Goal: Information Seeking & Learning: Learn about a topic

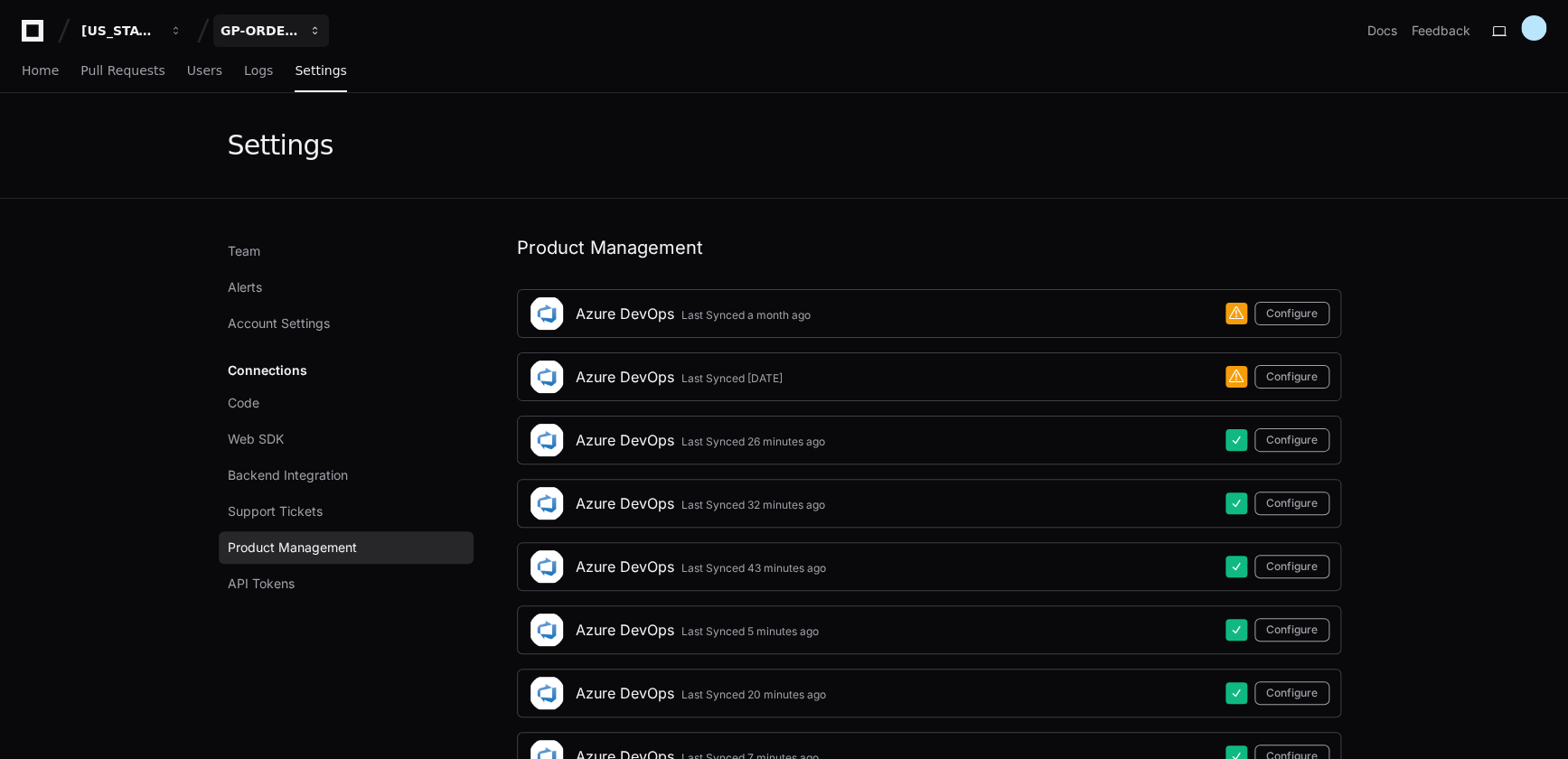
click at [159, 32] on div "GP-ORDERCONNECT" at bounding box center [120, 30] width 78 height 18
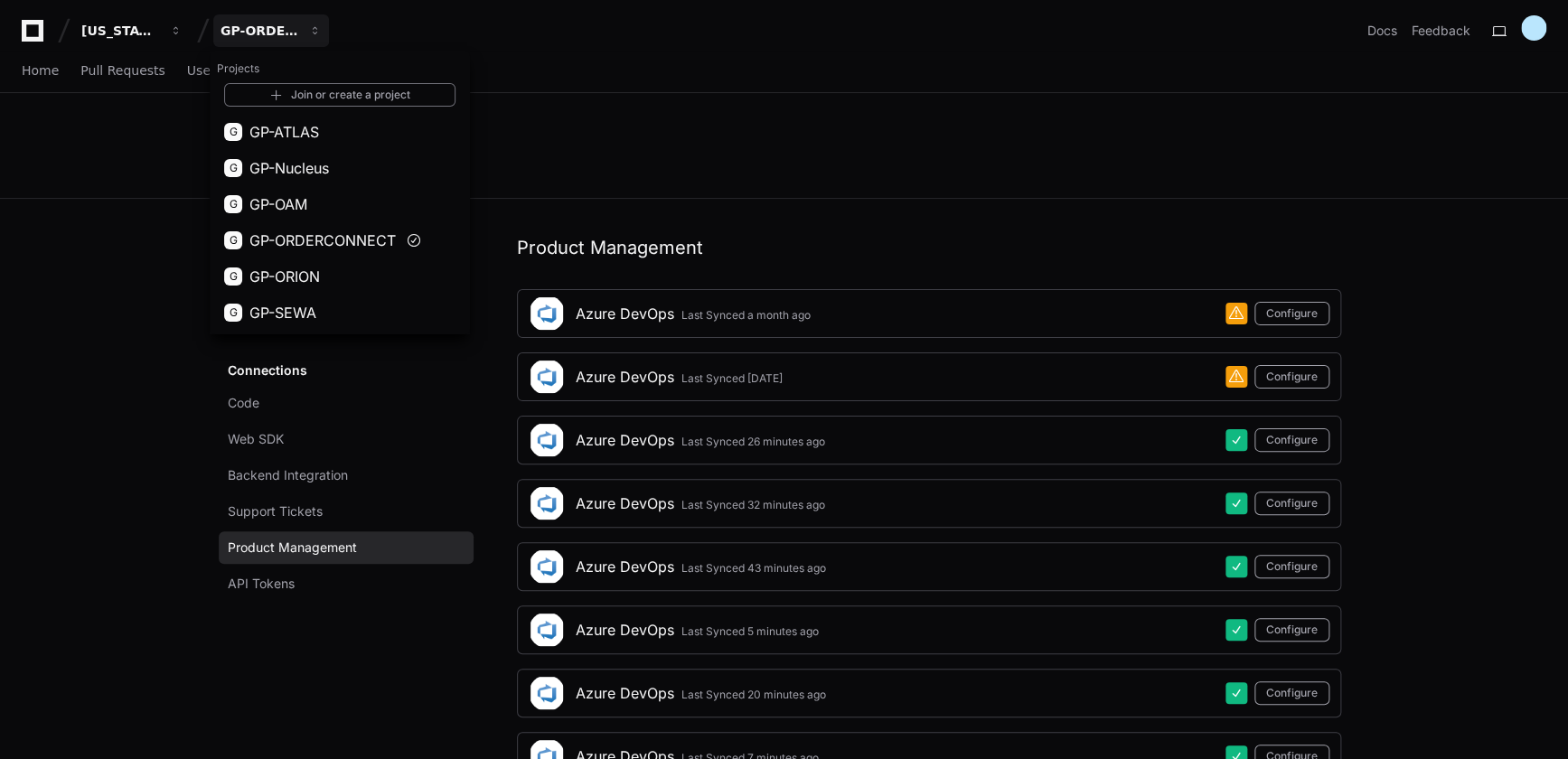
click at [328, 125] on button "G GP-ATLAS" at bounding box center [340, 131] width 260 height 36
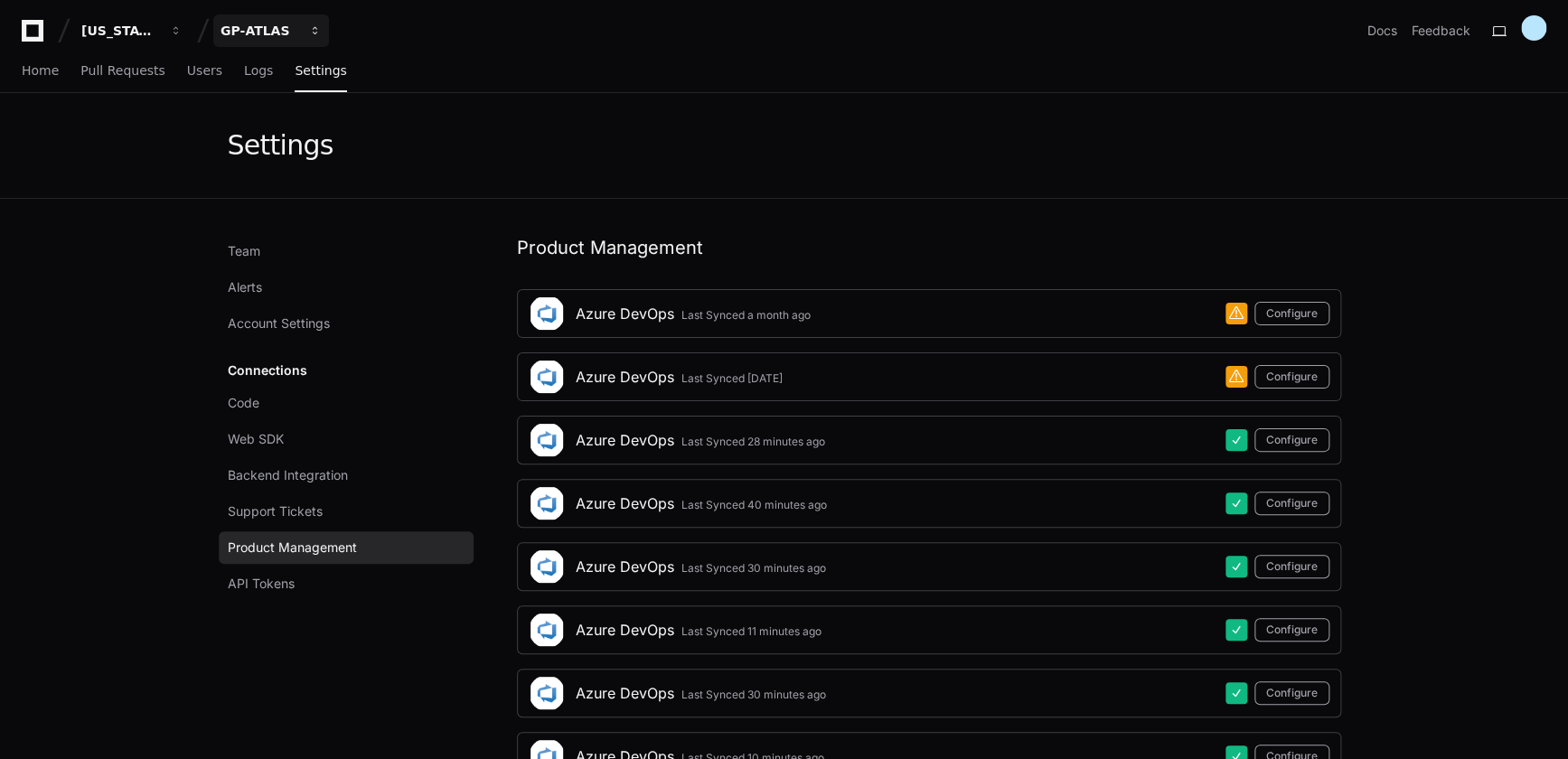
click at [159, 31] on div "GP-ATLAS" at bounding box center [120, 30] width 78 height 18
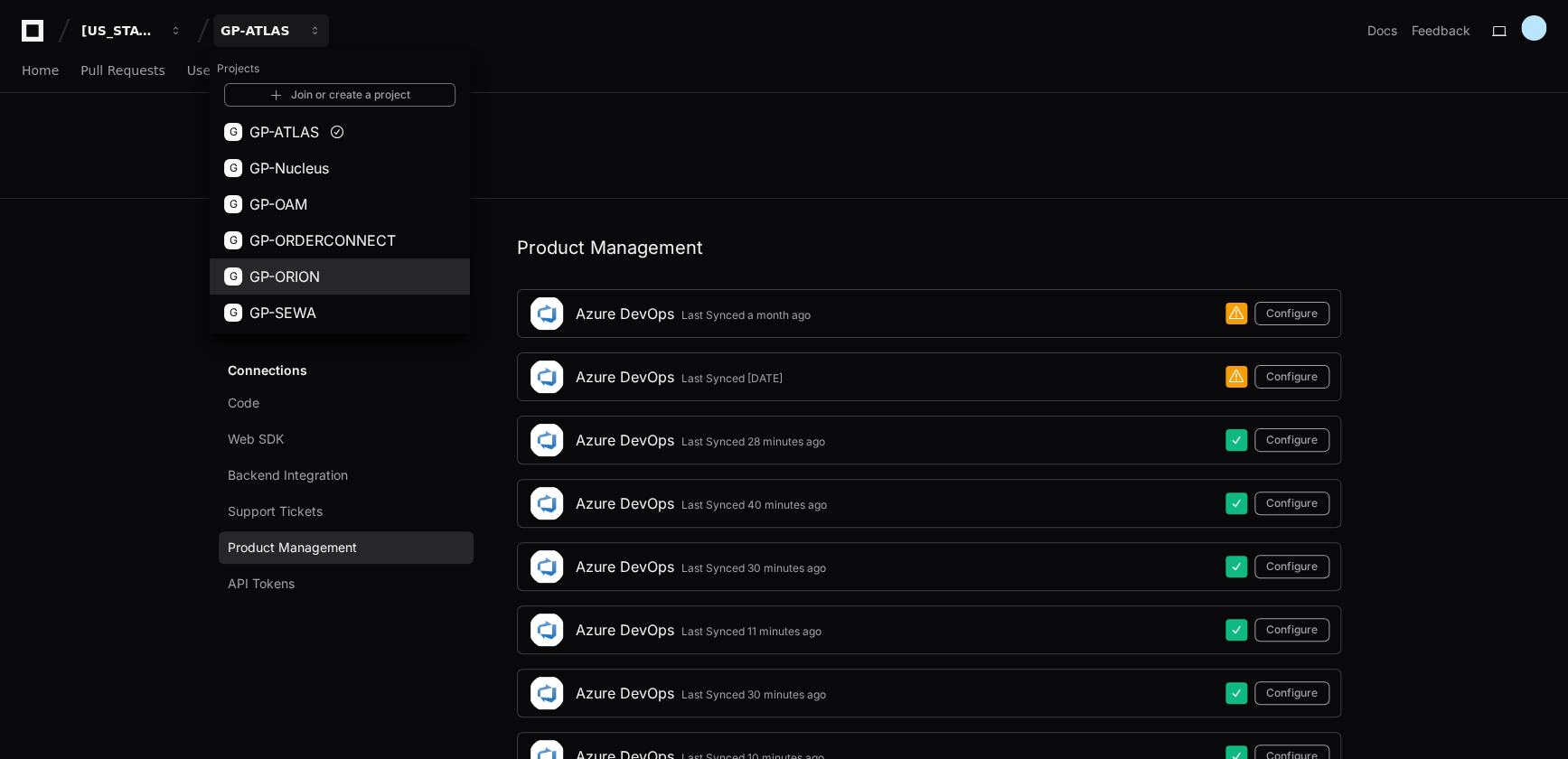
drag, startPoint x: 312, startPoint y: 280, endPoint x: 535, endPoint y: 268, distance: 223.3
click at [311, 279] on span "GP-ORION" at bounding box center [284, 277] width 71 height 21
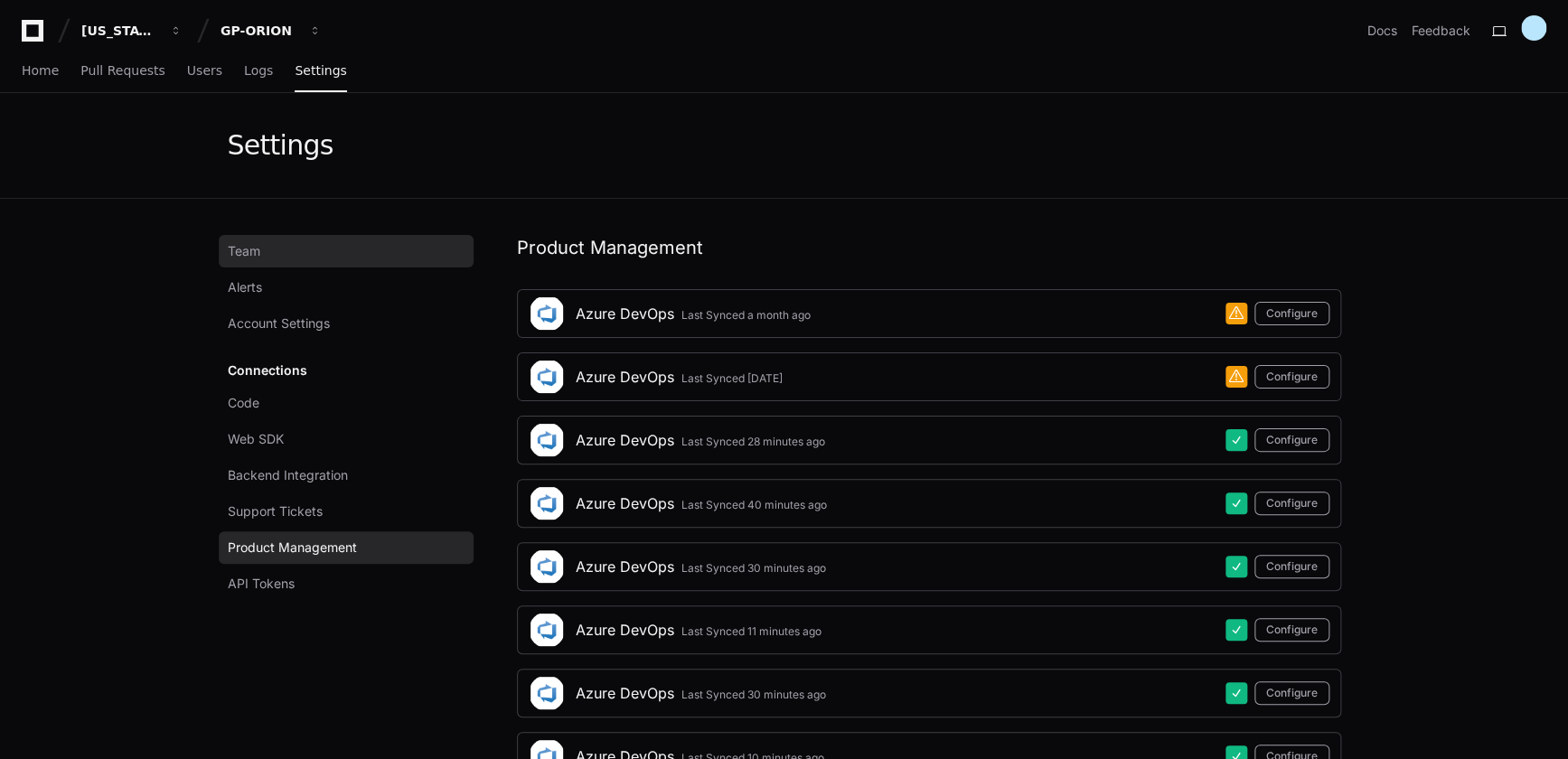
click at [252, 243] on span "Team" at bounding box center [245, 250] width 33 height 18
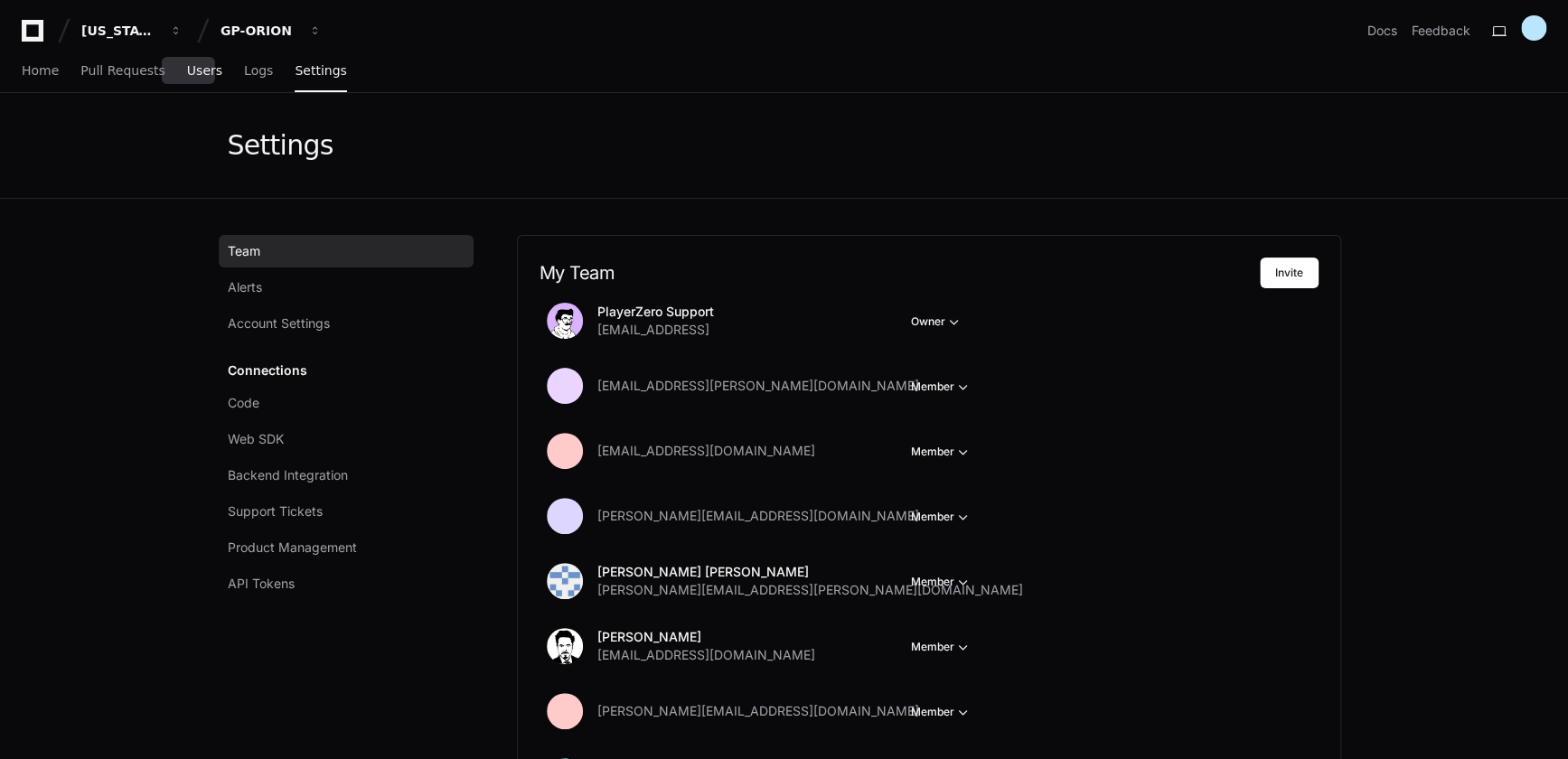
click at [189, 69] on span "Users" at bounding box center [205, 70] width 35 height 11
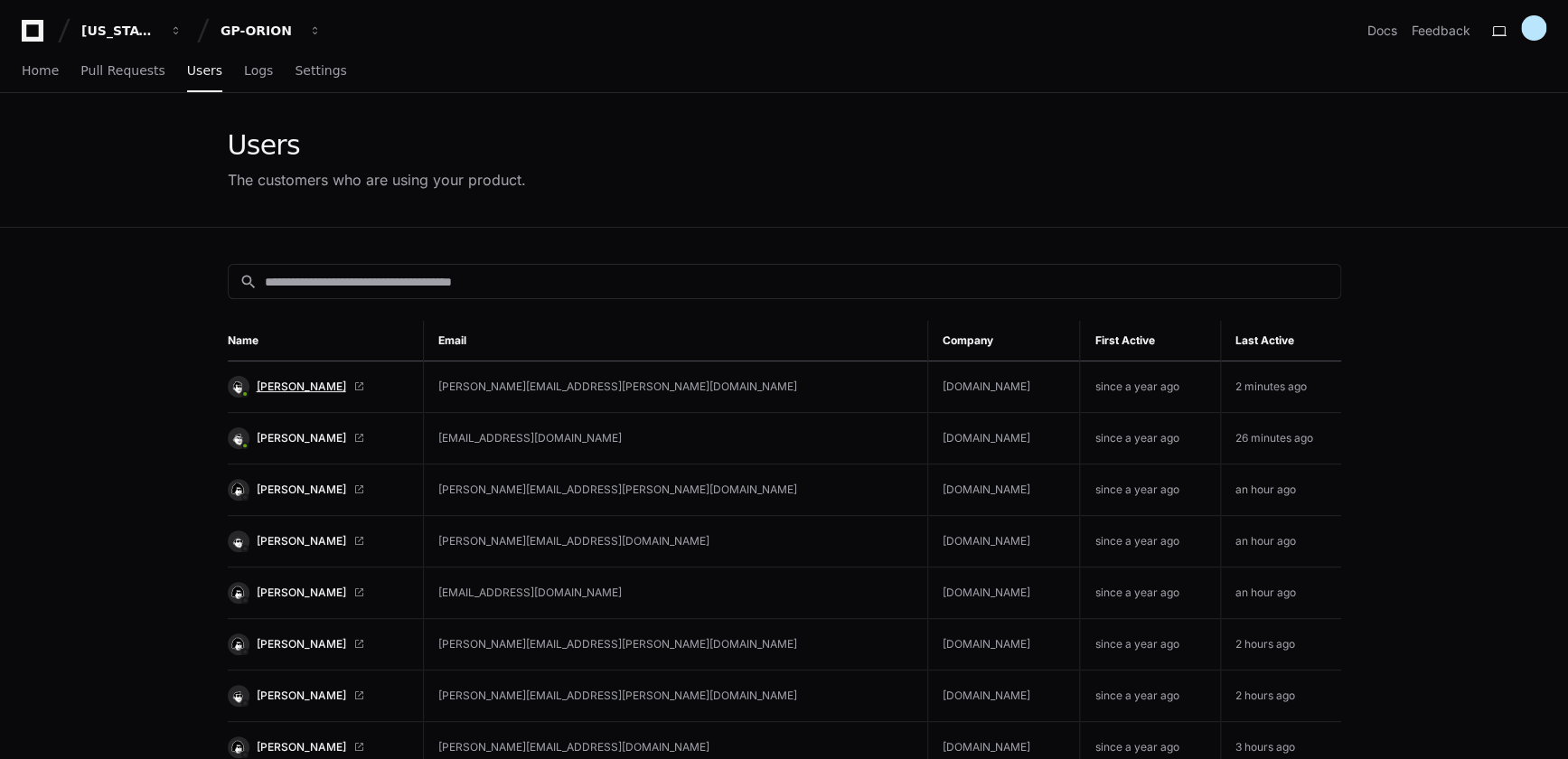
click at [297, 385] on span "[PERSON_NAME]" at bounding box center [301, 386] width 89 height 15
click at [159, 27] on div "GP-ORION" at bounding box center [120, 30] width 78 height 18
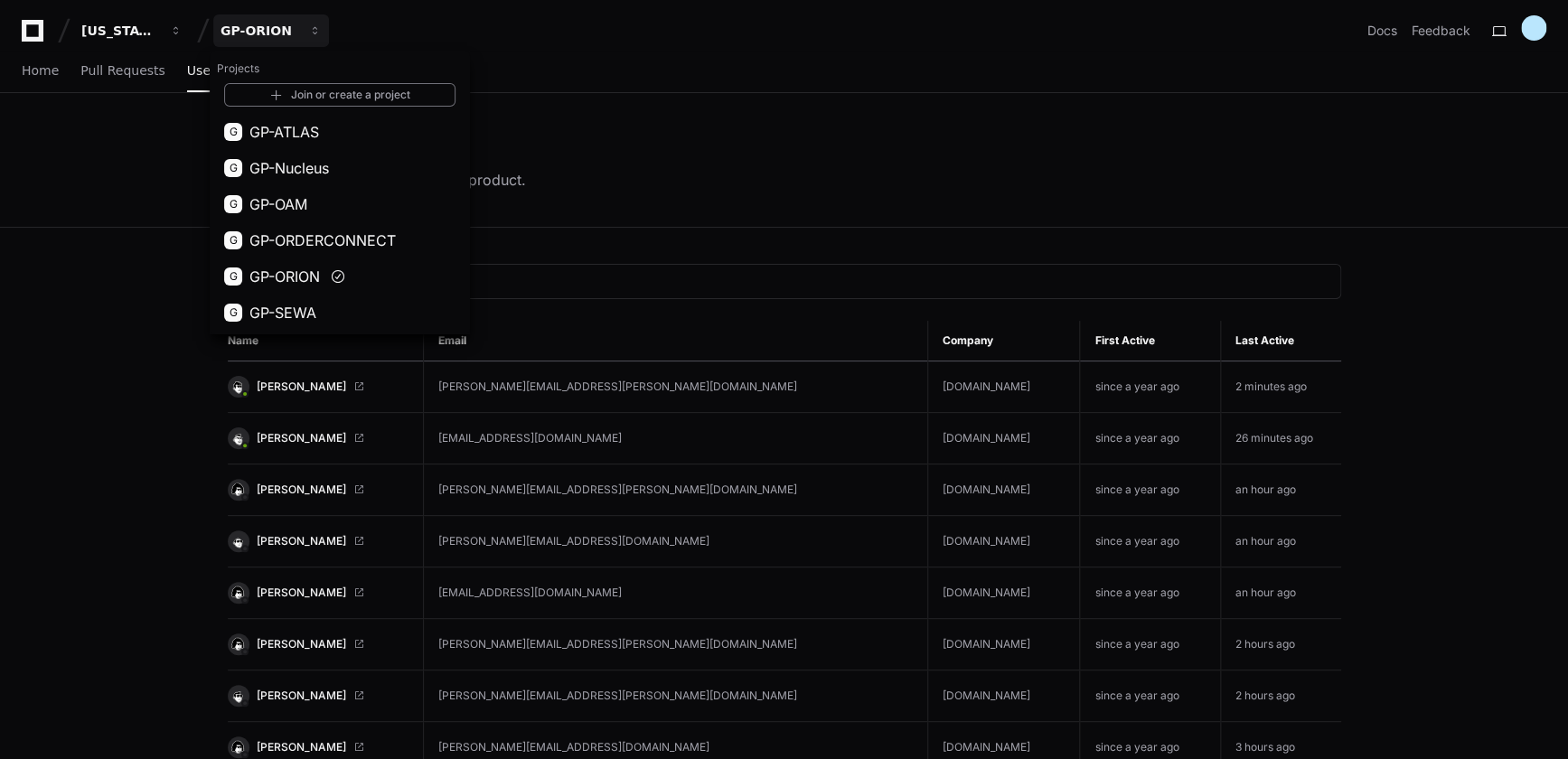
click at [302, 129] on span "GP-ATLAS" at bounding box center [284, 132] width 70 height 21
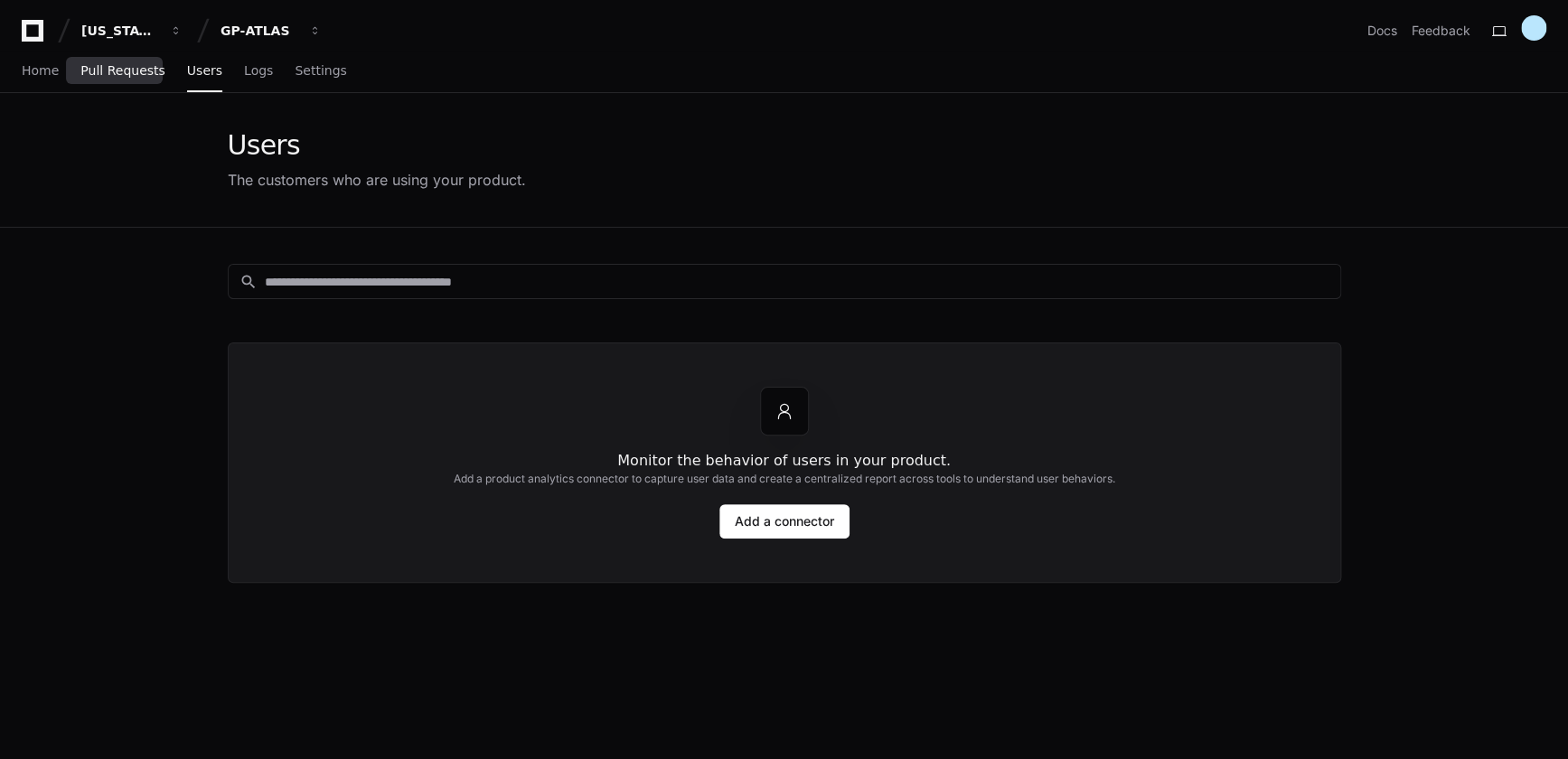
click at [111, 73] on span "Pull Requests" at bounding box center [122, 70] width 84 height 11
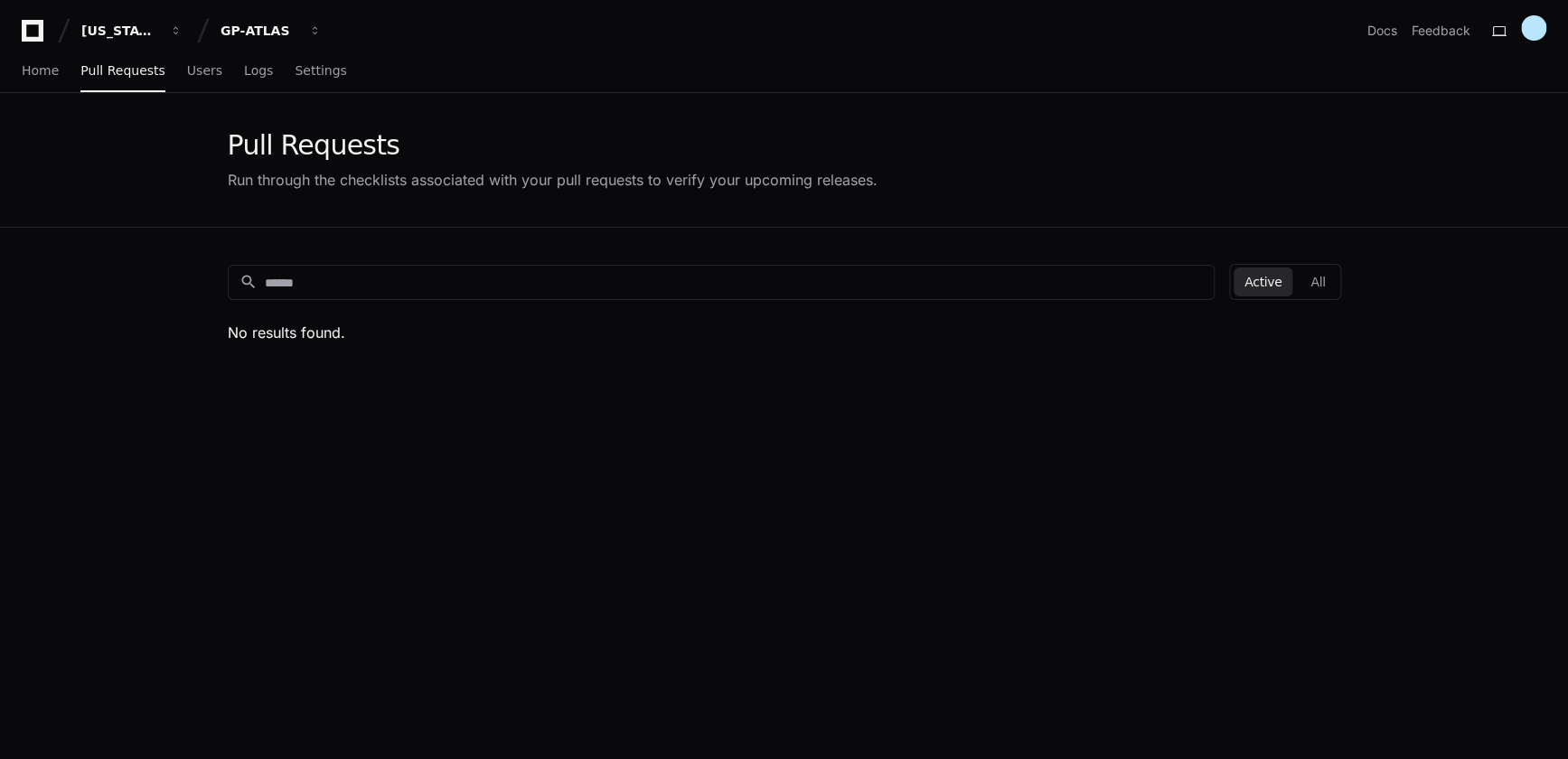
click at [301, 334] on h2 "No results found." at bounding box center [784, 332] width 1114 height 21
drag, startPoint x: 1321, startPoint y: 280, endPoint x: 1301, endPoint y: 282, distance: 20.1
click at [1319, 280] on button "All" at bounding box center [1318, 282] width 36 height 29
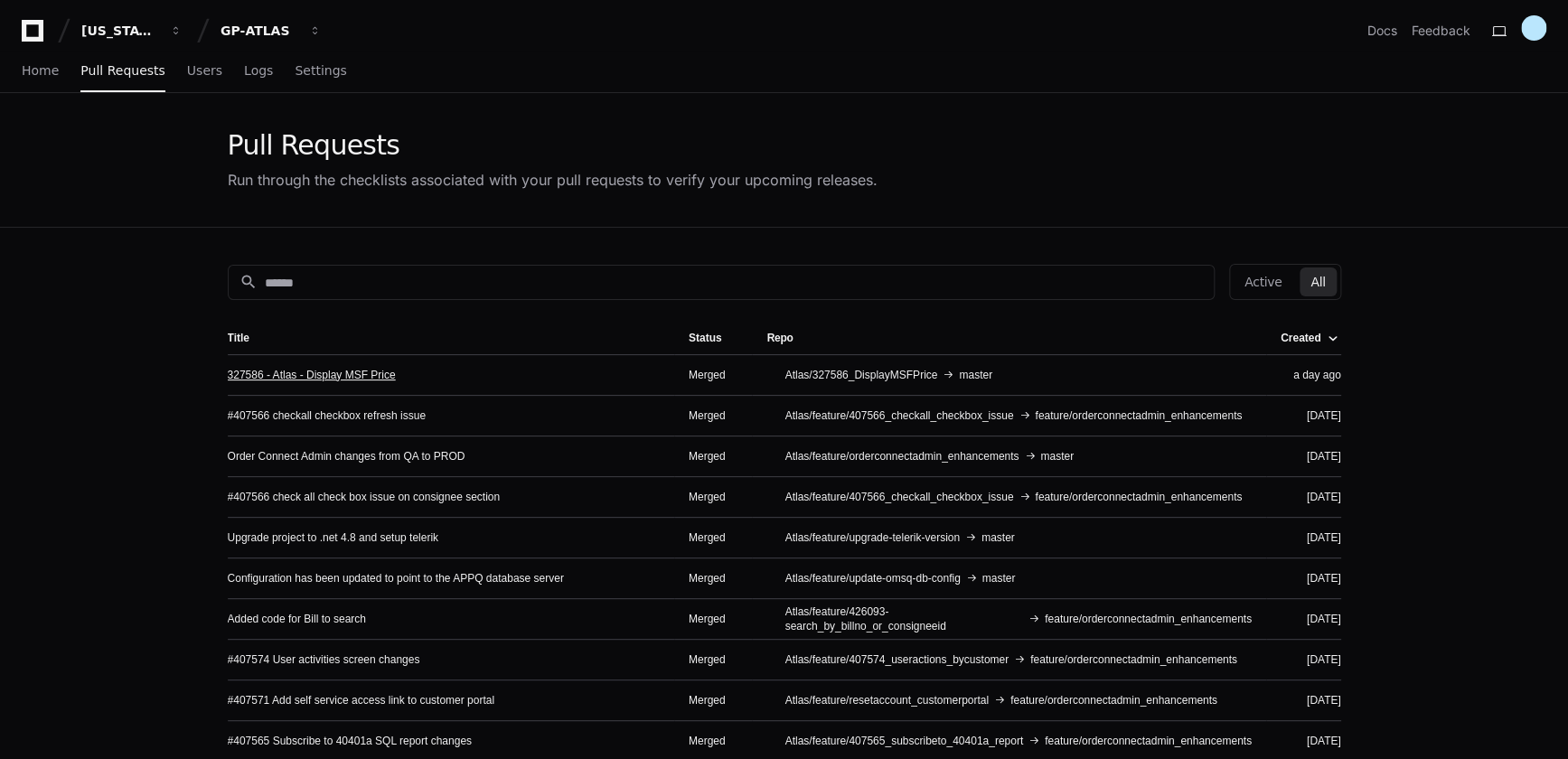
click at [329, 375] on link "327586 - Atlas - Display MSF Price" at bounding box center [312, 375] width 168 height 15
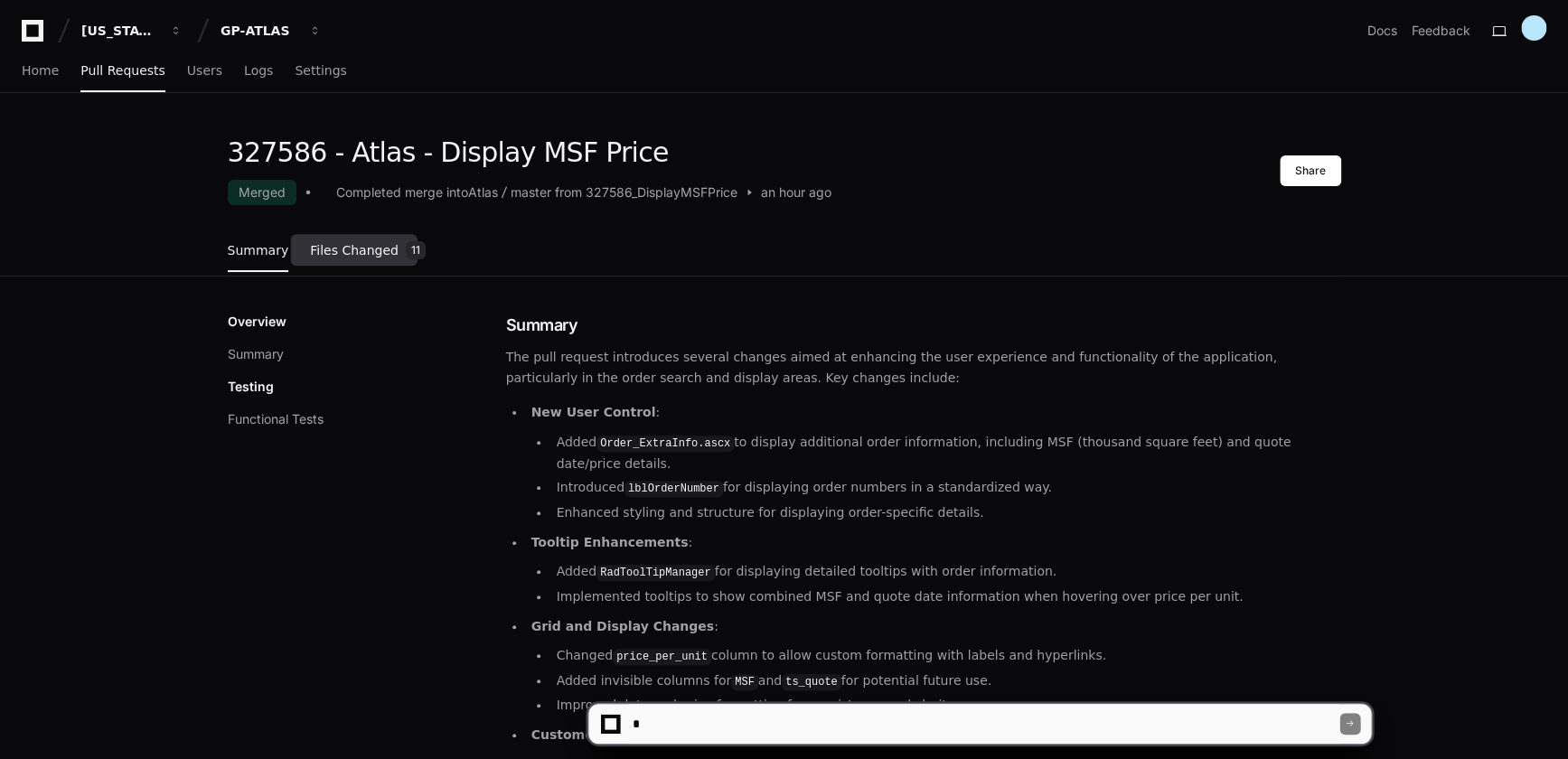
click at [343, 249] on span "Files Changed" at bounding box center [353, 249] width 88 height 11
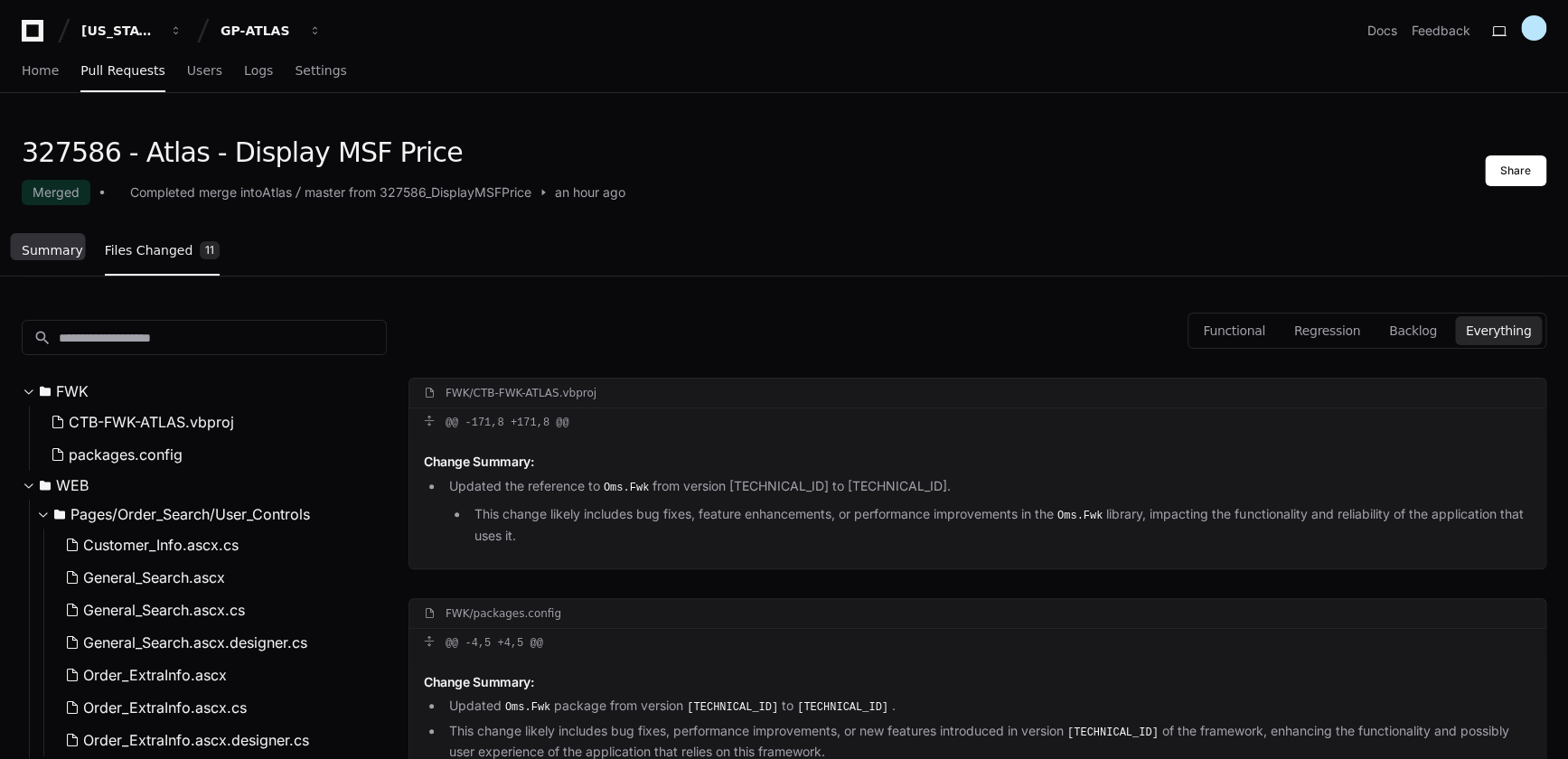
click at [51, 251] on span "Summary" at bounding box center [51, 249] width 61 height 11
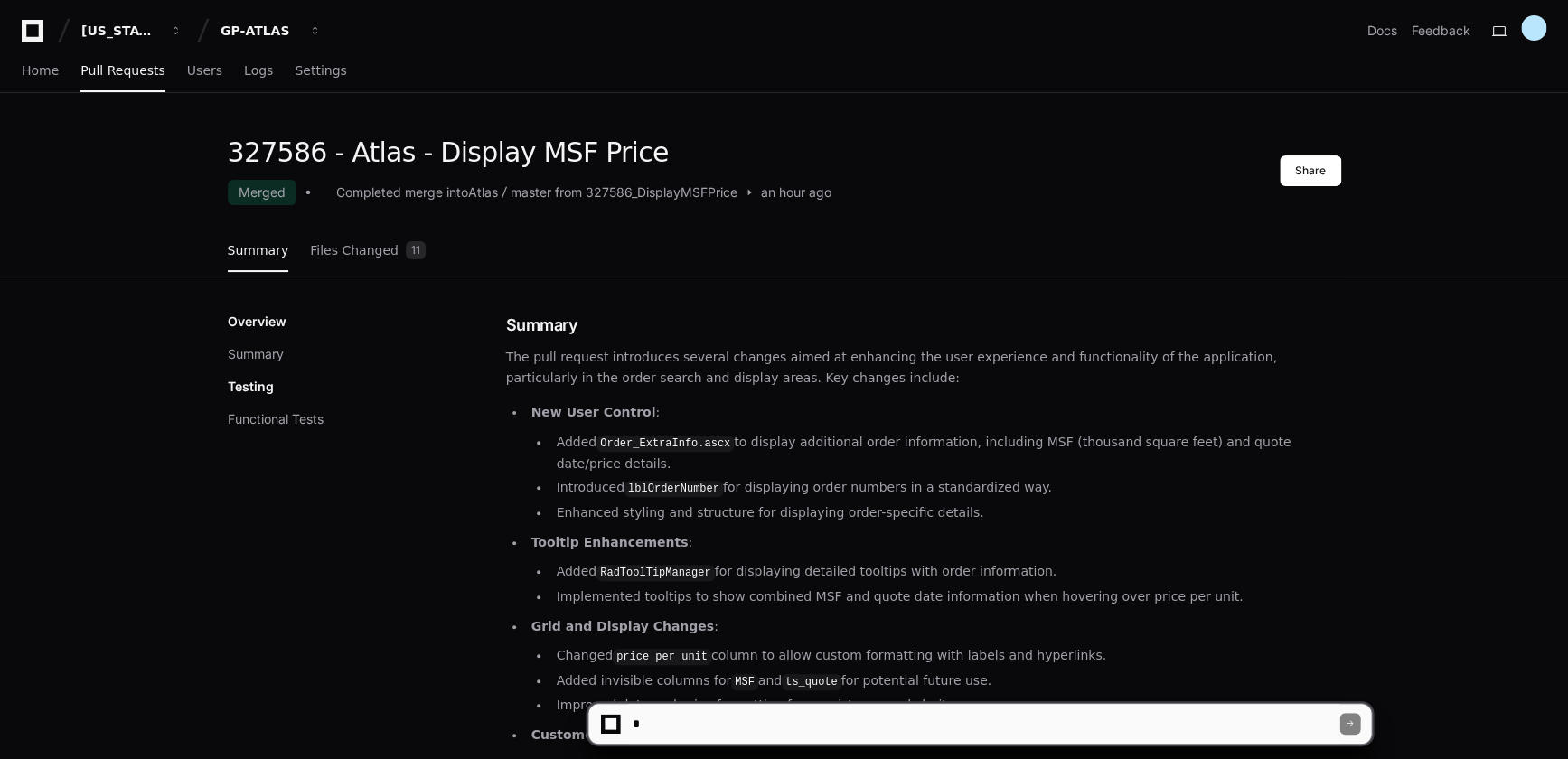
click at [755, 187] on span at bounding box center [749, 192] width 13 height 13
click at [108, 74] on span "Pull Requests" at bounding box center [122, 70] width 84 height 11
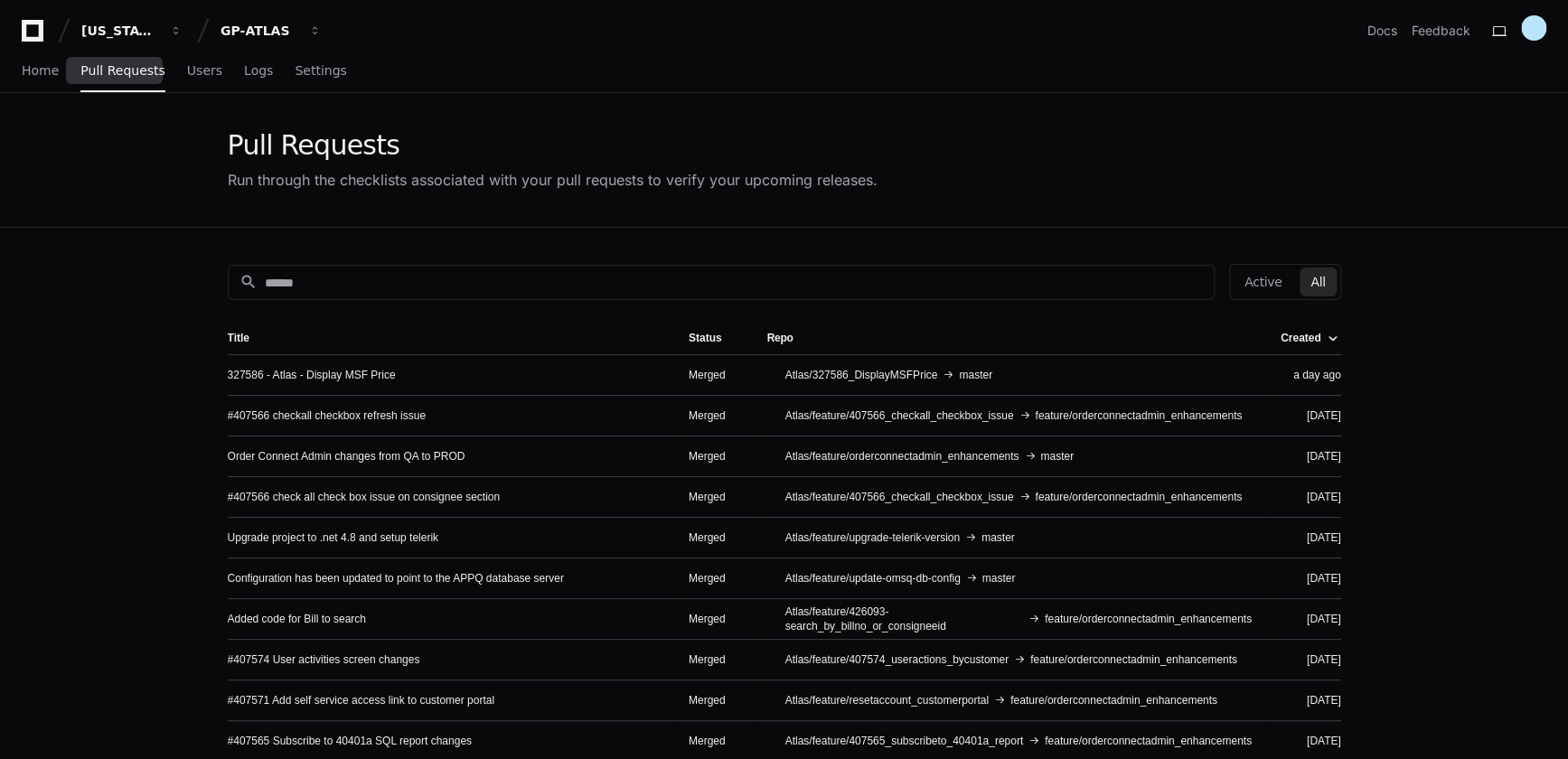
click at [111, 74] on span "Pull Requests" at bounding box center [122, 70] width 84 height 11
click at [1315, 371] on div "a day ago" at bounding box center [1311, 375] width 60 height 15
click at [189, 76] on span "Users" at bounding box center [205, 70] width 35 height 11
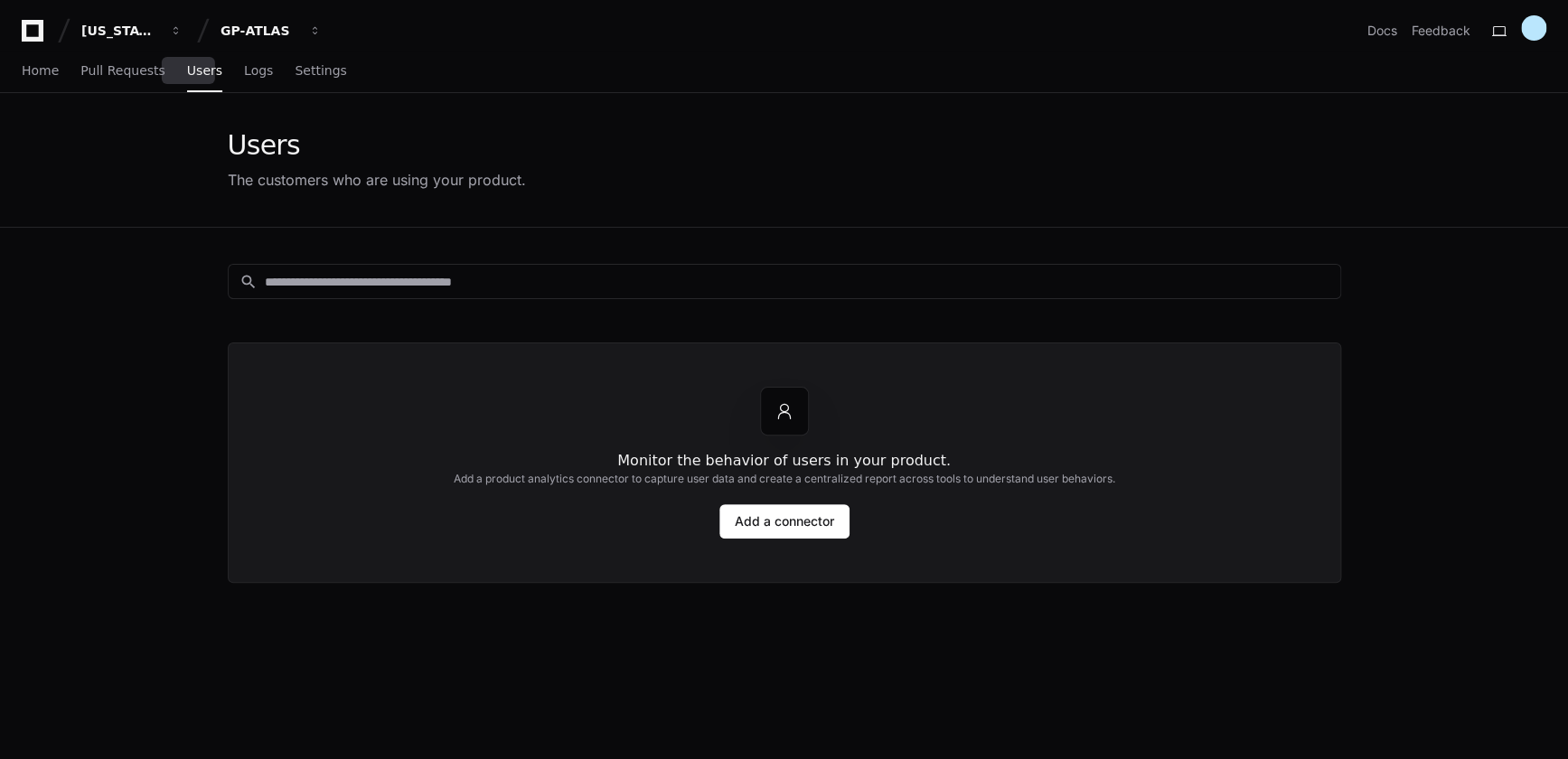
click at [189, 74] on span "Users" at bounding box center [205, 70] width 35 height 11
click at [117, 79] on link "Pull Requests" at bounding box center [122, 71] width 84 height 42
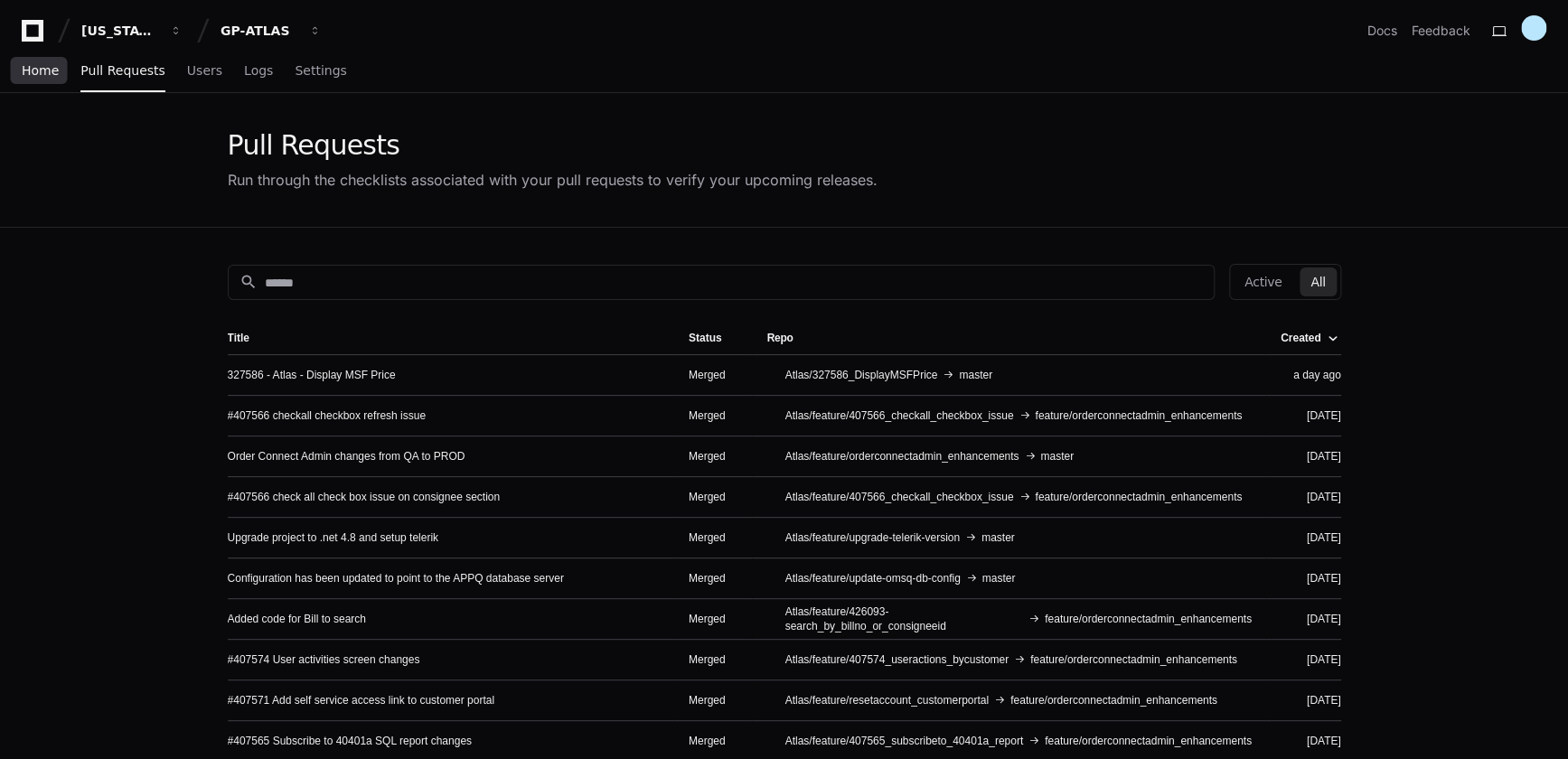
click at [46, 73] on span "Home" at bounding box center [40, 70] width 37 height 11
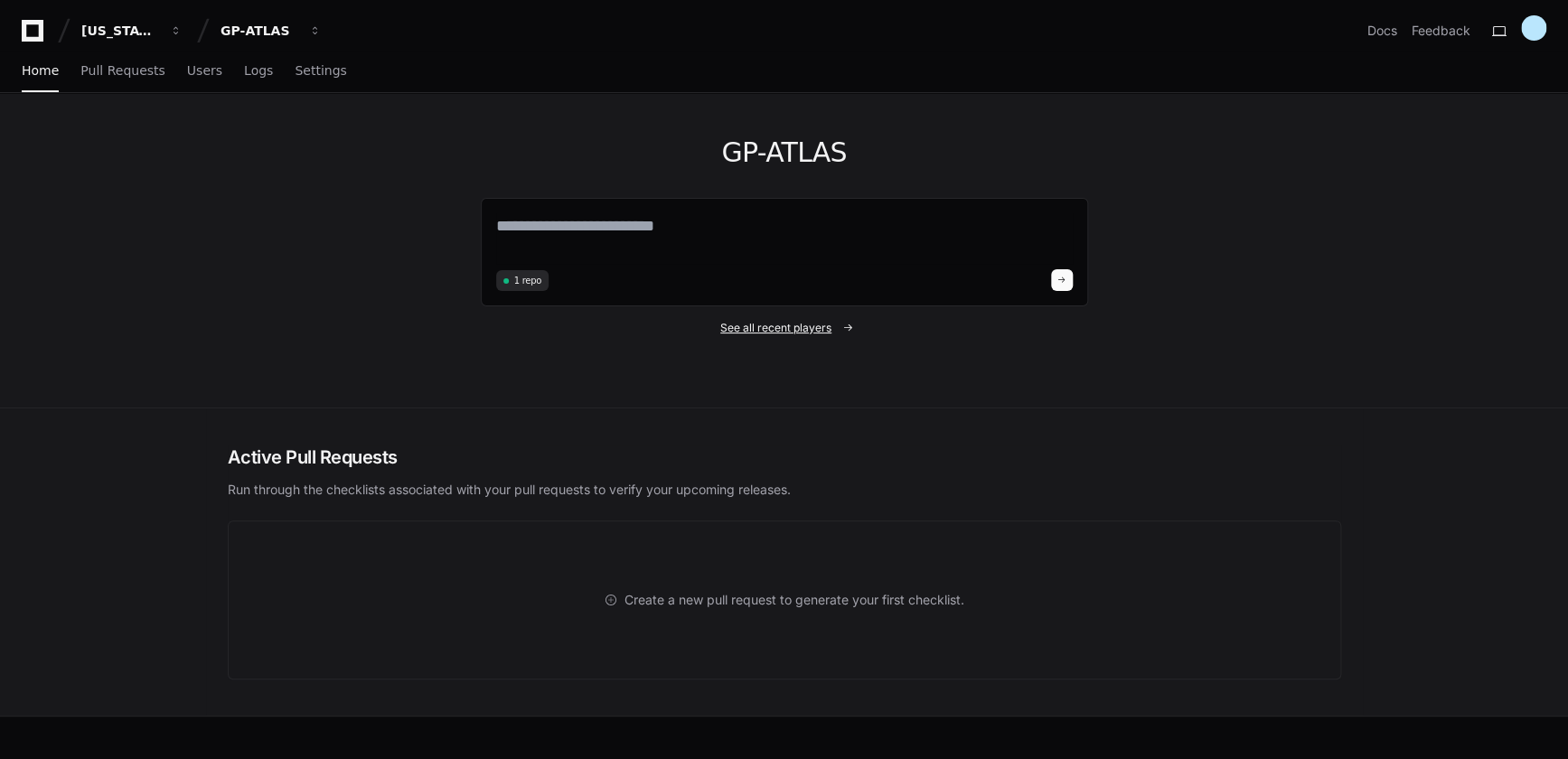
click at [821, 323] on span "See all recent players" at bounding box center [776, 327] width 111 height 15
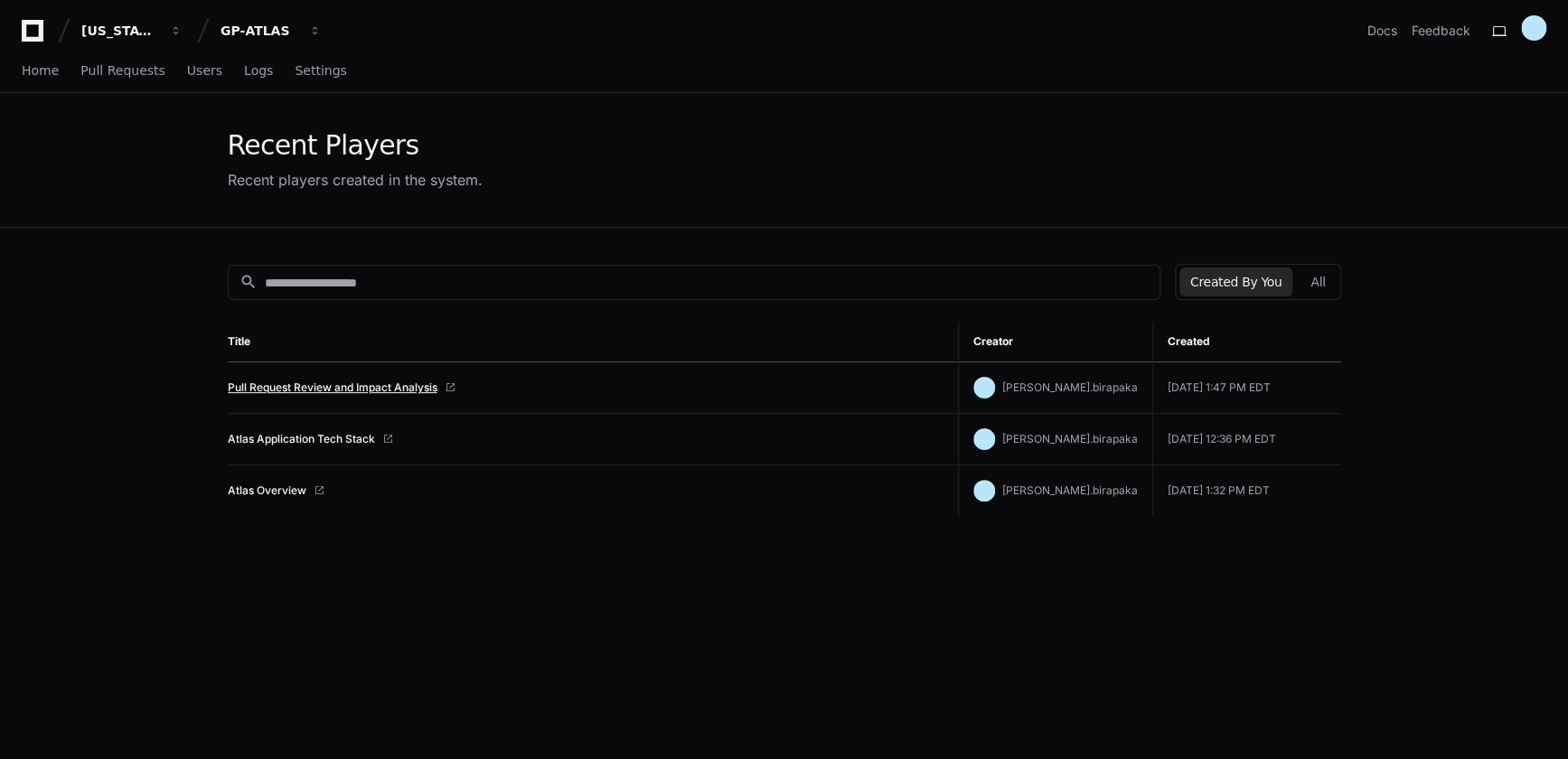
click at [411, 388] on link "Pull Request Review and Impact Analysis" at bounding box center [333, 387] width 210 height 15
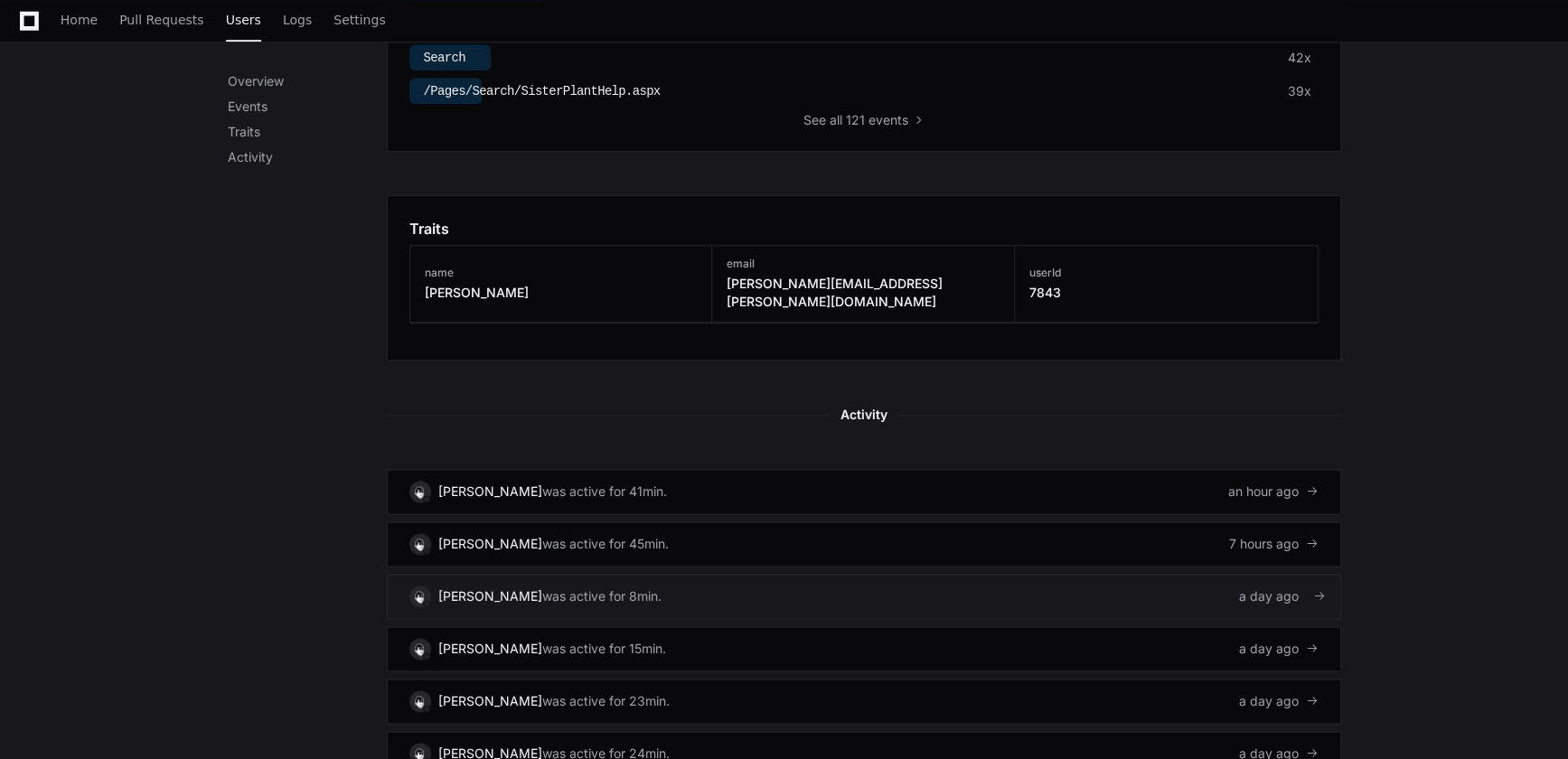
scroll to position [985, 0]
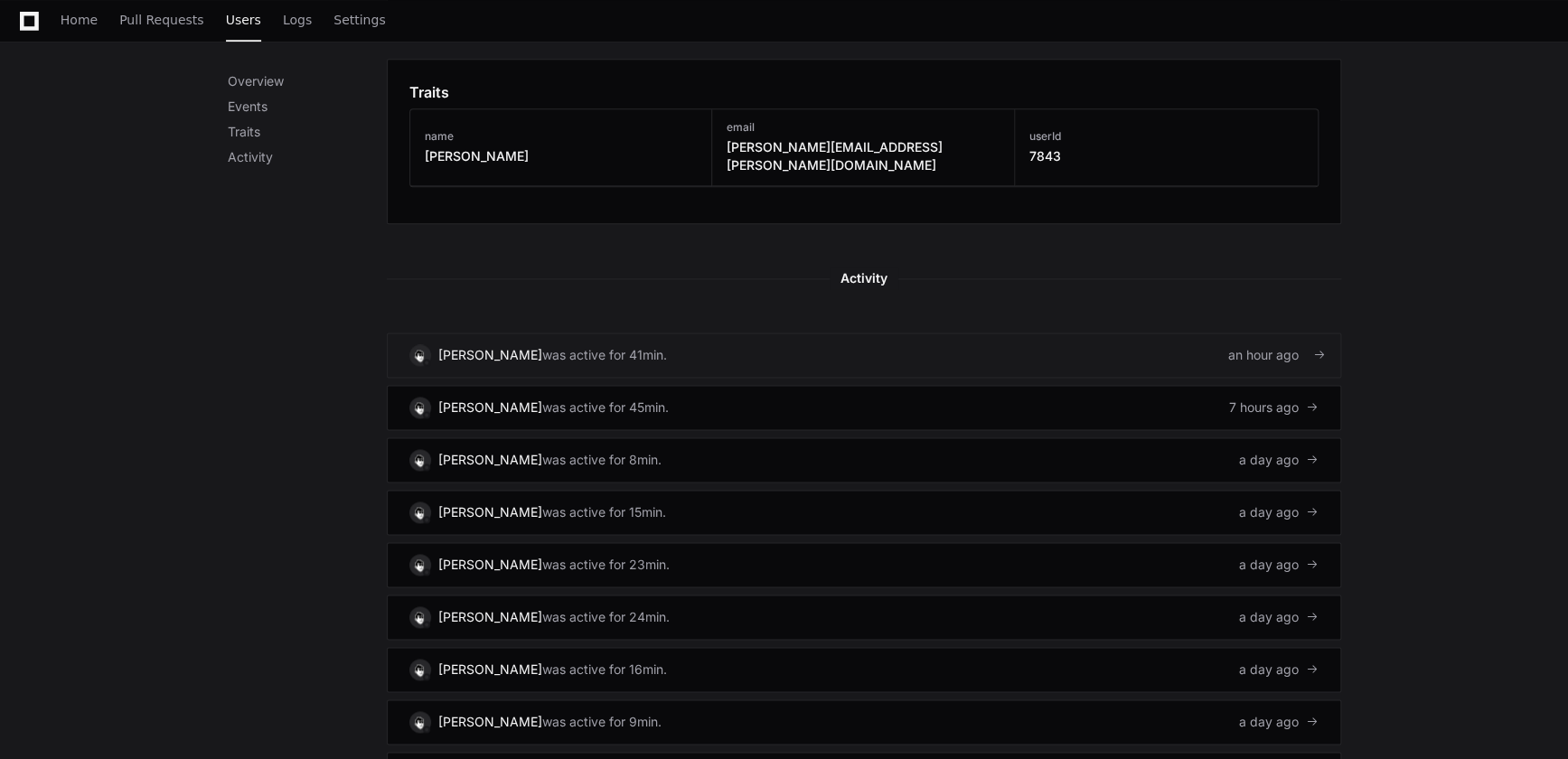
click at [509, 346] on div "[PERSON_NAME]" at bounding box center [489, 355] width 104 height 18
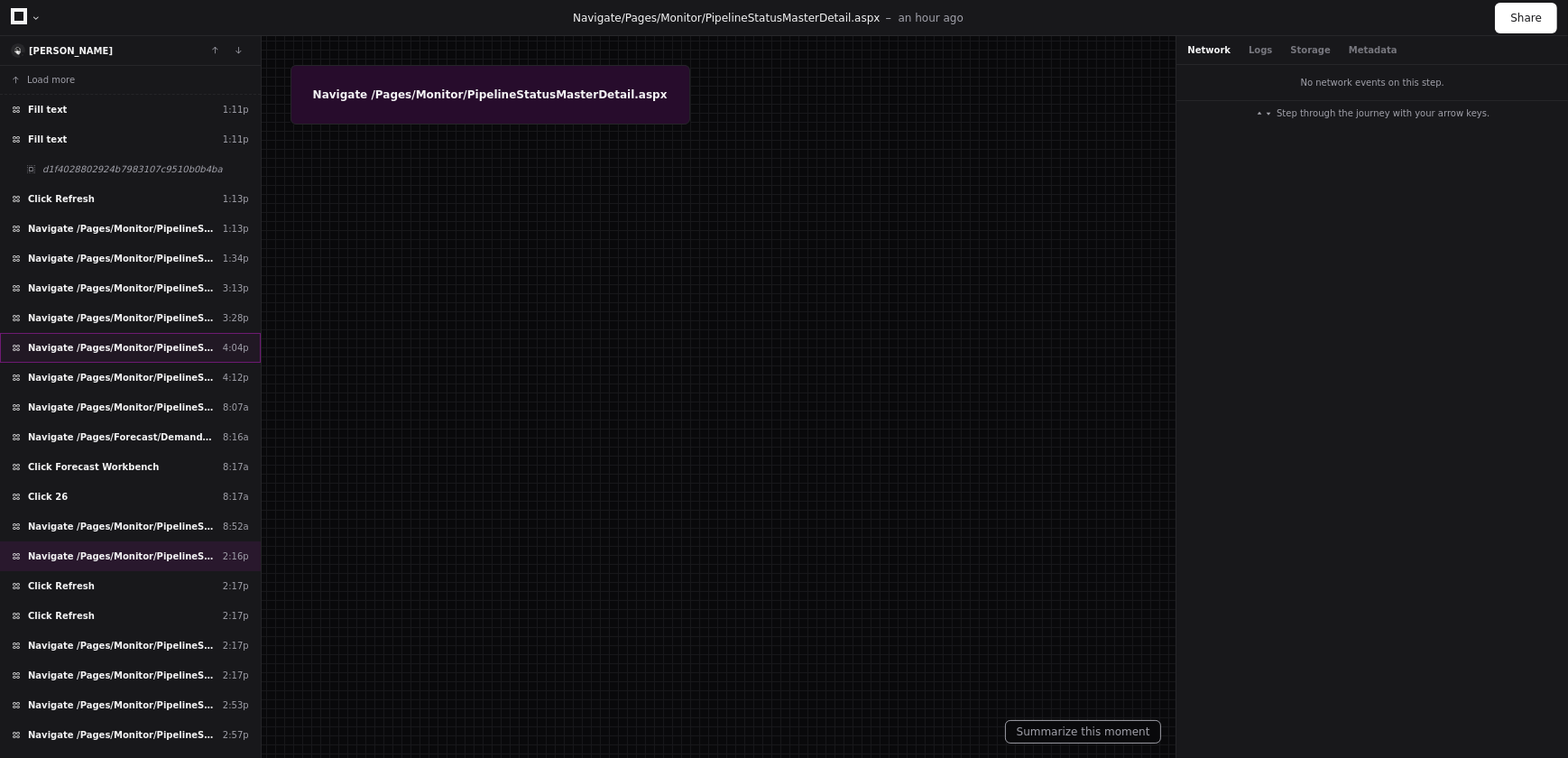
click at [133, 351] on span "Navigate /Pages/Monitor/PipelineStatusMasterDetail.aspx" at bounding box center [122, 348] width 188 height 14
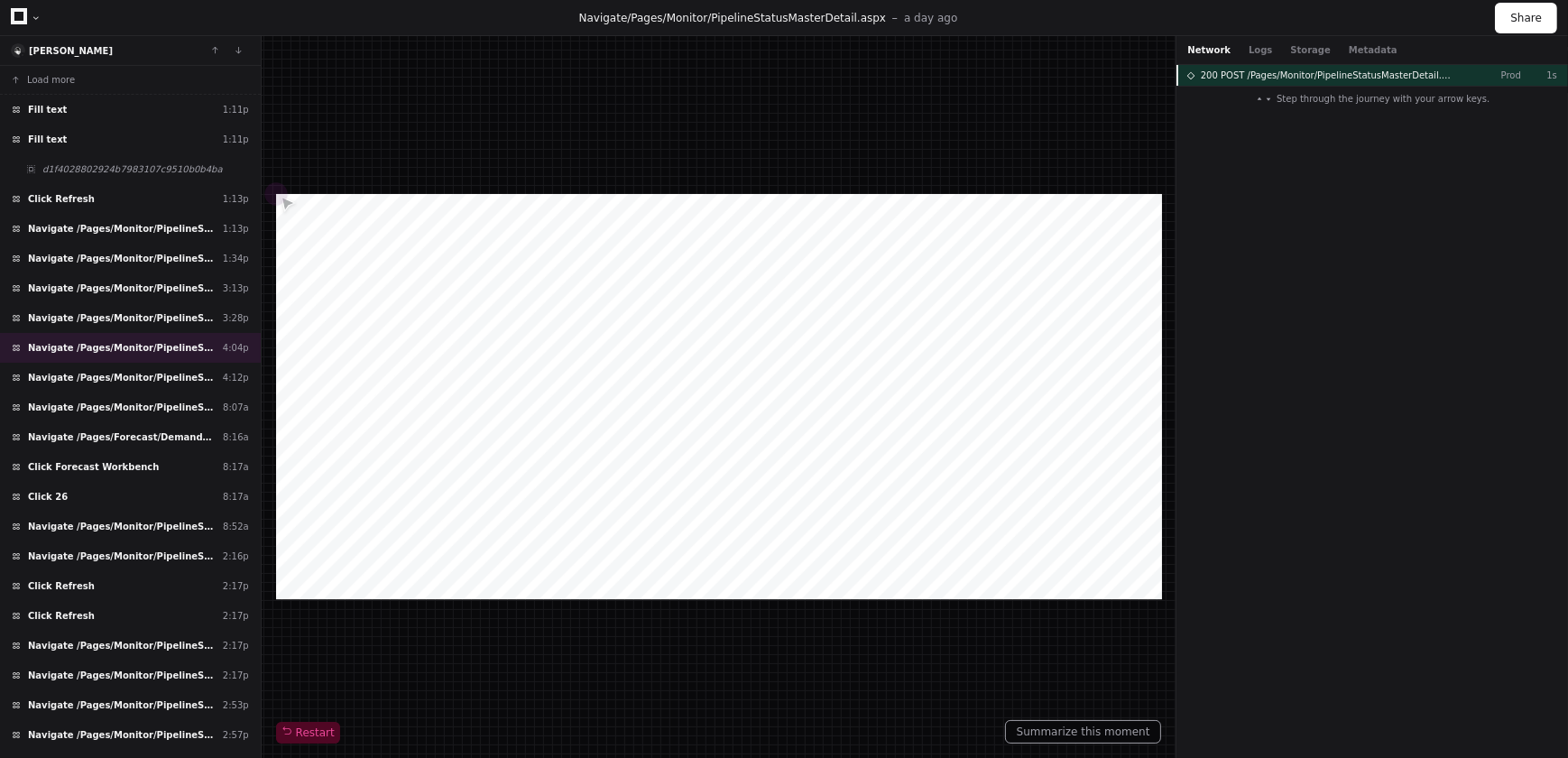
click at [1293, 75] on span "200 POST /Pages/Monitor/PipelineStatusMasterDetail.aspx" at bounding box center [1328, 76] width 255 height 14
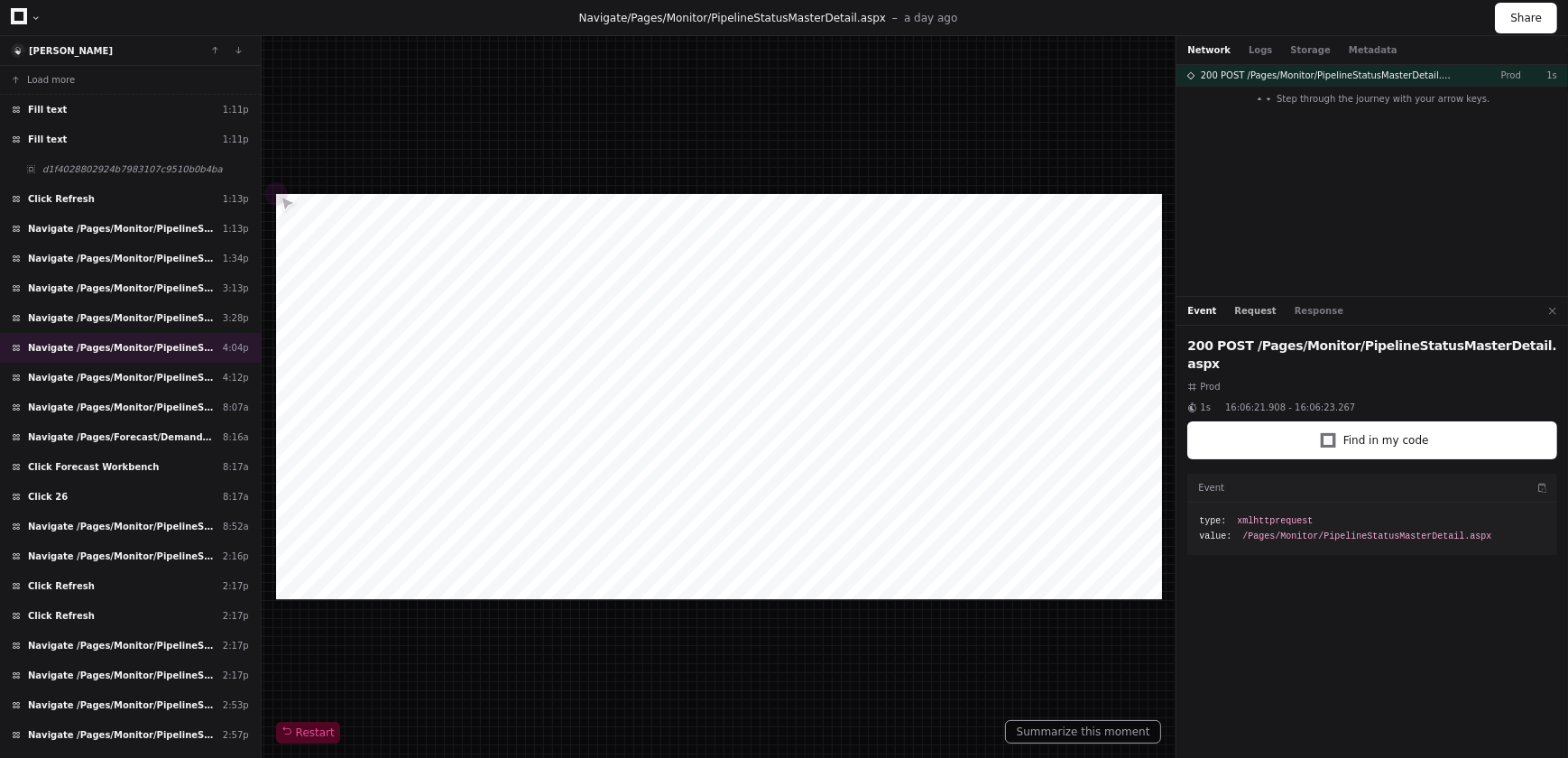
click at [1245, 305] on button "Request" at bounding box center [1255, 311] width 42 height 14
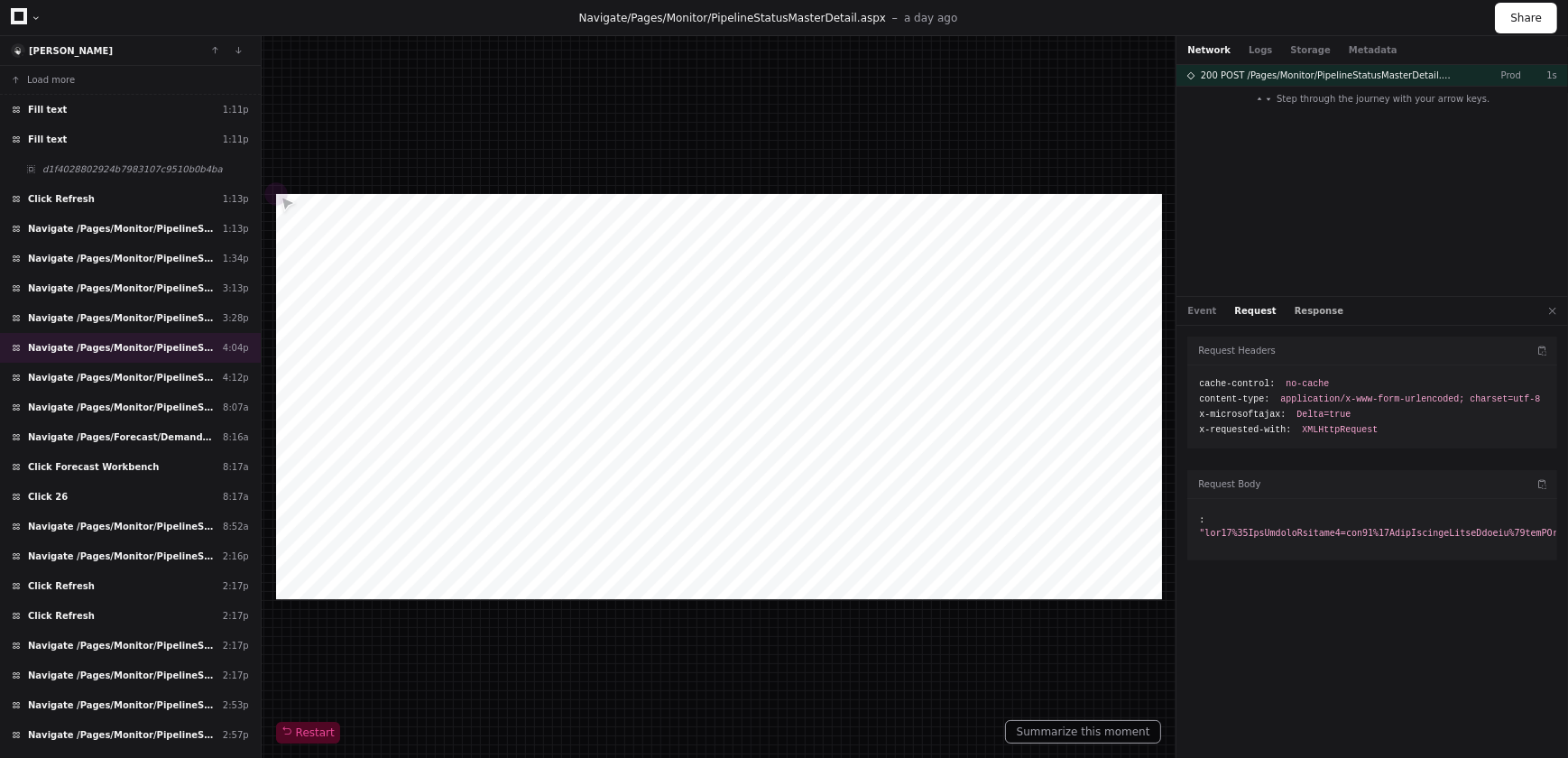
click at [1308, 310] on button "Response" at bounding box center [1319, 311] width 48 height 14
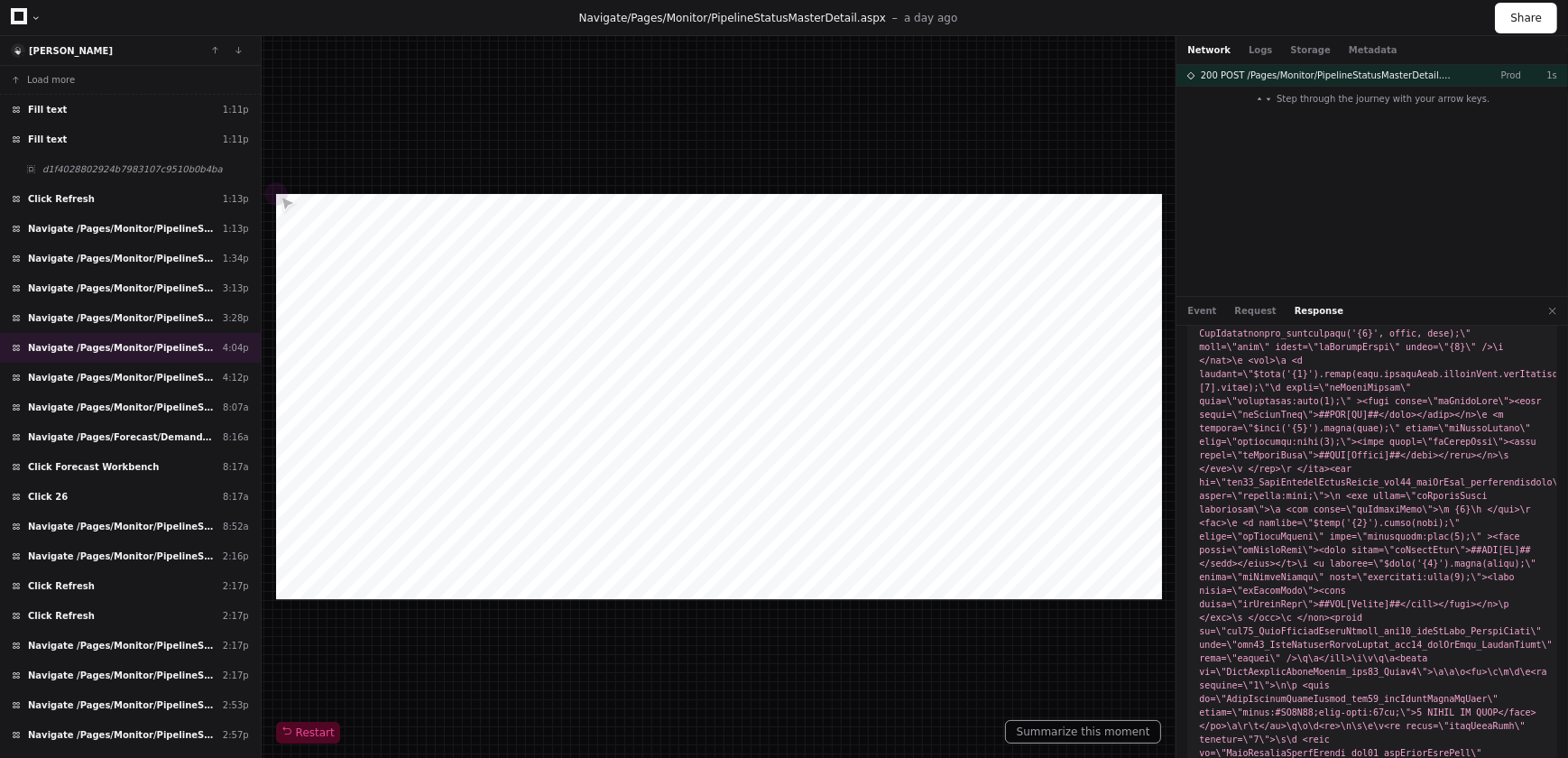
scroll to position [163, 0]
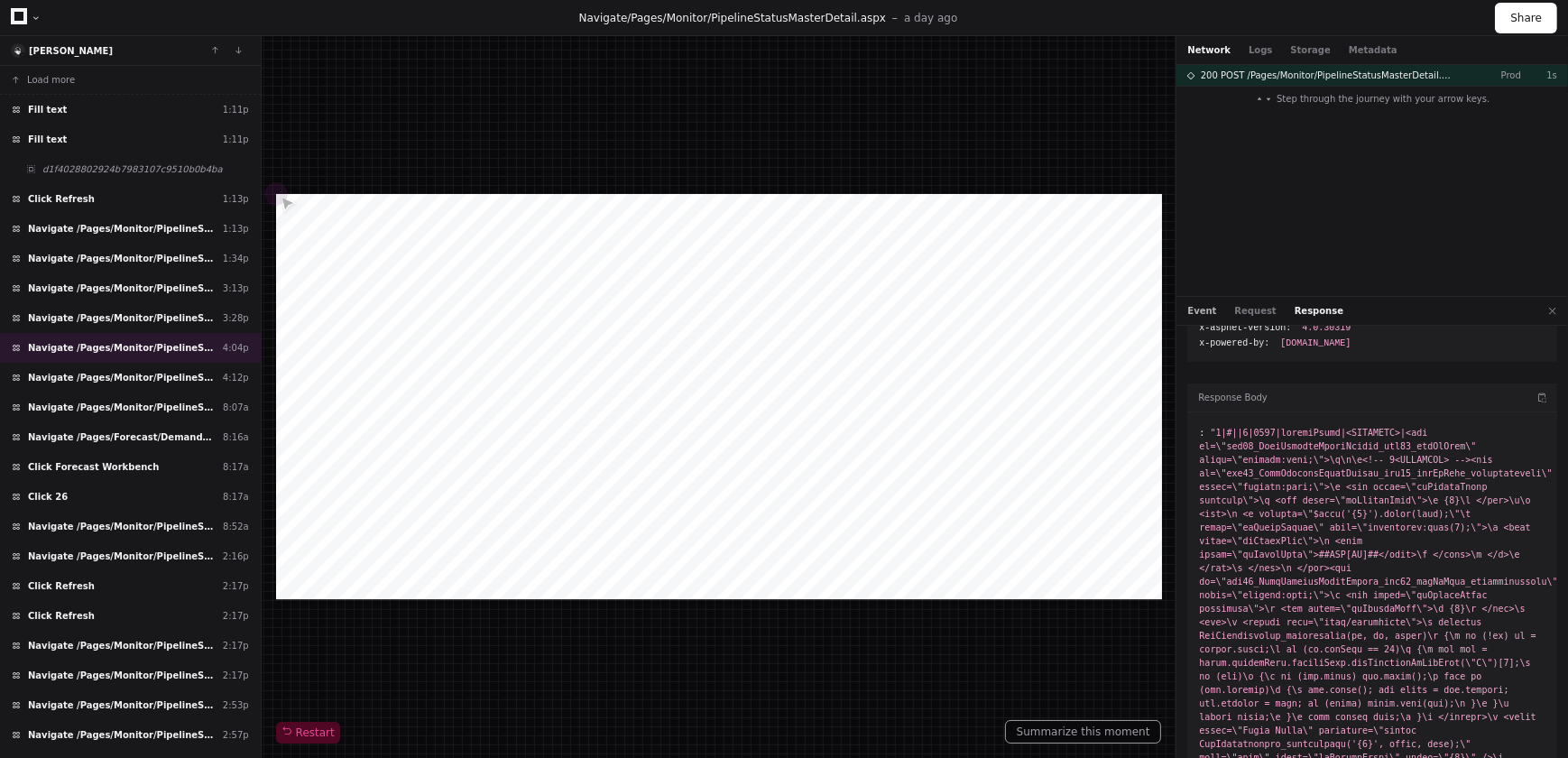
click at [1203, 306] on button "Event" at bounding box center [1202, 311] width 29 height 14
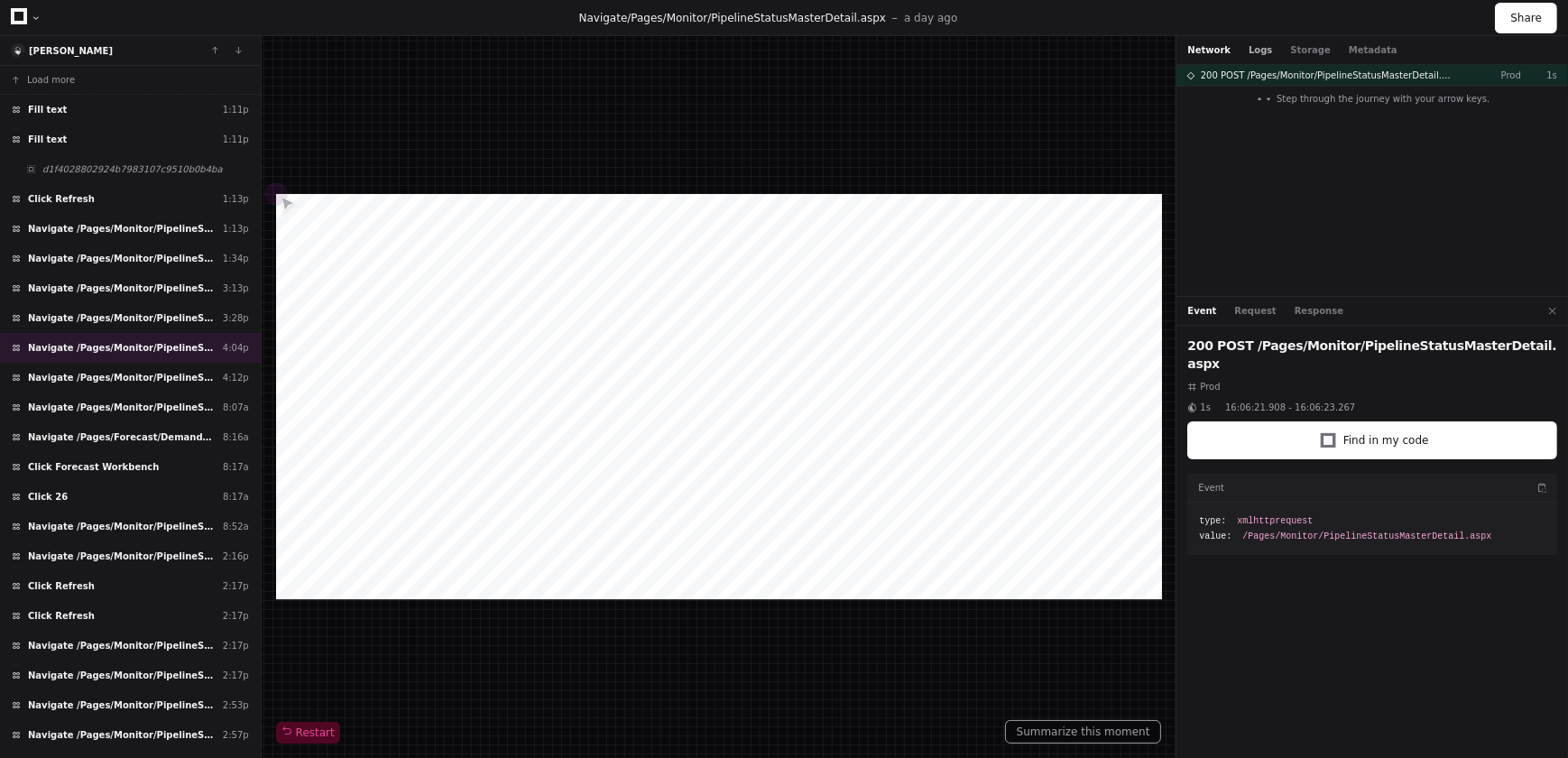
click at [1251, 53] on button "Logs" at bounding box center [1260, 50] width 23 height 14
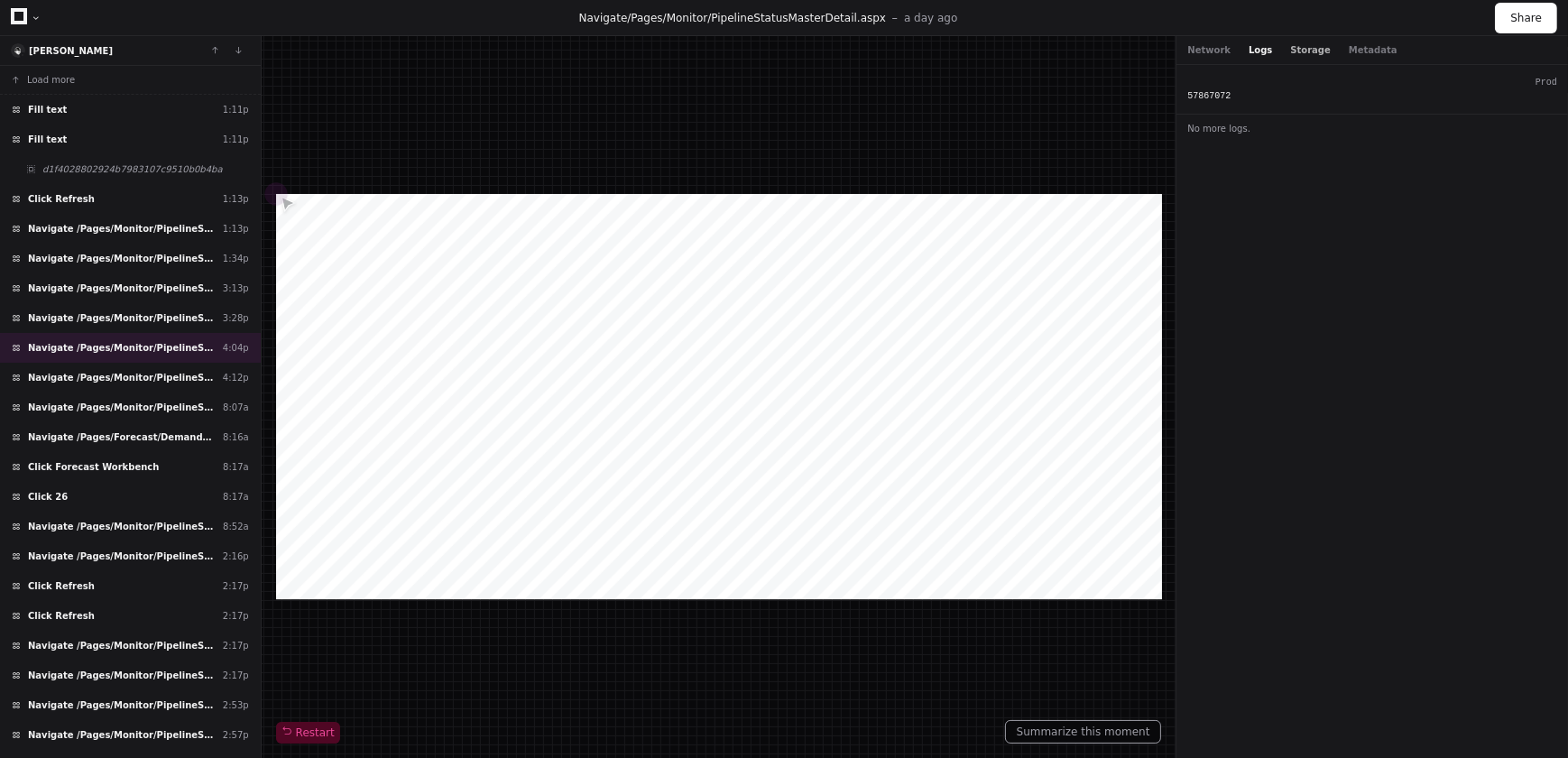
click at [1298, 46] on button "Storage" at bounding box center [1309, 50] width 40 height 14
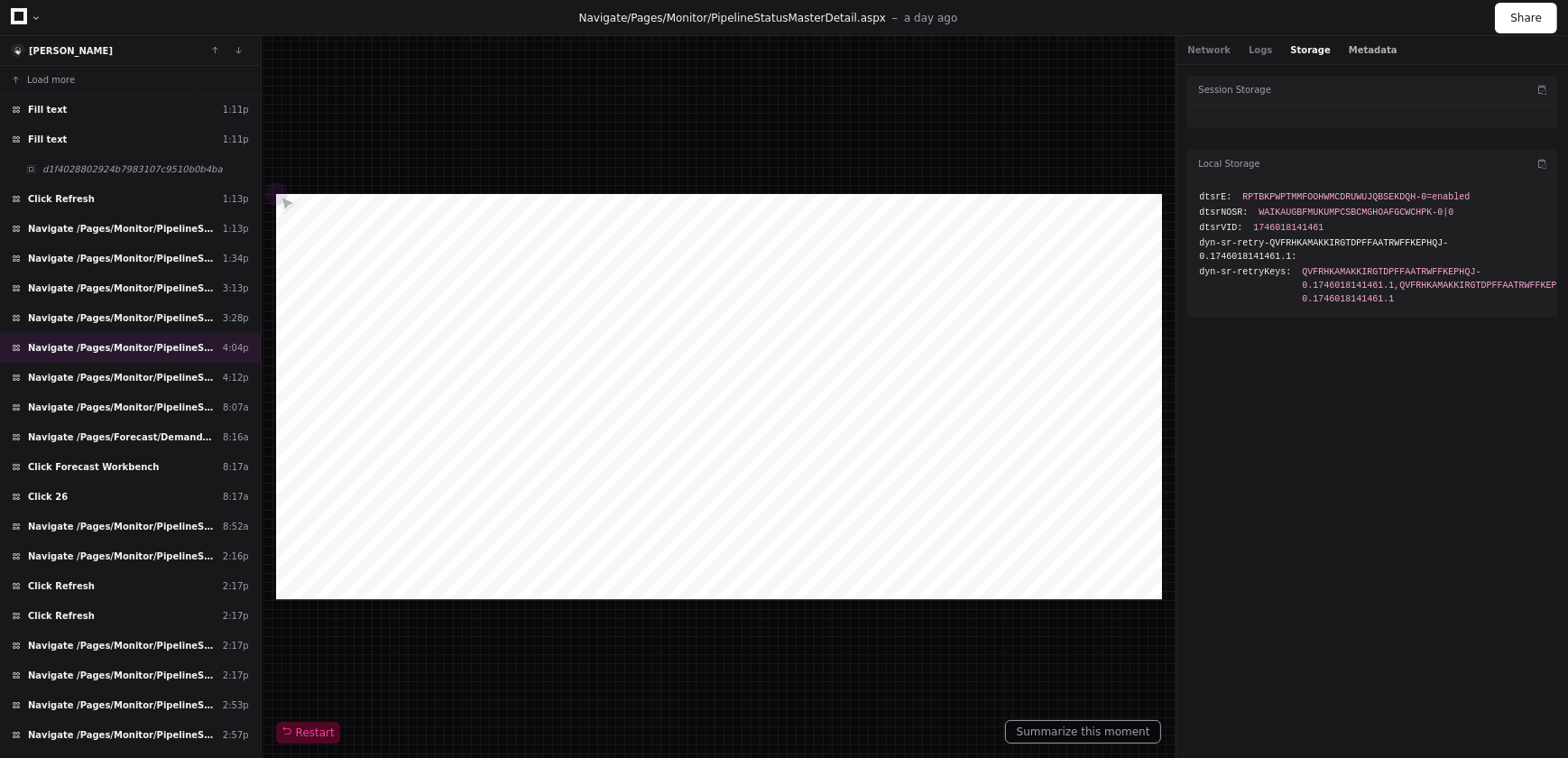
click at [1350, 47] on button "Metadata" at bounding box center [1373, 50] width 48 height 14
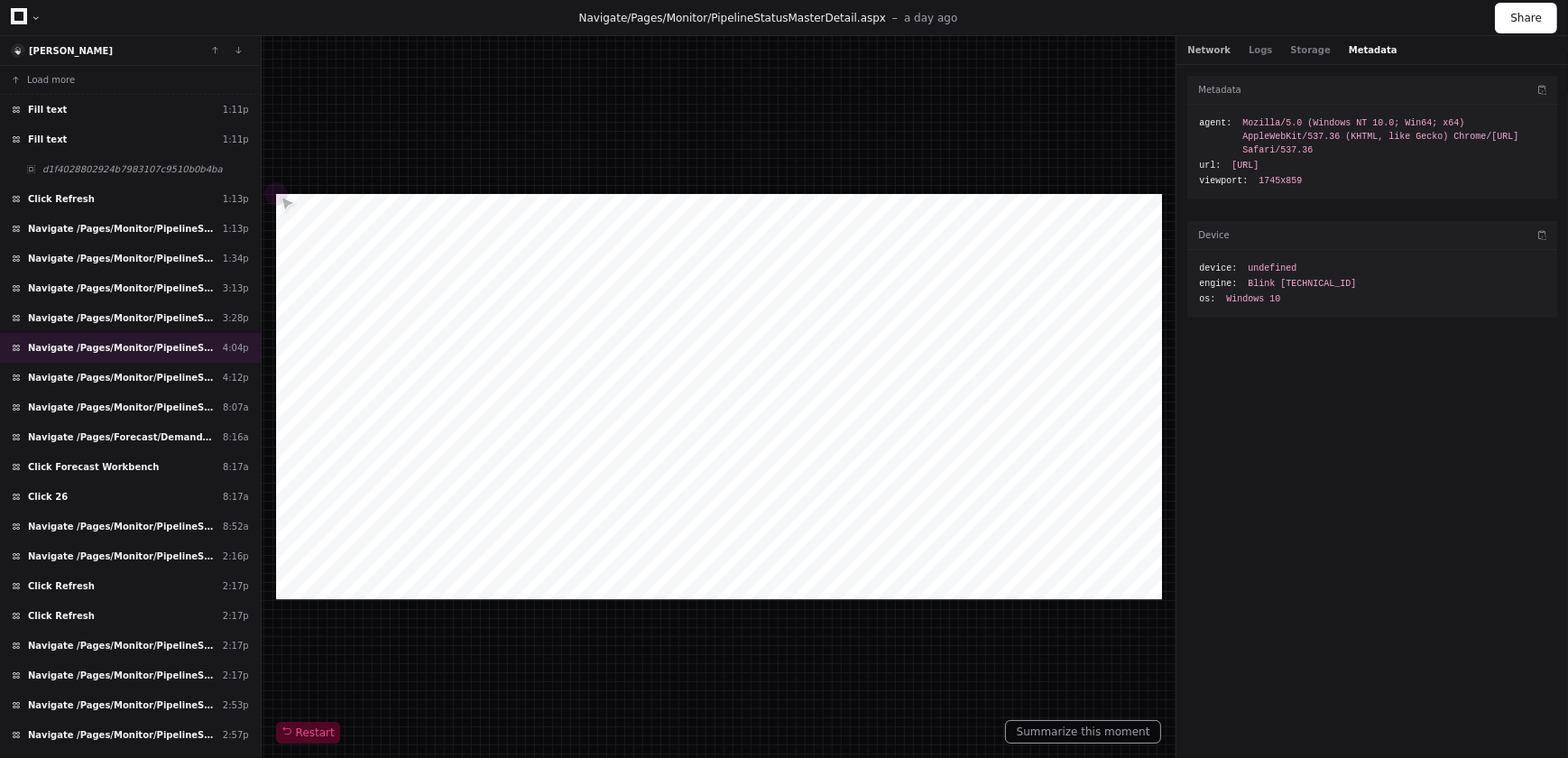
click at [1207, 50] on button "Network" at bounding box center [1208, 50] width 44 height 14
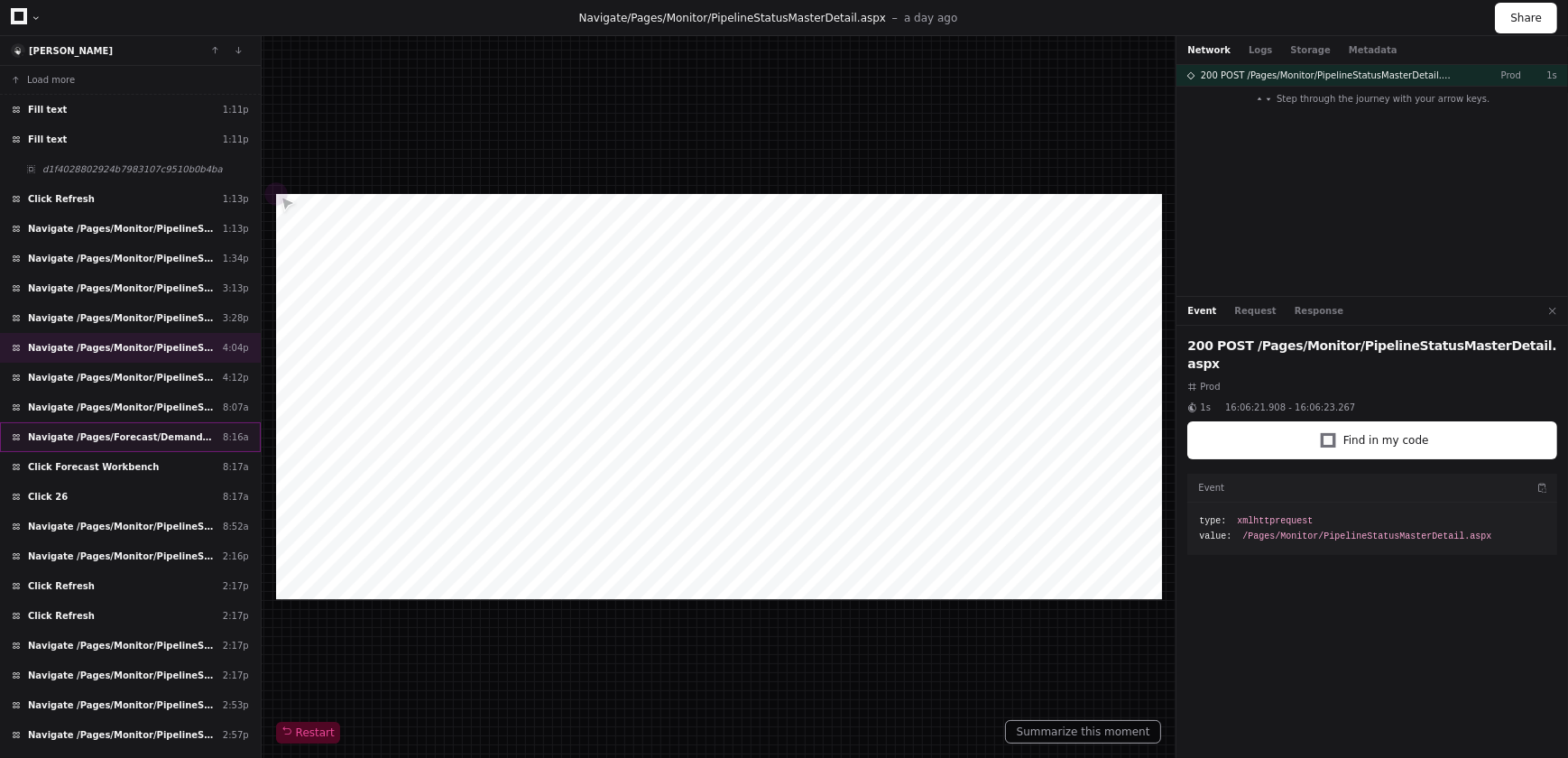
click at [146, 437] on span "Navigate /Pages/Forecast/DemandForecastWorkbench.aspx" at bounding box center [122, 437] width 188 height 14
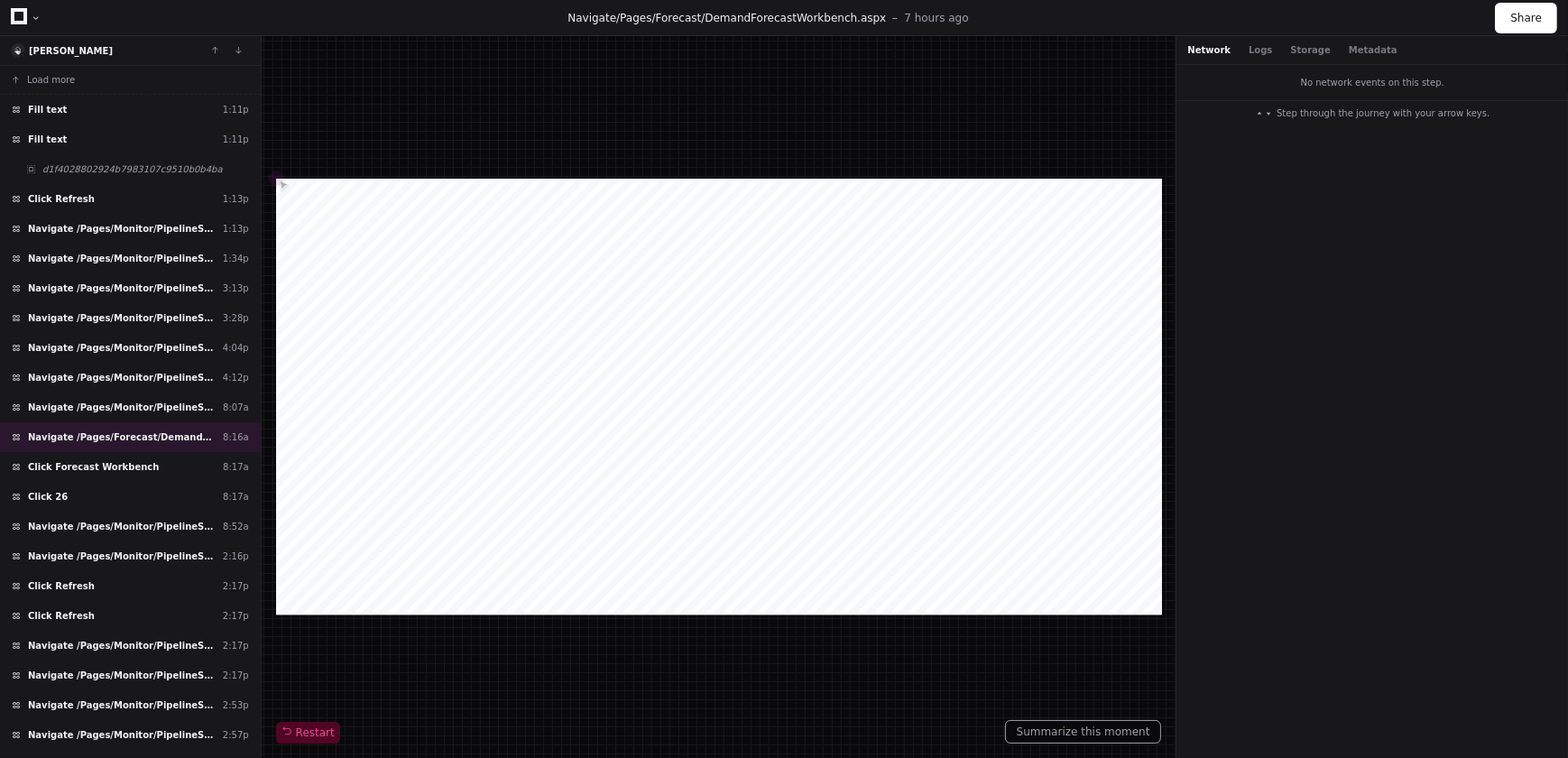
click at [1351, 108] on span "Step through the journey with your arrow keys." at bounding box center [1383, 113] width 213 height 14
click at [1248, 46] on button "Logs" at bounding box center [1260, 50] width 23 height 14
click at [1299, 47] on button "Storage" at bounding box center [1309, 50] width 40 height 14
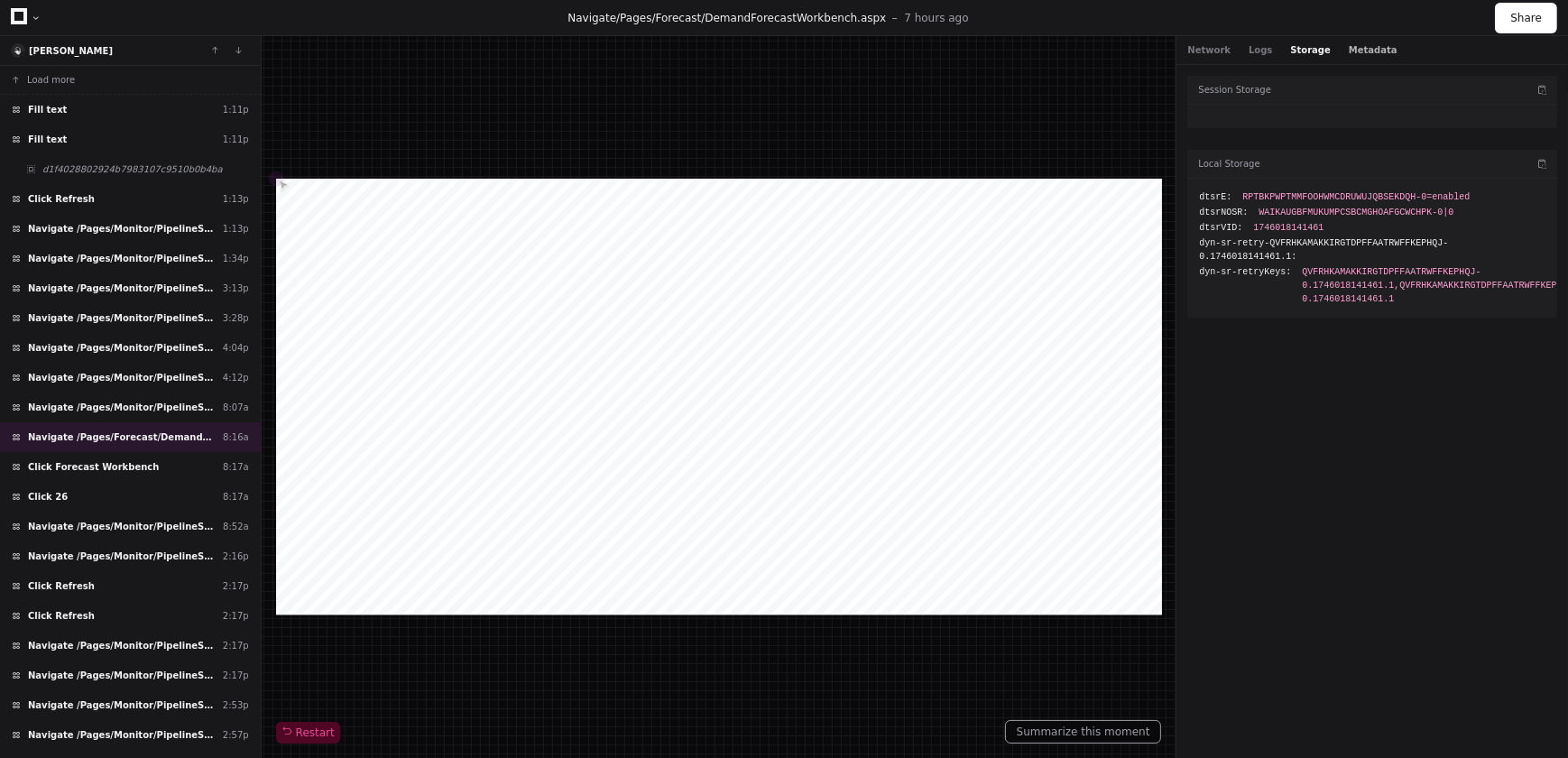
click at [1349, 45] on button "Metadata" at bounding box center [1373, 50] width 48 height 14
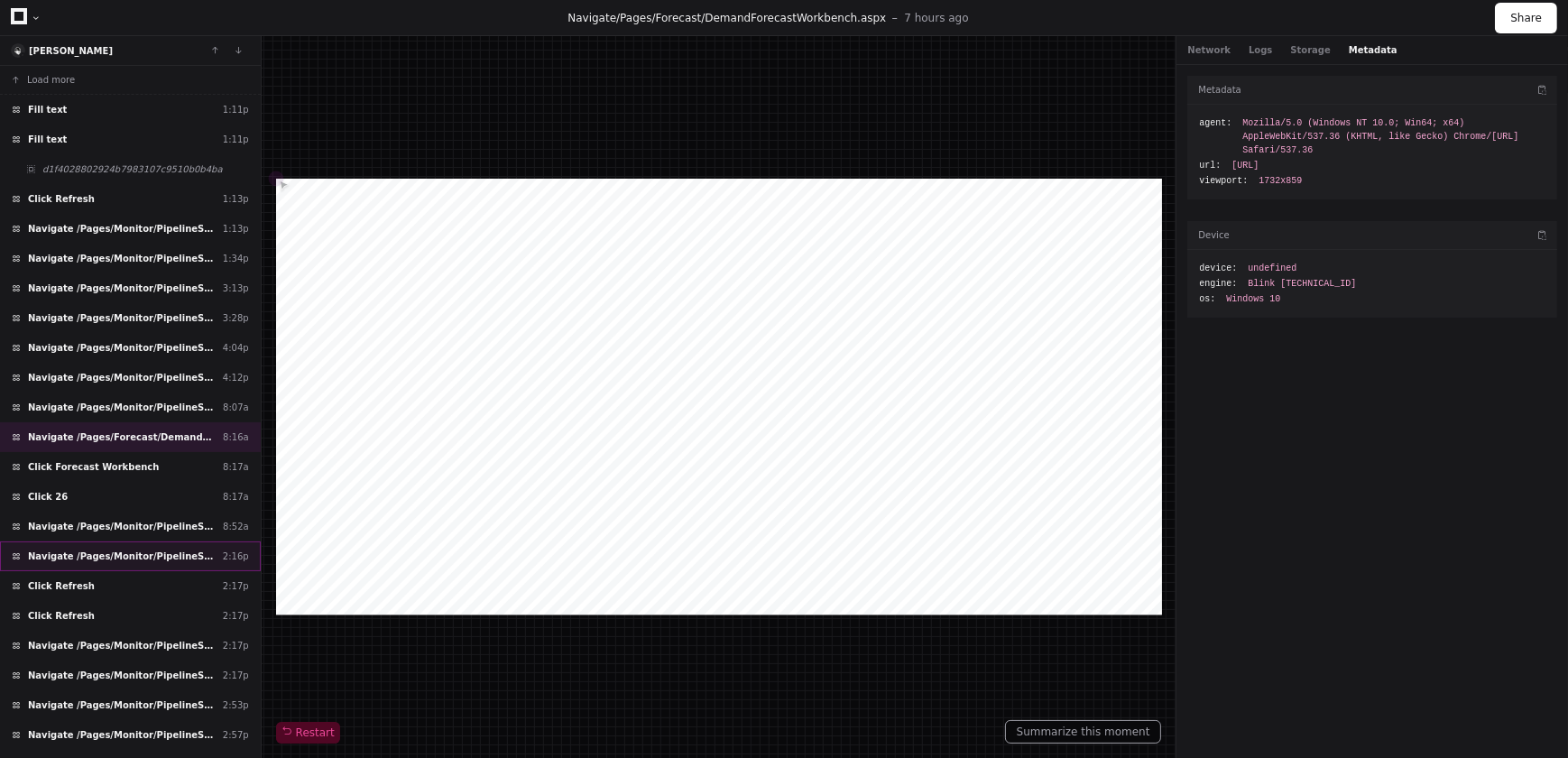
click at [153, 542] on div "Navigate /Pages/Monitor/PipelineStatusMasterDetail.aspx 2:16p" at bounding box center [130, 556] width 261 height 30
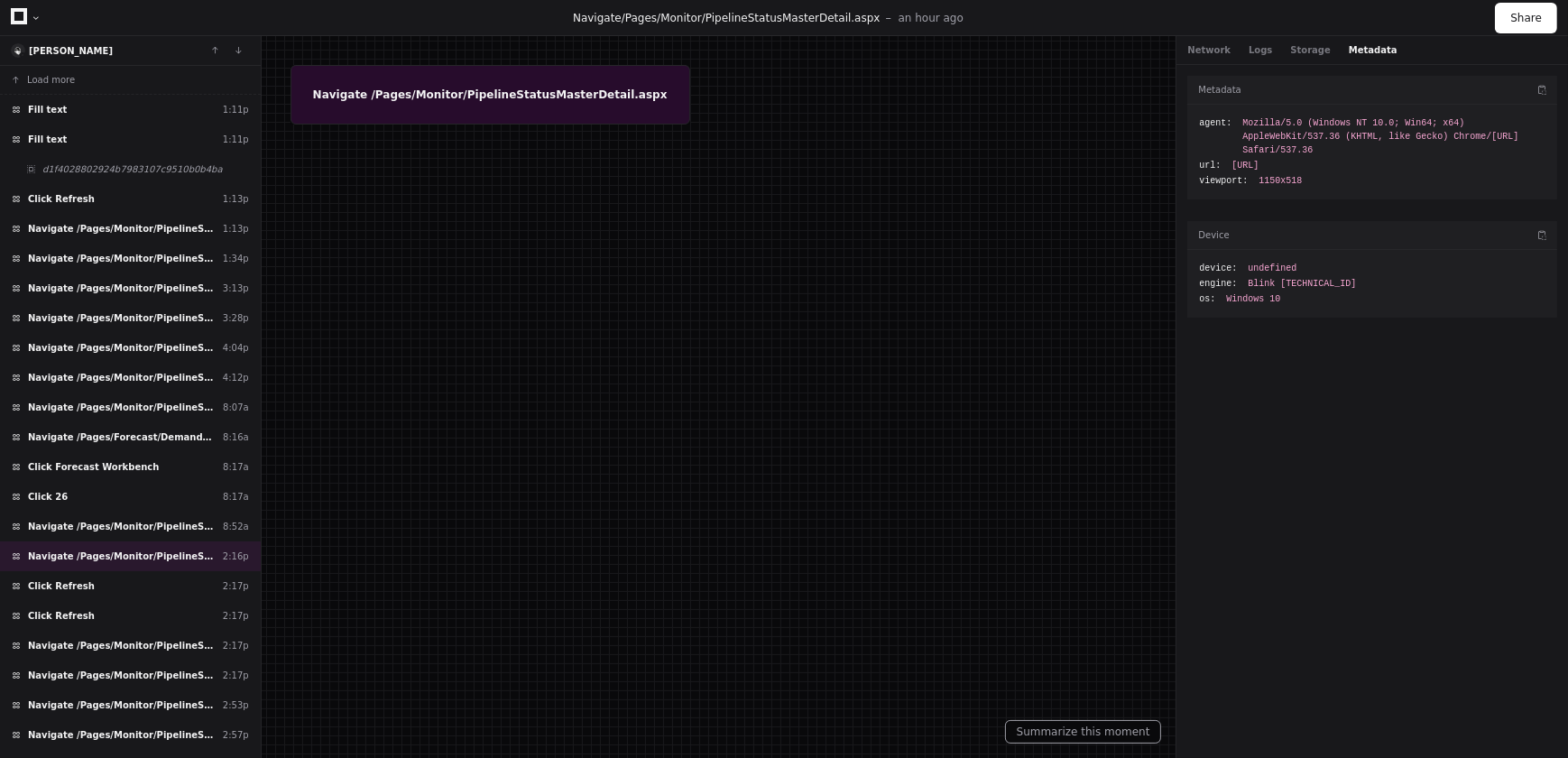
click at [563, 97] on div at bounding box center [784, 379] width 1568 height 758
click at [1208, 47] on button "Network" at bounding box center [1208, 50] width 44 height 14
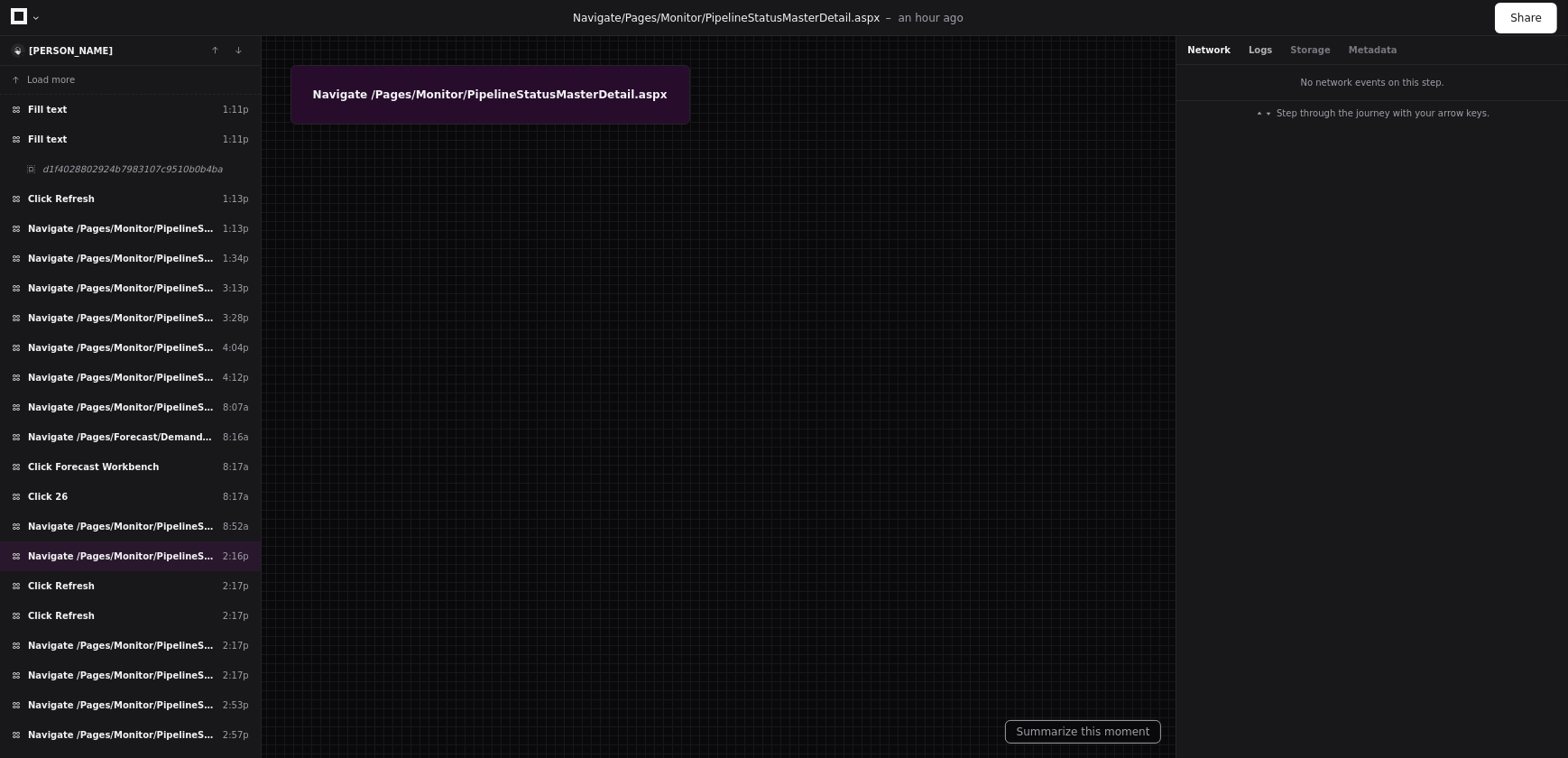
click at [1249, 46] on button "Logs" at bounding box center [1260, 50] width 23 height 14
click at [1302, 47] on button "Storage" at bounding box center [1309, 50] width 40 height 14
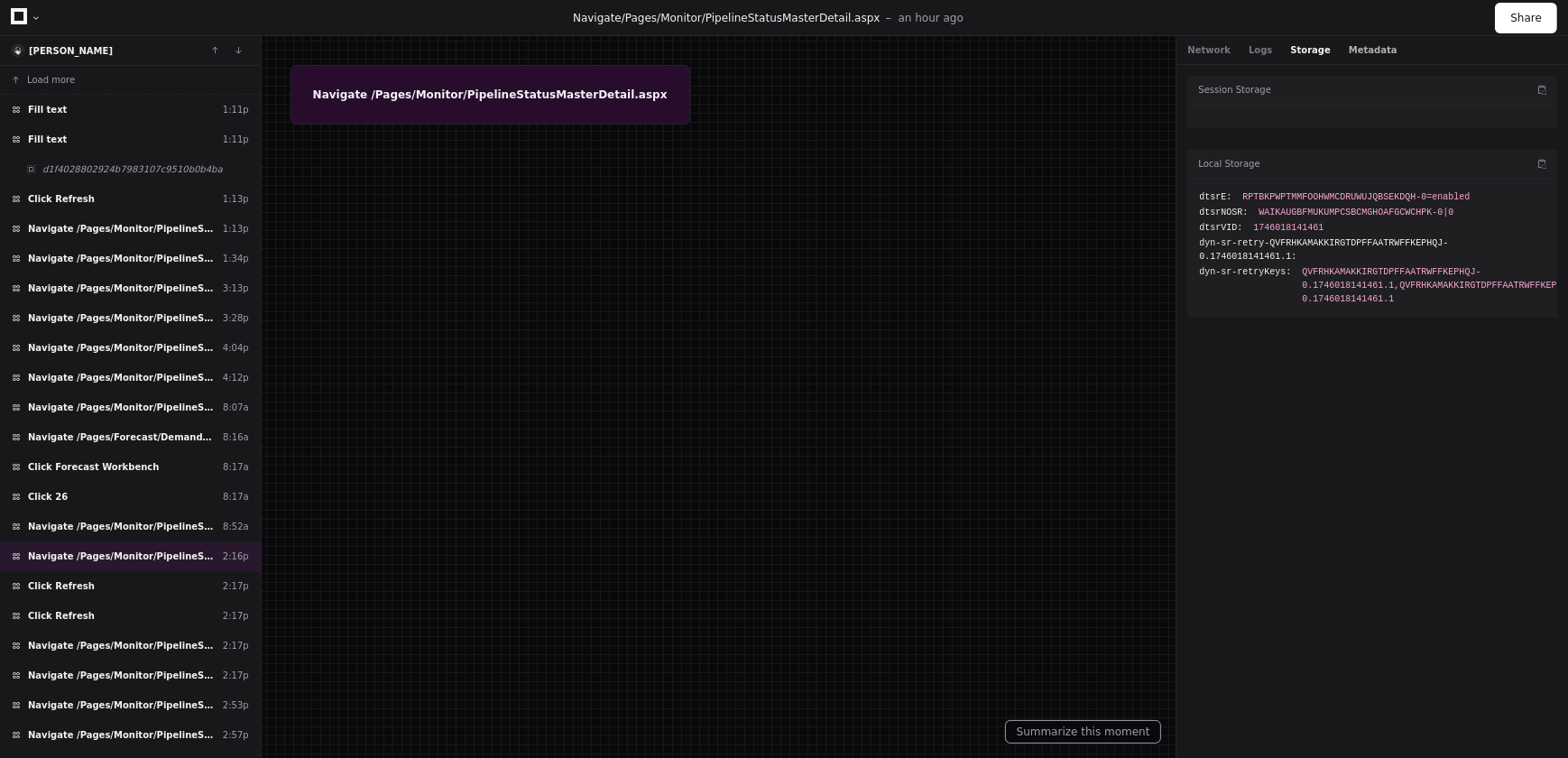
click at [1351, 49] on button "Metadata" at bounding box center [1373, 50] width 48 height 14
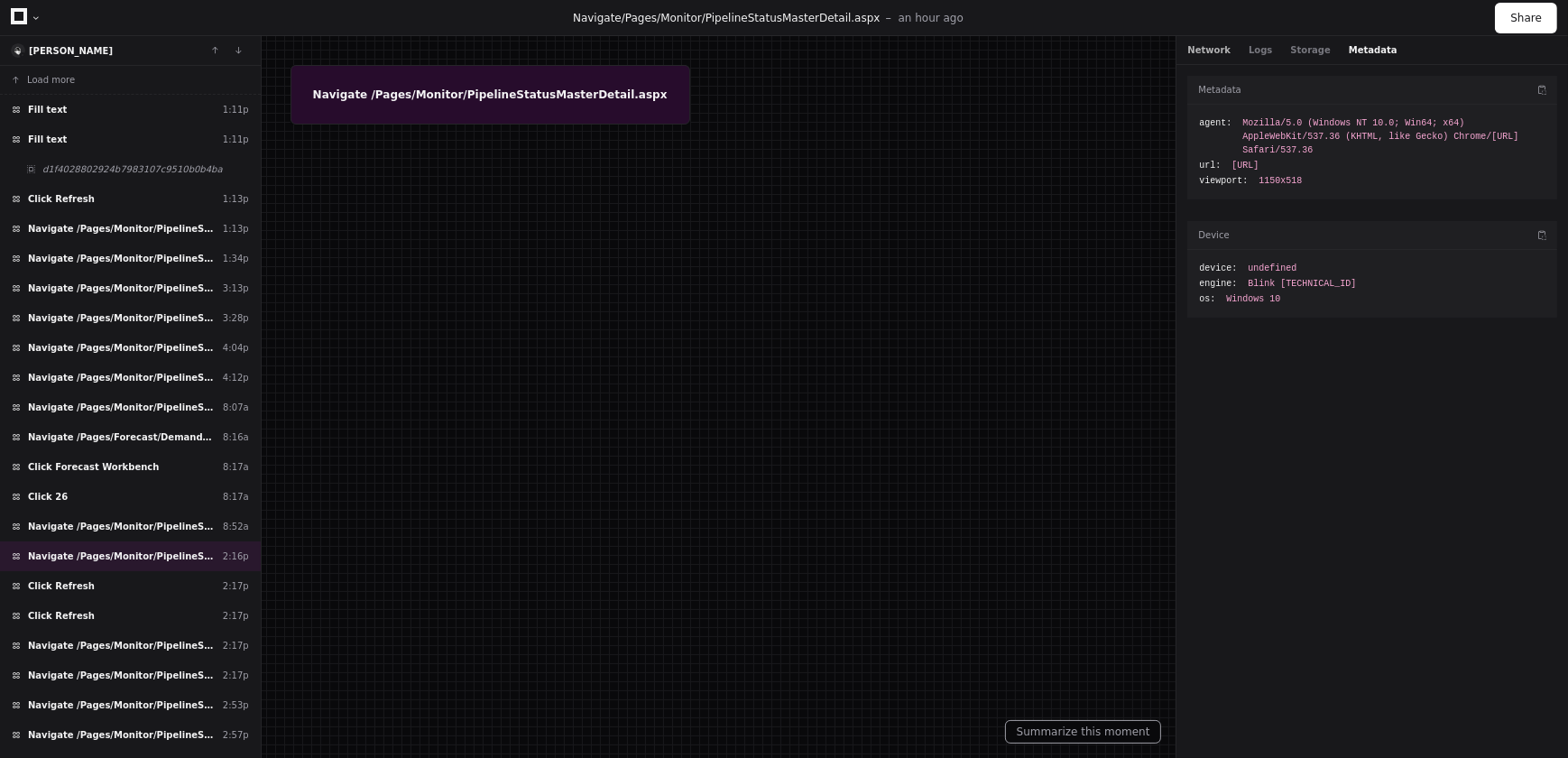
click at [1207, 50] on button "Network" at bounding box center [1208, 50] width 44 height 14
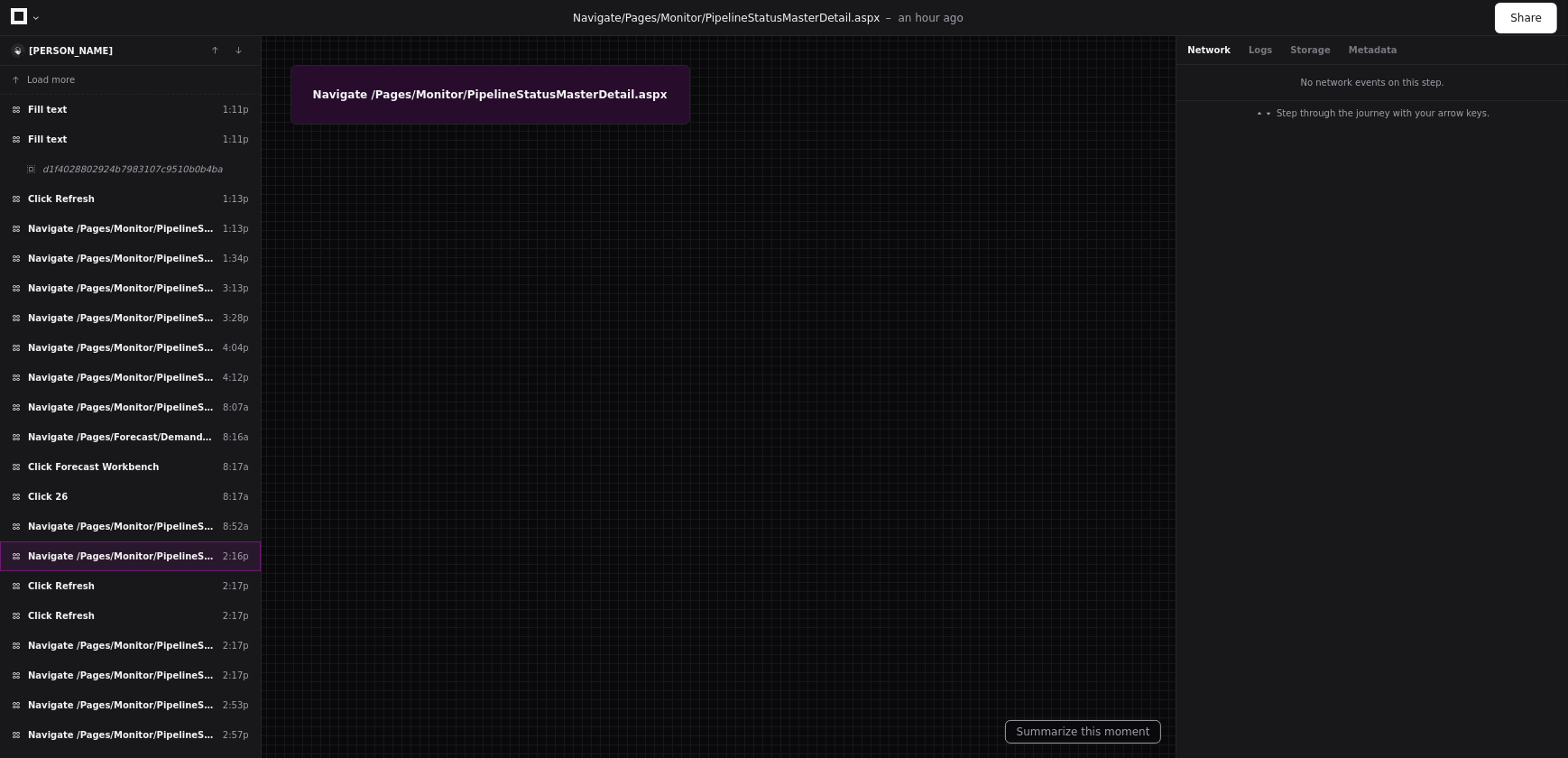
scroll to position [46, 0]
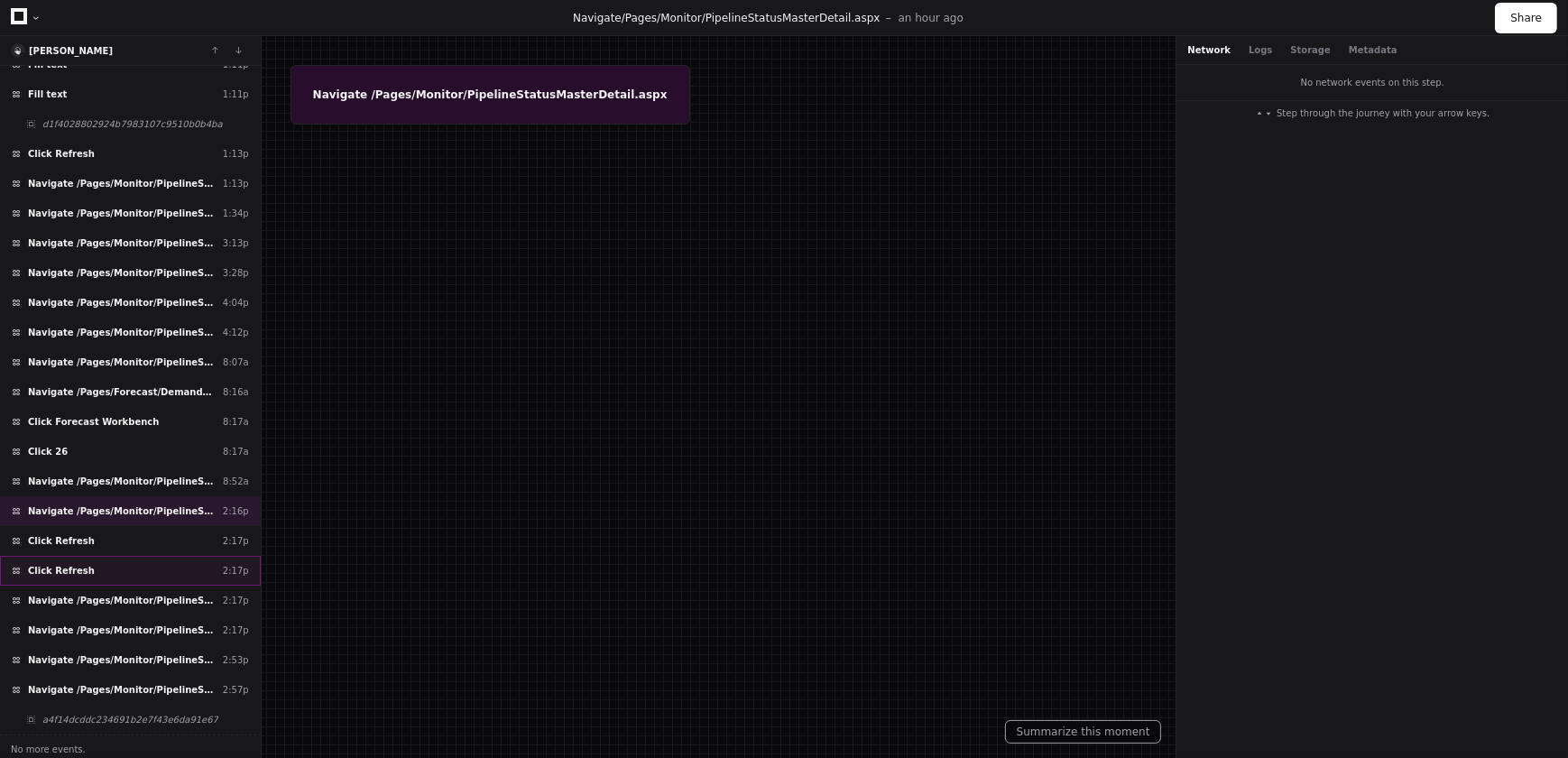
click at [98, 559] on div "Click Refresh 2:17p" at bounding box center [130, 570] width 261 height 30
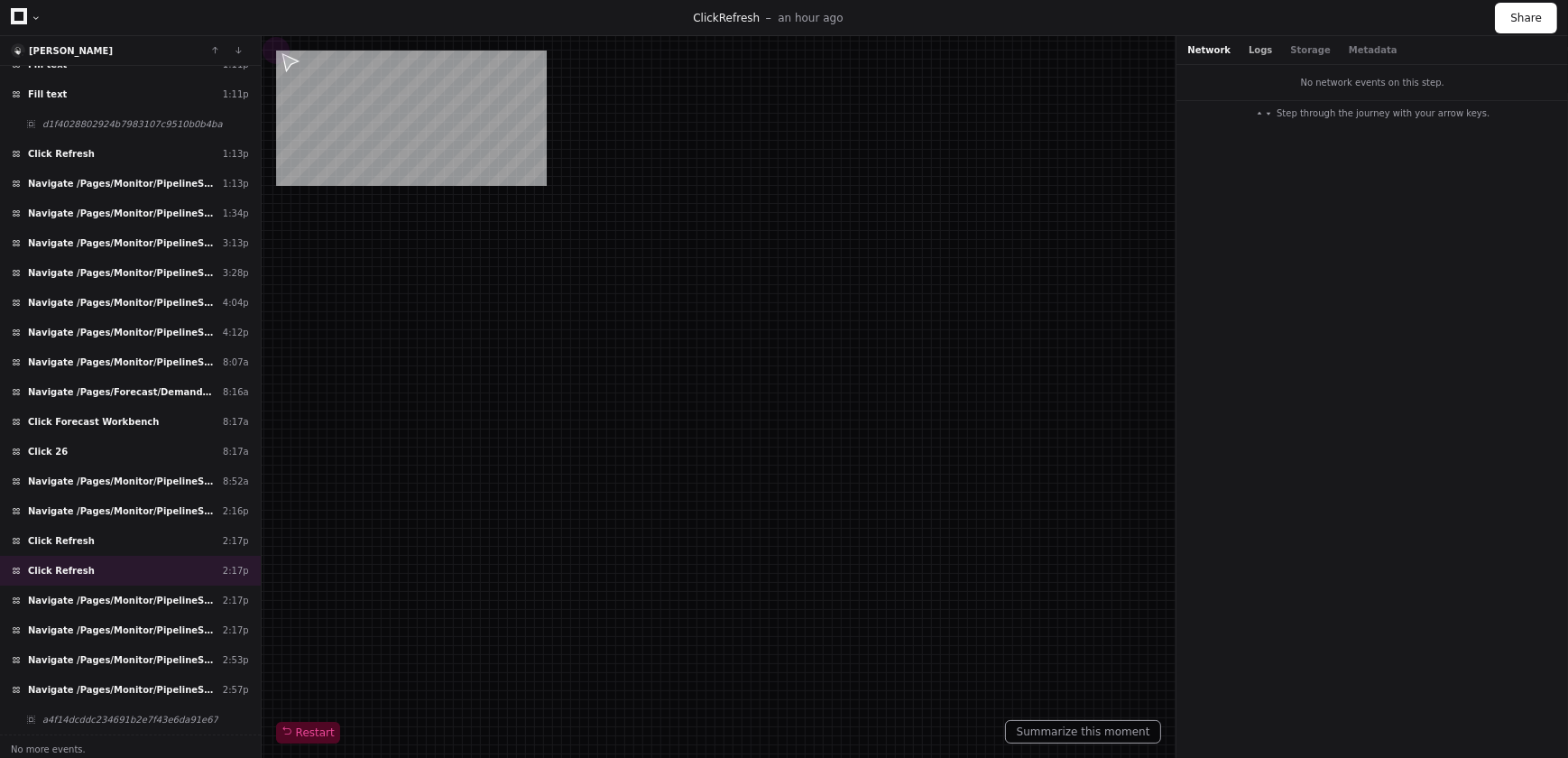
click at [1251, 51] on button "Logs" at bounding box center [1260, 50] width 23 height 14
click at [1208, 46] on button "Network" at bounding box center [1208, 50] width 44 height 14
click at [726, 20] on span "Refresh" at bounding box center [739, 17] width 41 height 13
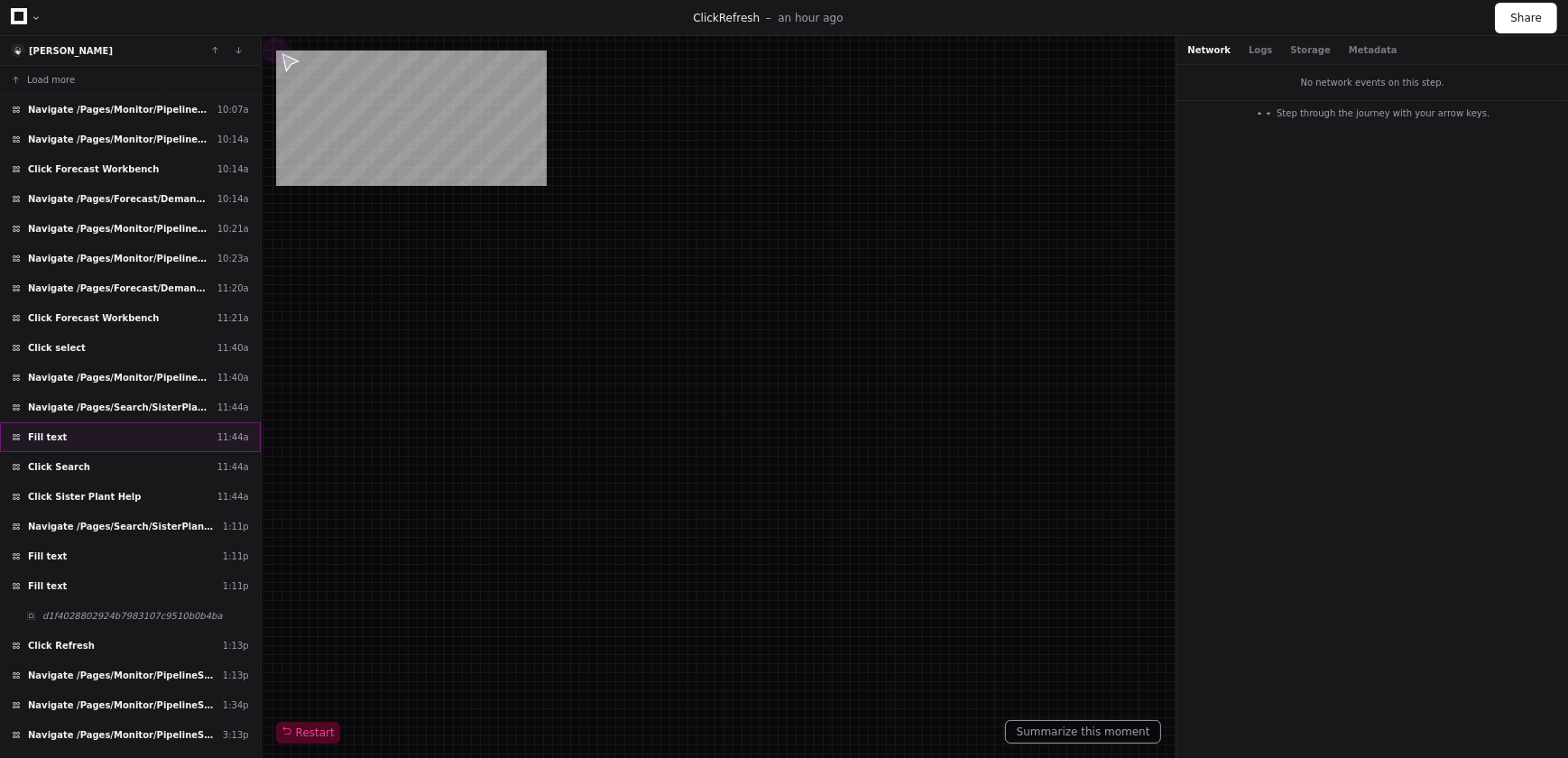
click at [104, 439] on div "Fill text 11:44a" at bounding box center [130, 437] width 261 height 30
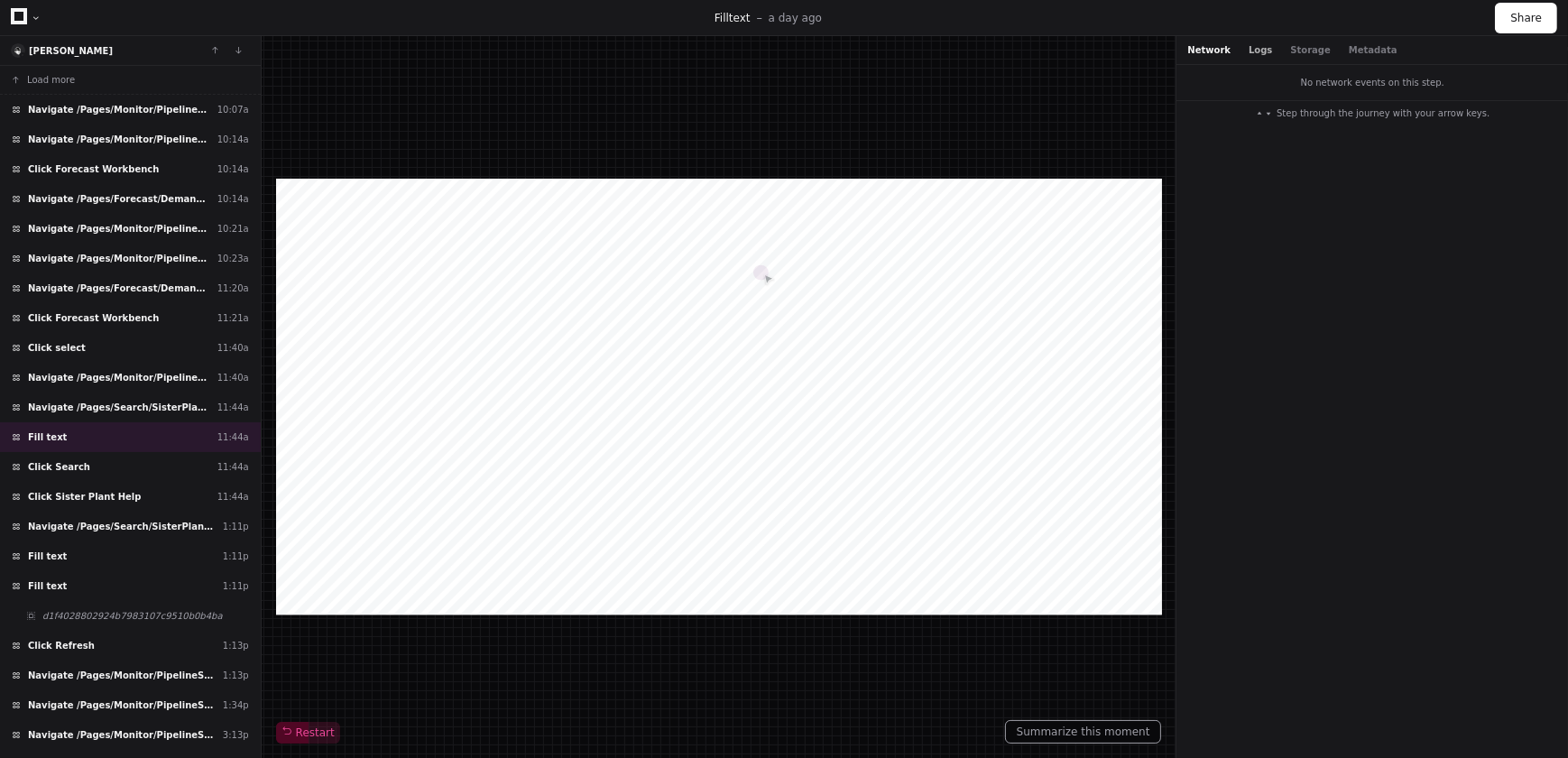
click at [1249, 51] on button "Logs" at bounding box center [1260, 50] width 23 height 14
click at [1297, 52] on button "Storage" at bounding box center [1309, 50] width 40 height 14
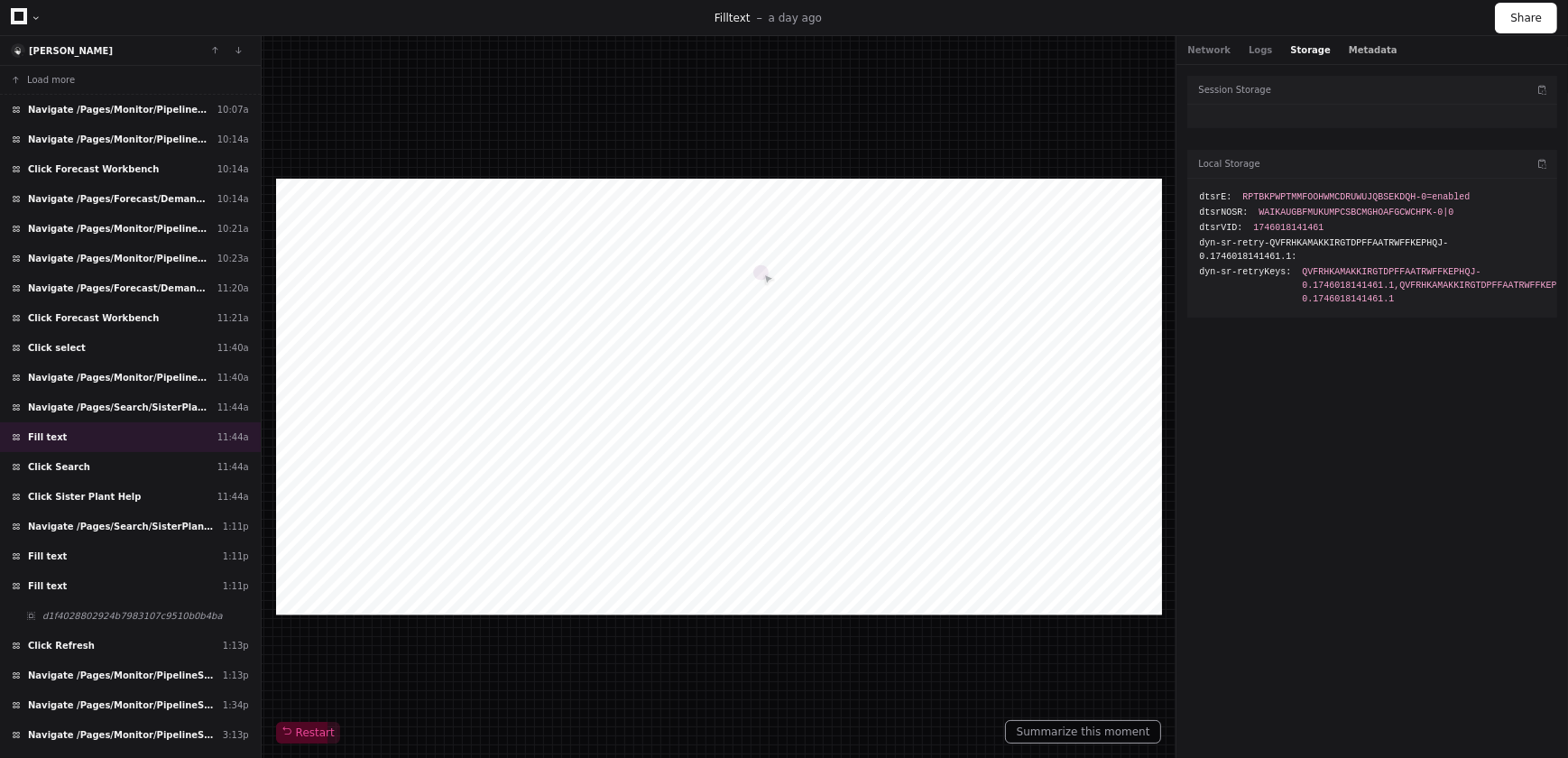
click at [1354, 51] on button "Metadata" at bounding box center [1373, 50] width 48 height 14
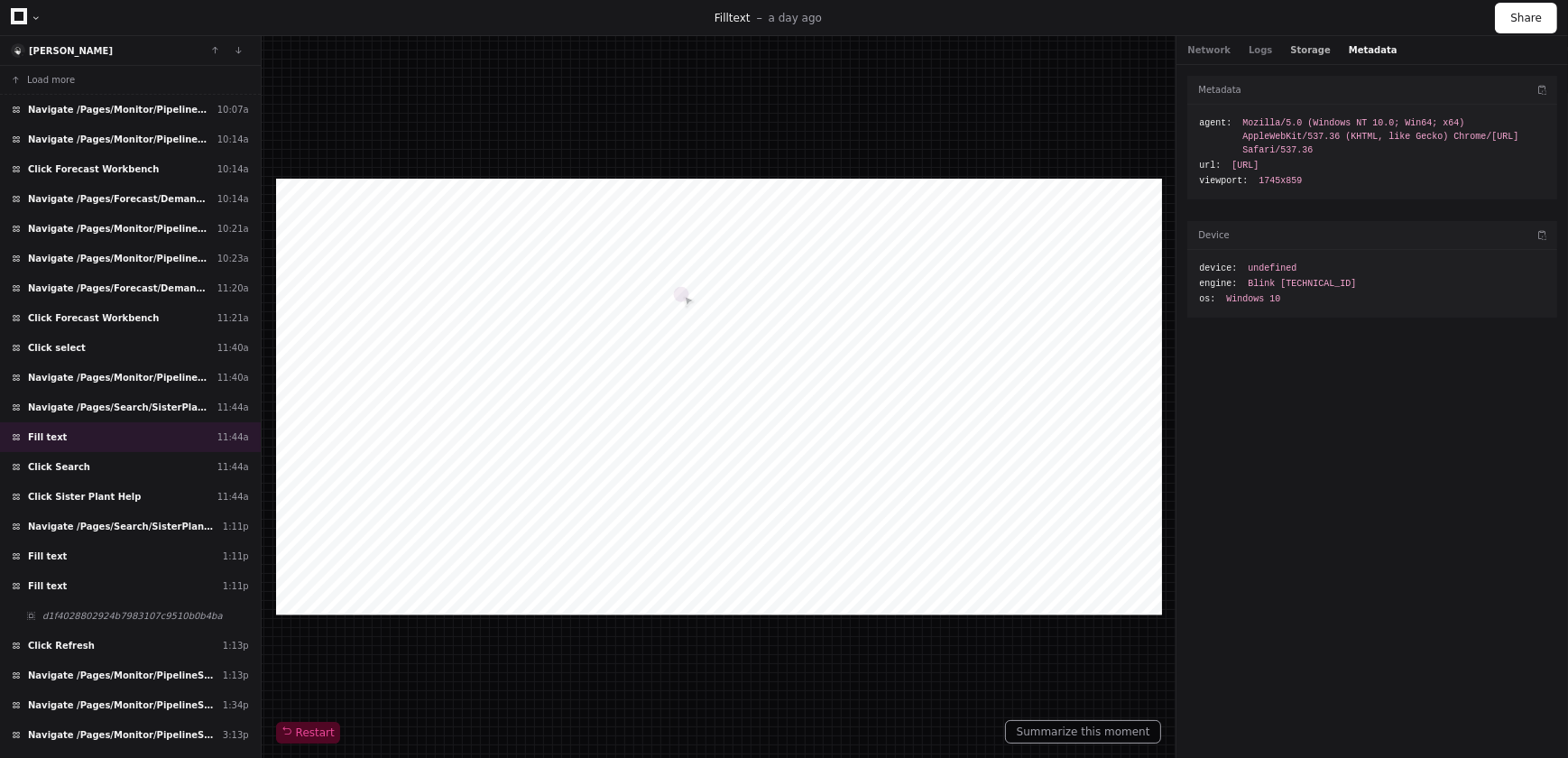
click at [1290, 49] on button "Storage" at bounding box center [1309, 50] width 40 height 14
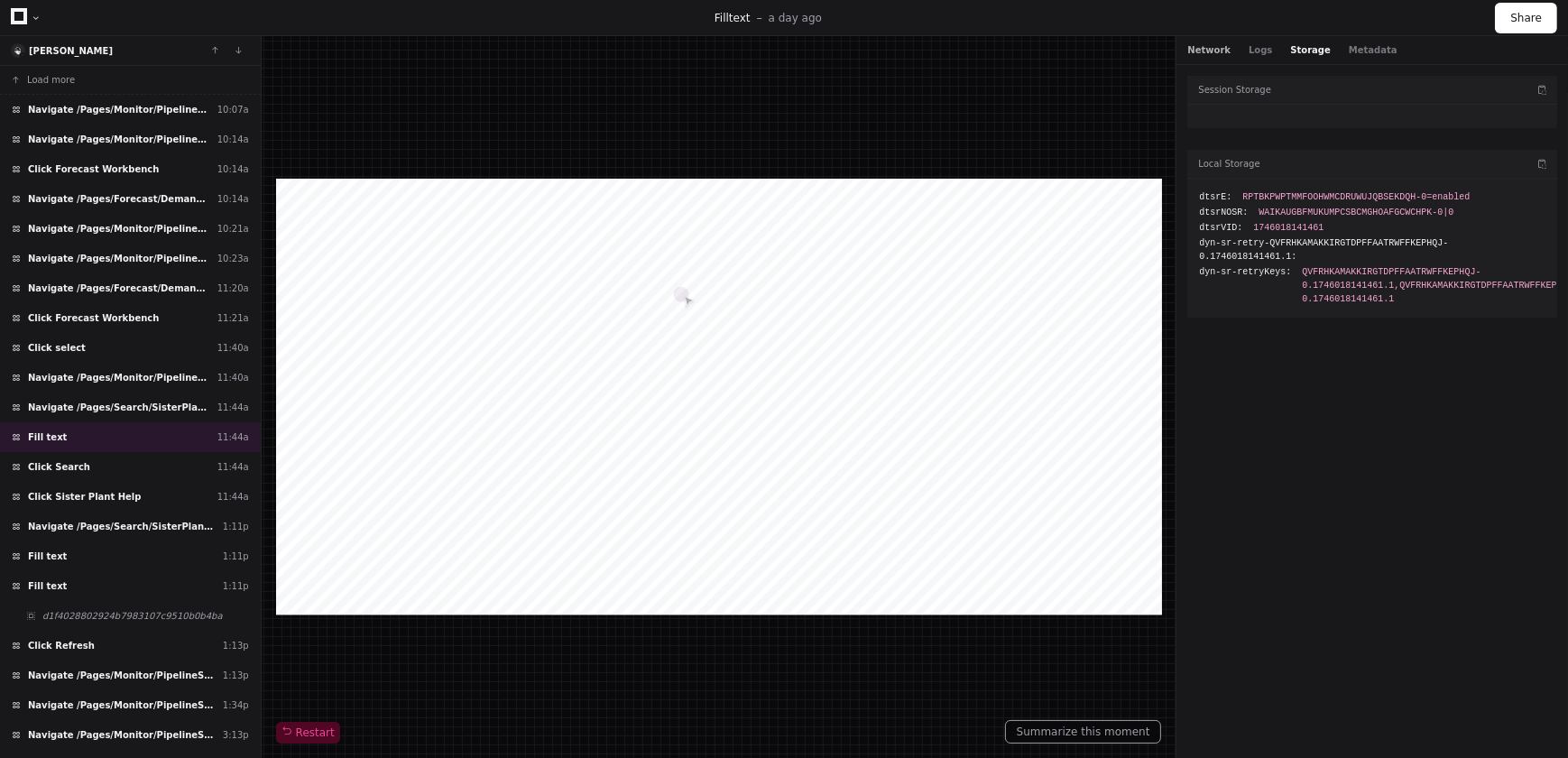
click at [1207, 47] on button "Network" at bounding box center [1208, 50] width 44 height 14
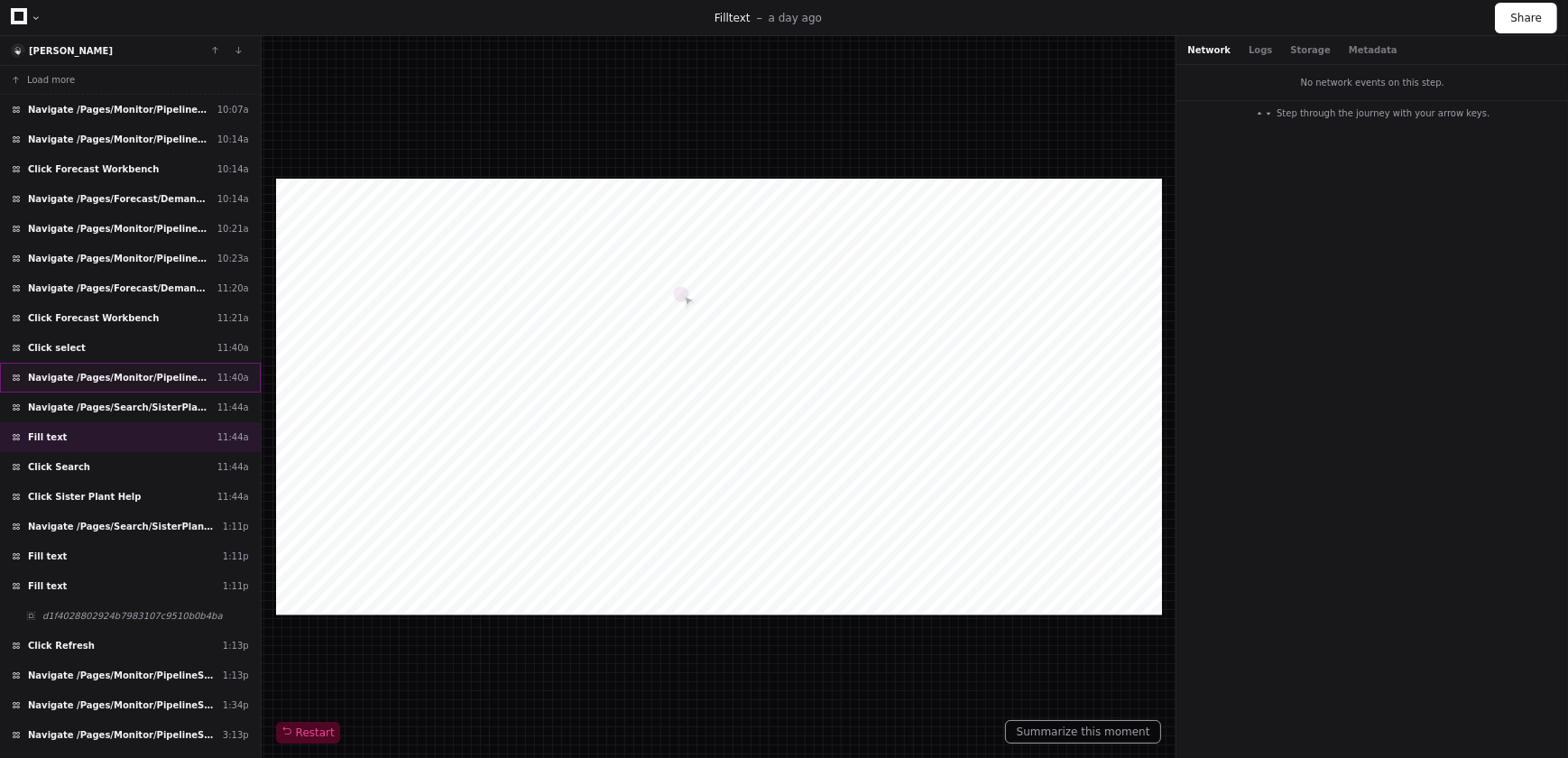
click at [119, 374] on span "Navigate /Pages/Monitor/PipelineStatusMasterDetail.aspx" at bounding box center [119, 378] width 182 height 14
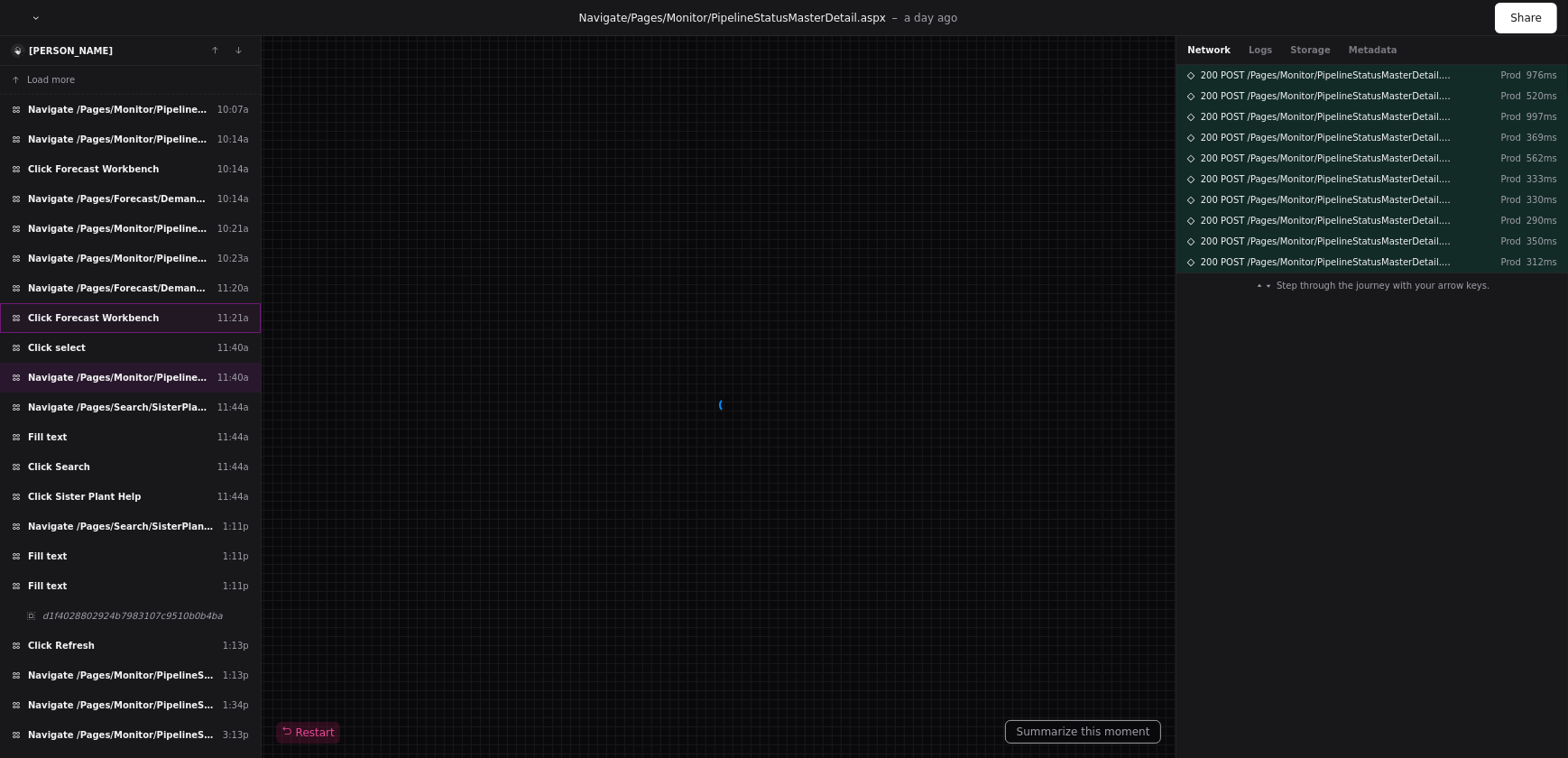
click at [136, 306] on div "Click Forecast Workbench 11:21a" at bounding box center [130, 318] width 261 height 30
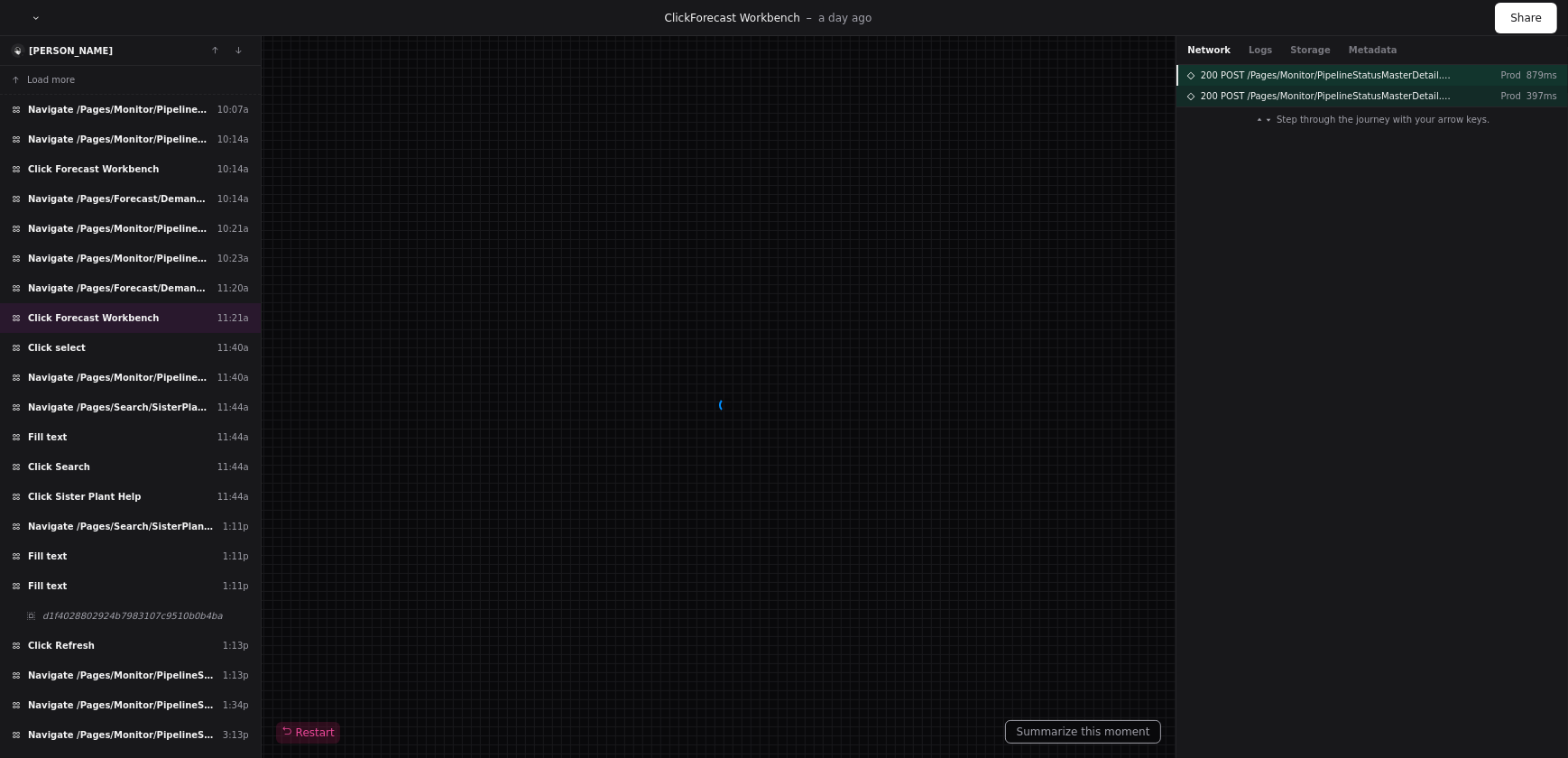
click at [1246, 79] on span "200 POST /Pages/Monitor/PipelineStatusMasterDetail.aspx" at bounding box center [1328, 76] width 255 height 14
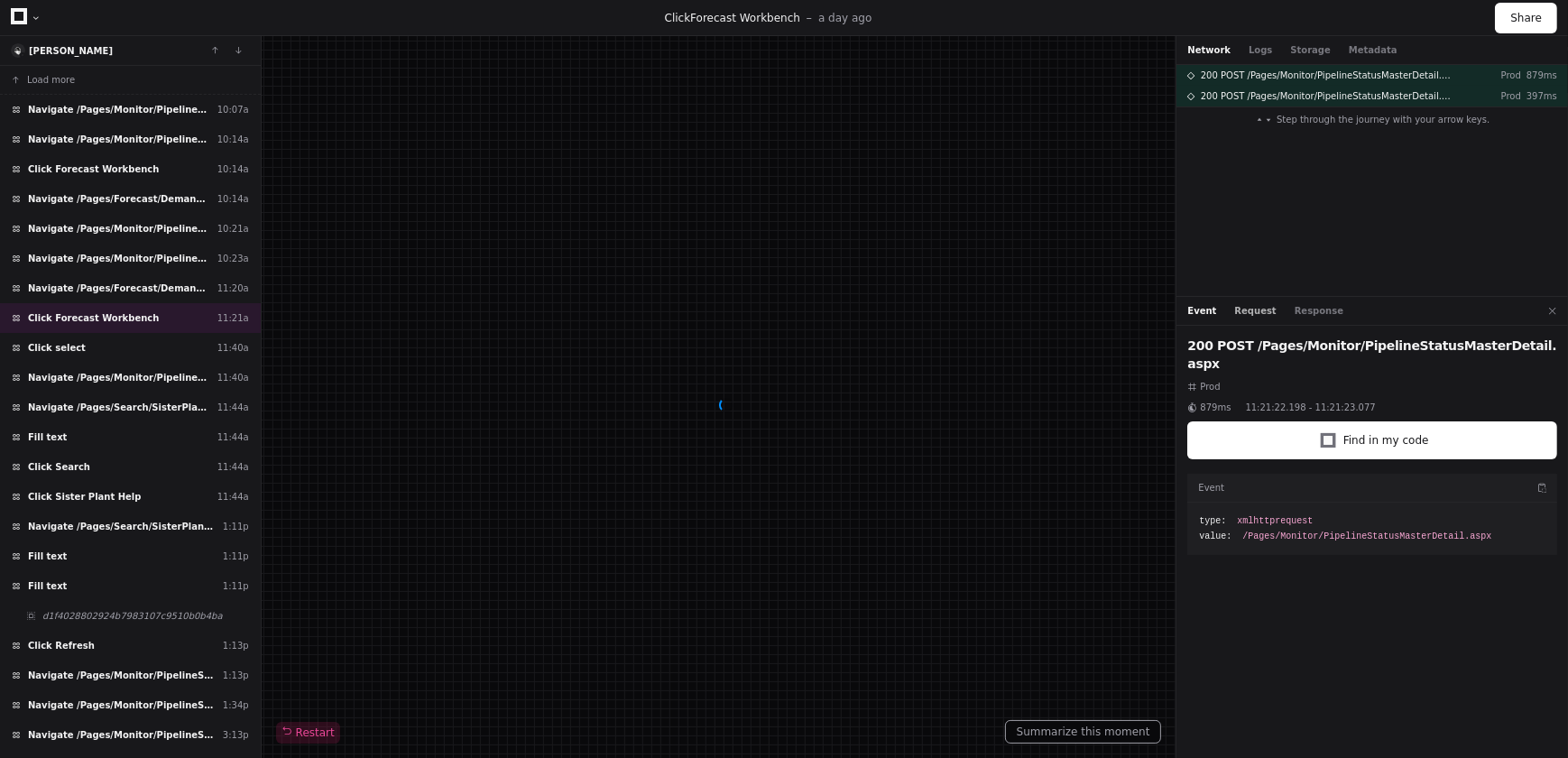
click at [1242, 316] on button "Request" at bounding box center [1255, 311] width 42 height 14
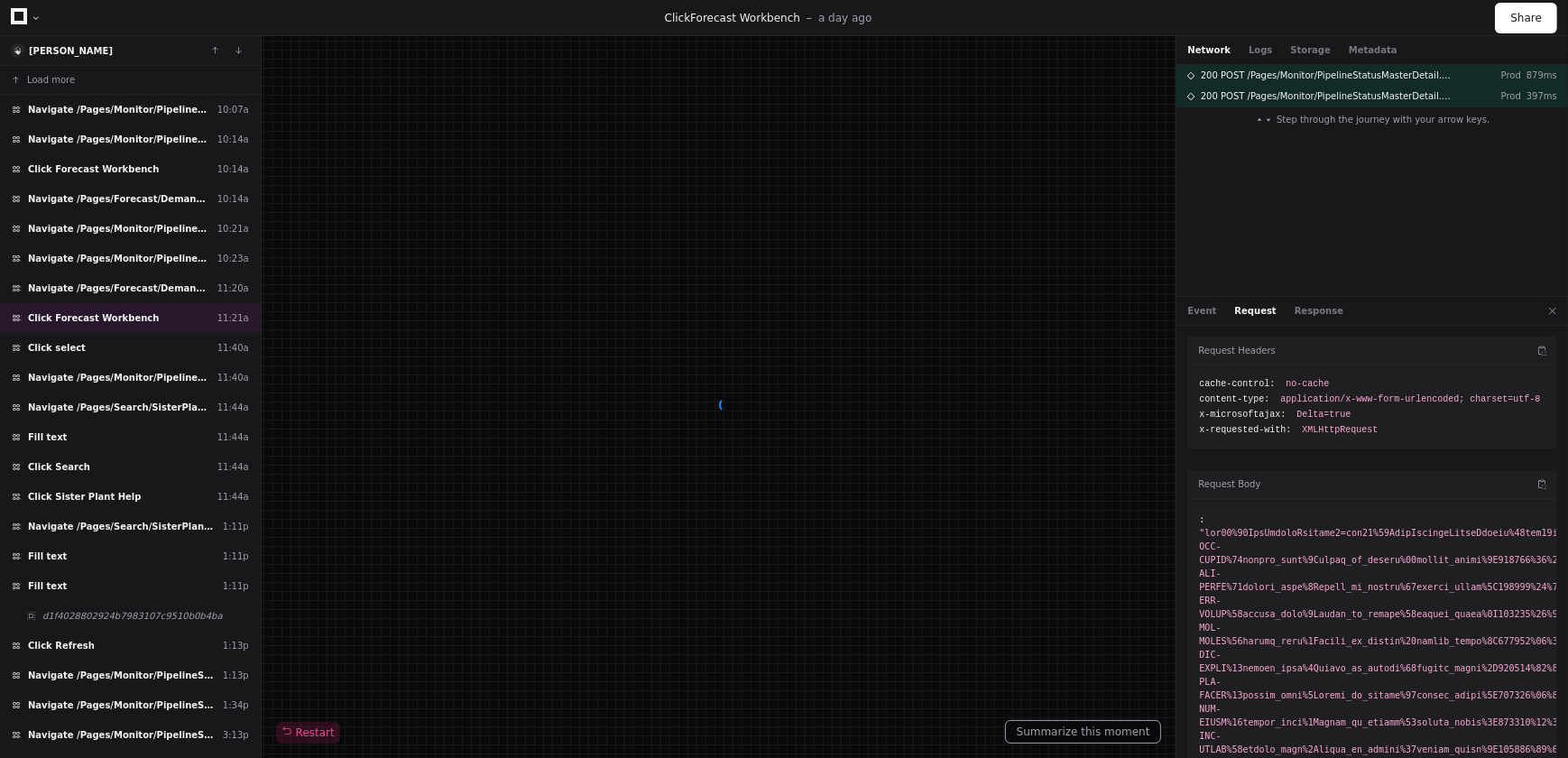
scroll to position [75, 0]
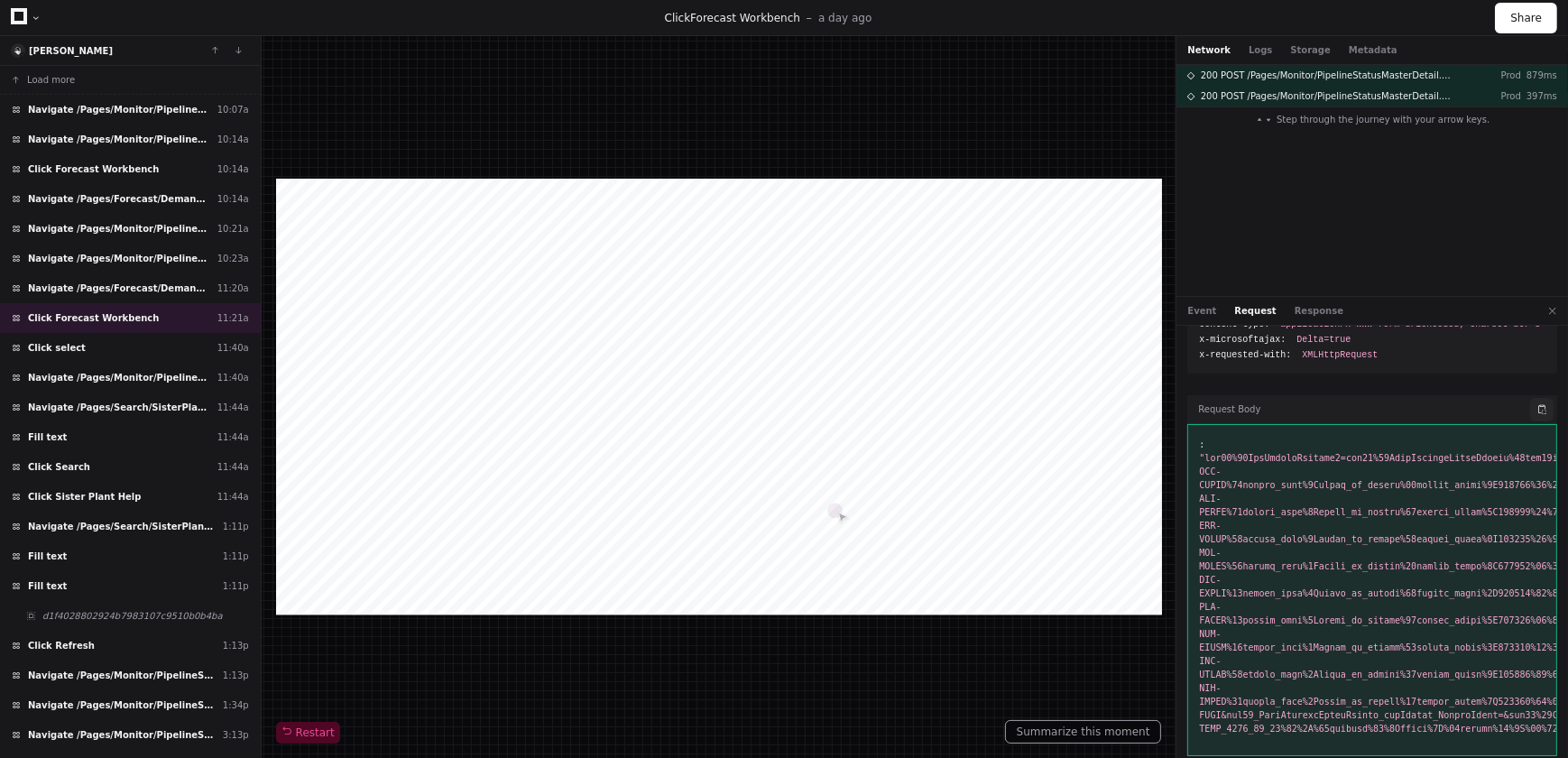
click at [1537, 405] on button at bounding box center [1542, 410] width 23 height 23
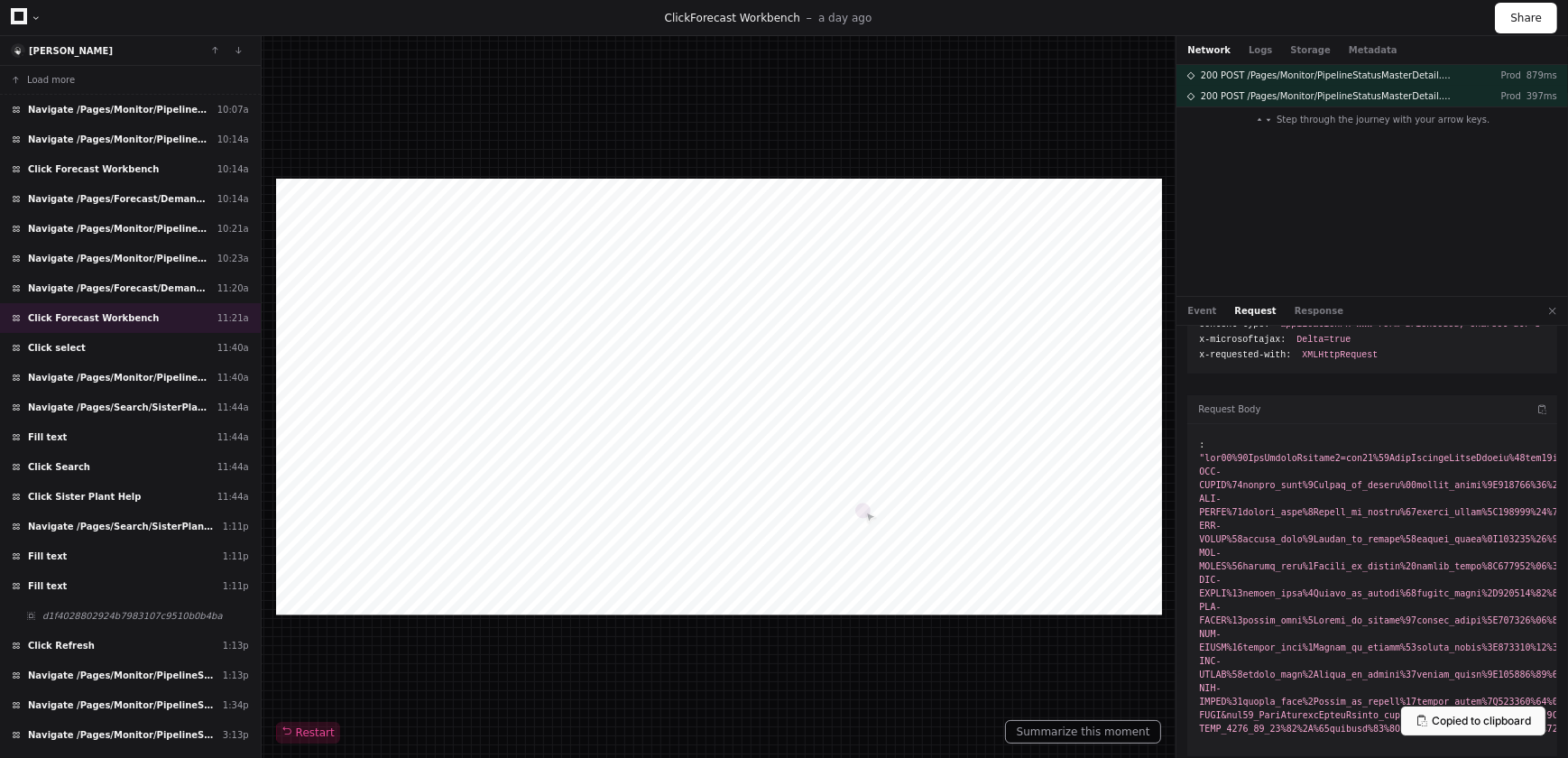
click at [1161, 604] on div at bounding box center [719, 396] width 886 height 436
click at [1295, 313] on button "Response" at bounding box center [1319, 311] width 48 height 14
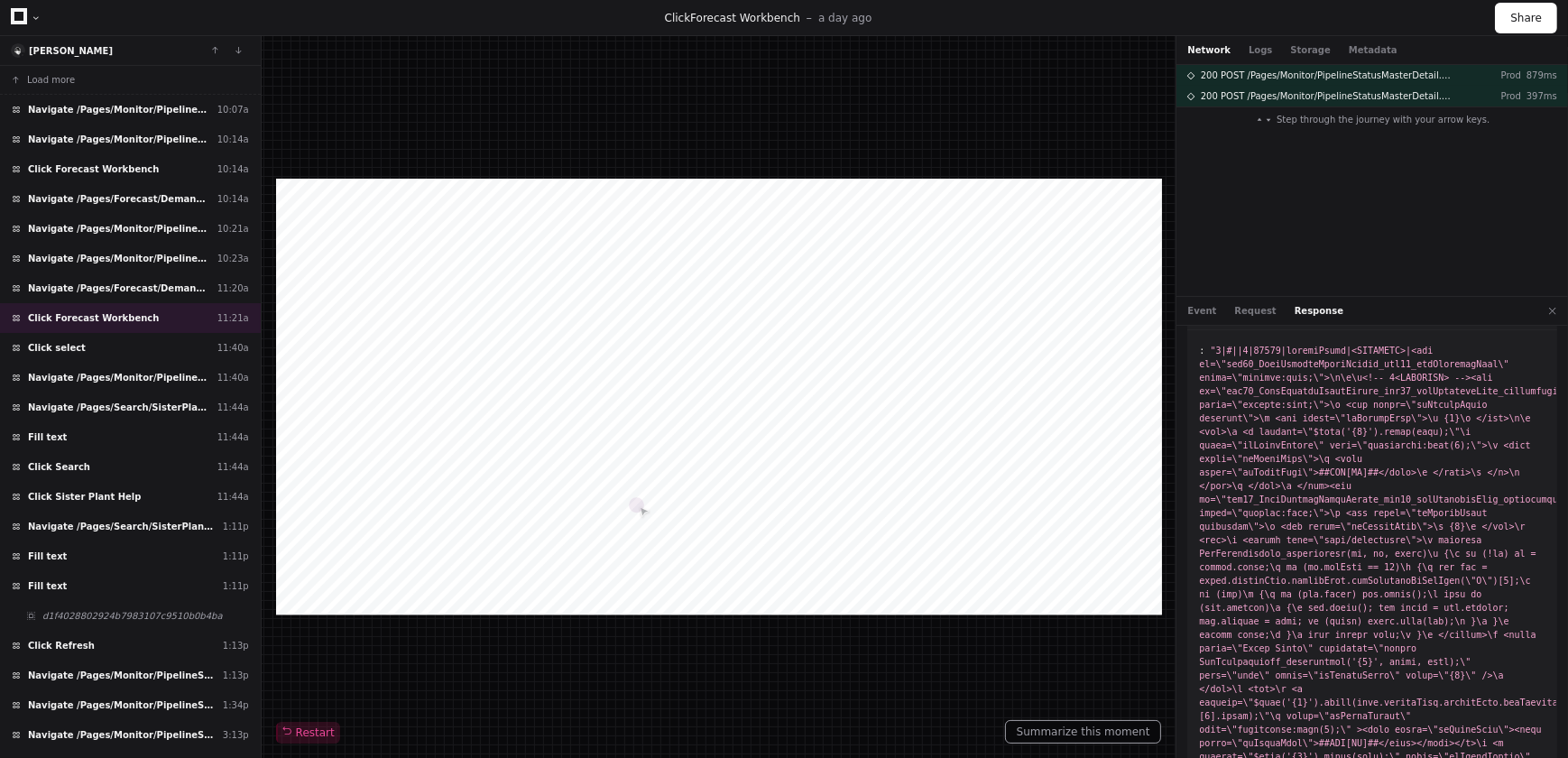
scroll to position [0, 0]
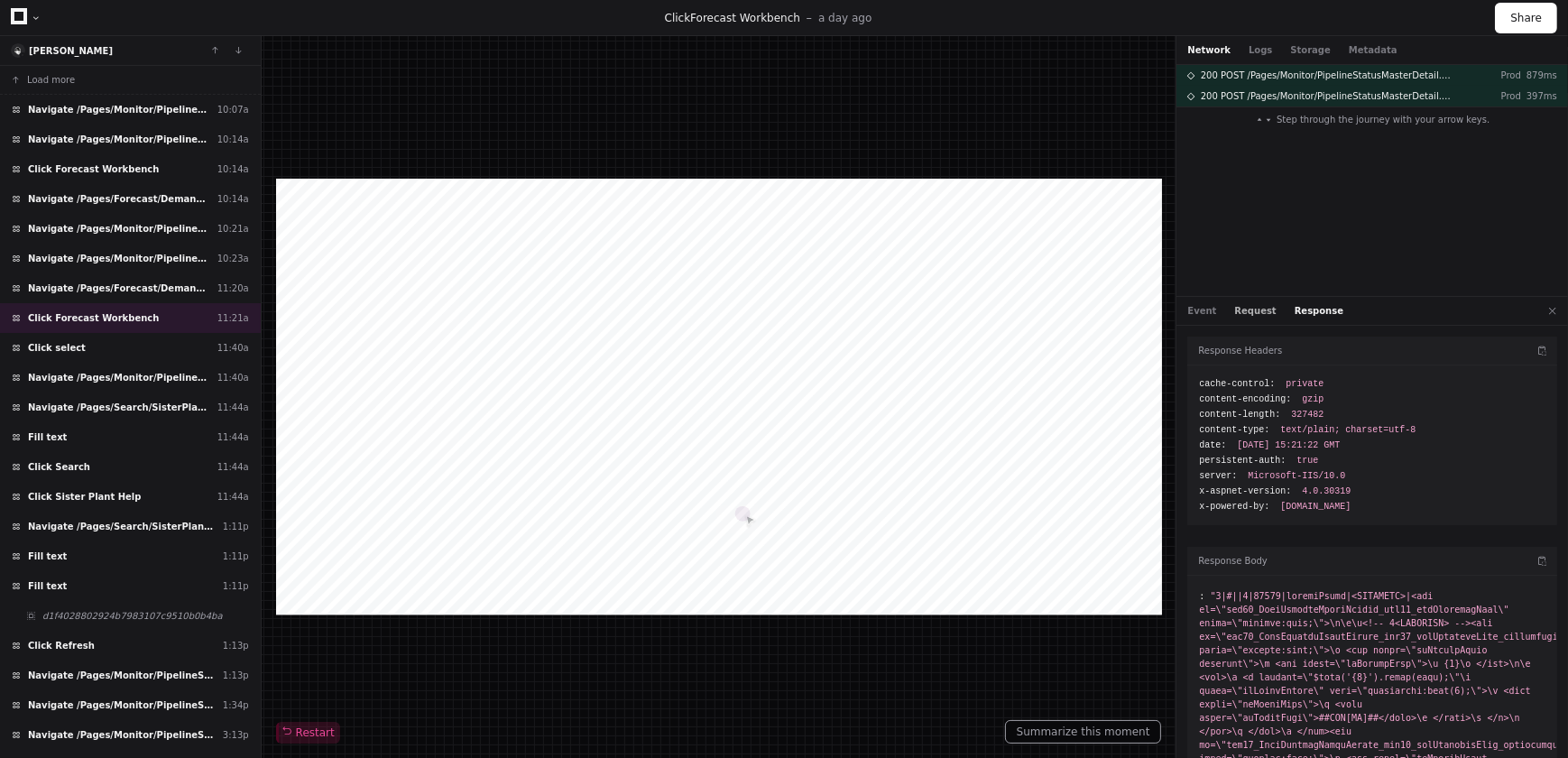
click at [1247, 311] on button "Request" at bounding box center [1255, 311] width 42 height 14
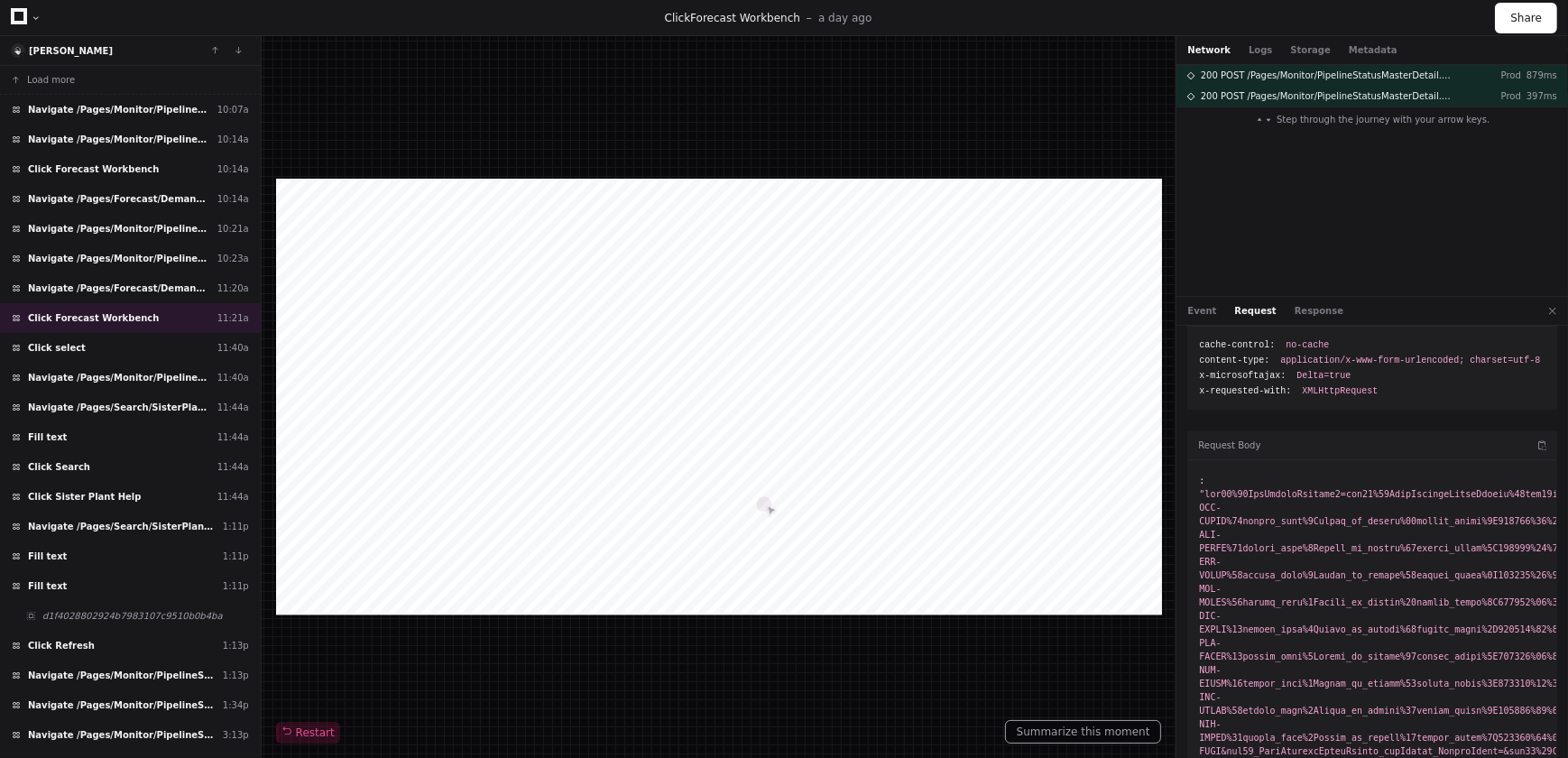
scroll to position [75, 0]
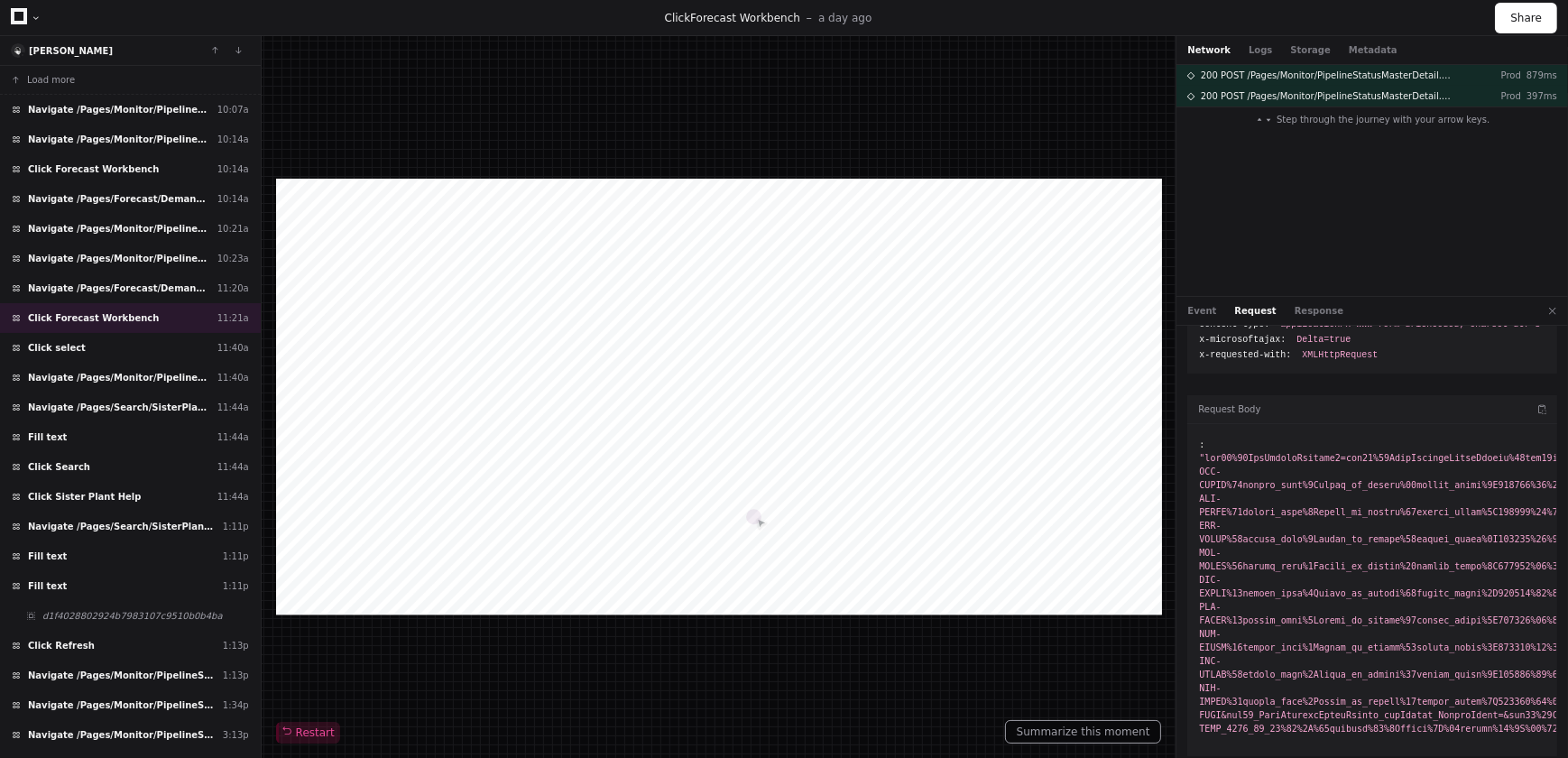
click at [1284, 578] on li ":" at bounding box center [1371, 585] width 346 height 298
click at [1197, 306] on button "Event" at bounding box center [1202, 311] width 29 height 14
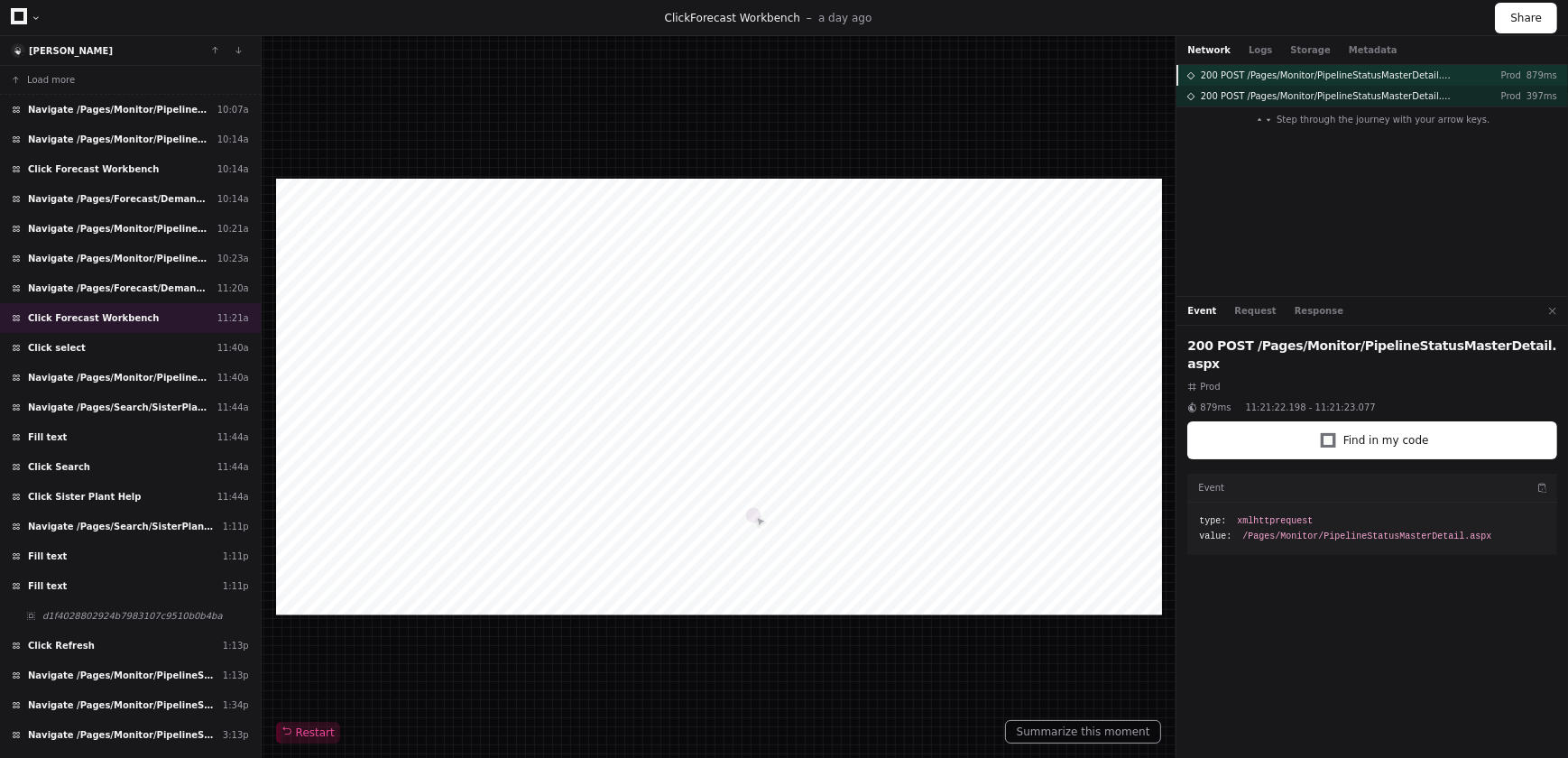
click at [1311, 72] on span "200 POST /Pages/Monitor/PipelineStatusMasterDetail.aspx" at bounding box center [1328, 76] width 255 height 14
click at [1311, 73] on span "200 POST /Pages/Monitor/PipelineStatusMasterDetail.aspx" at bounding box center [1328, 76] width 255 height 14
click at [1237, 48] on div "Network Logs Storage Metadata" at bounding box center [1292, 50] width 209 height 14
click at [1254, 51] on button "Logs" at bounding box center [1260, 50] width 23 height 14
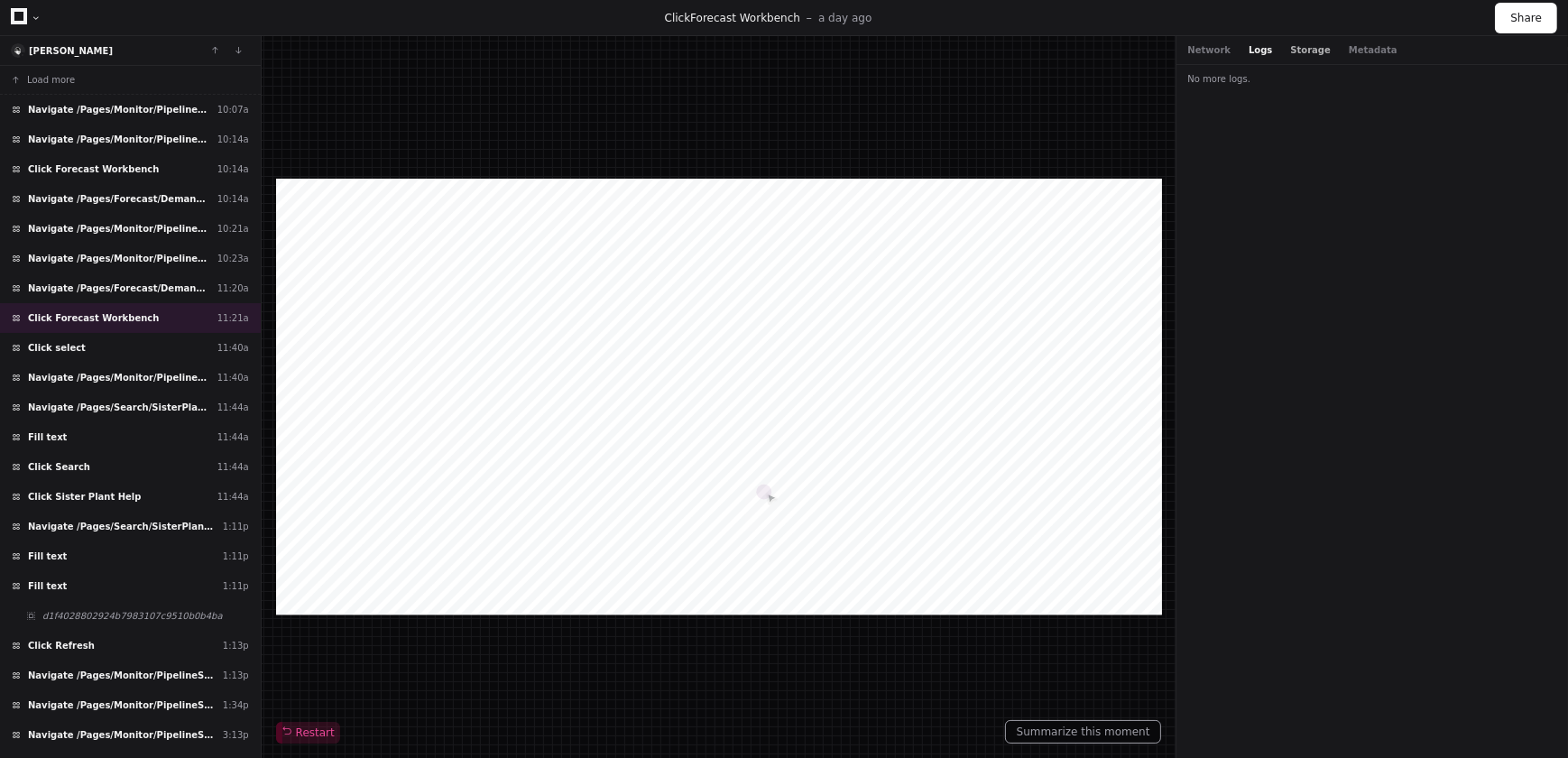
click at [1306, 48] on button "Storage" at bounding box center [1309, 50] width 40 height 14
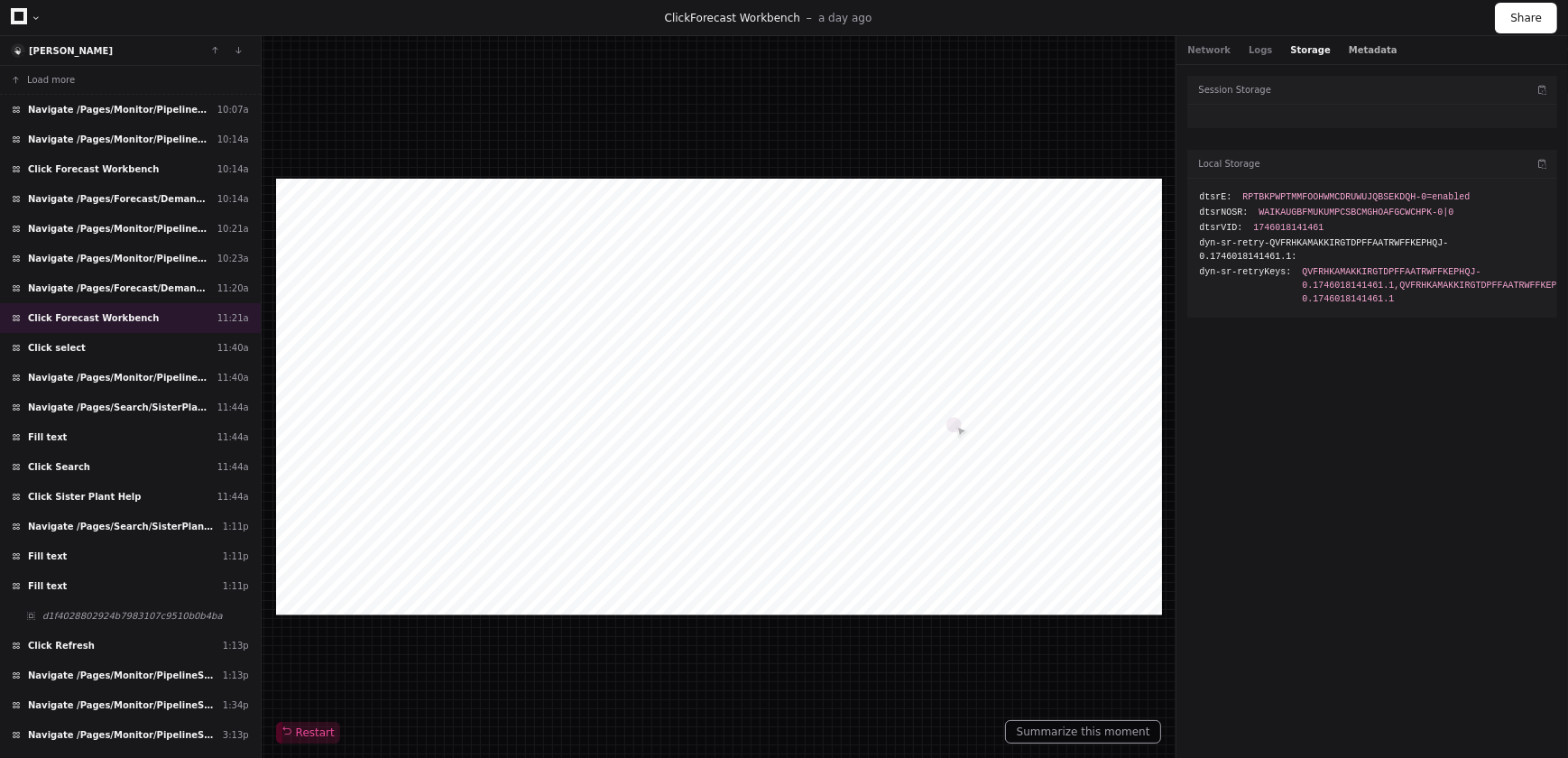
click at [1357, 51] on button "Metadata" at bounding box center [1373, 50] width 48 height 14
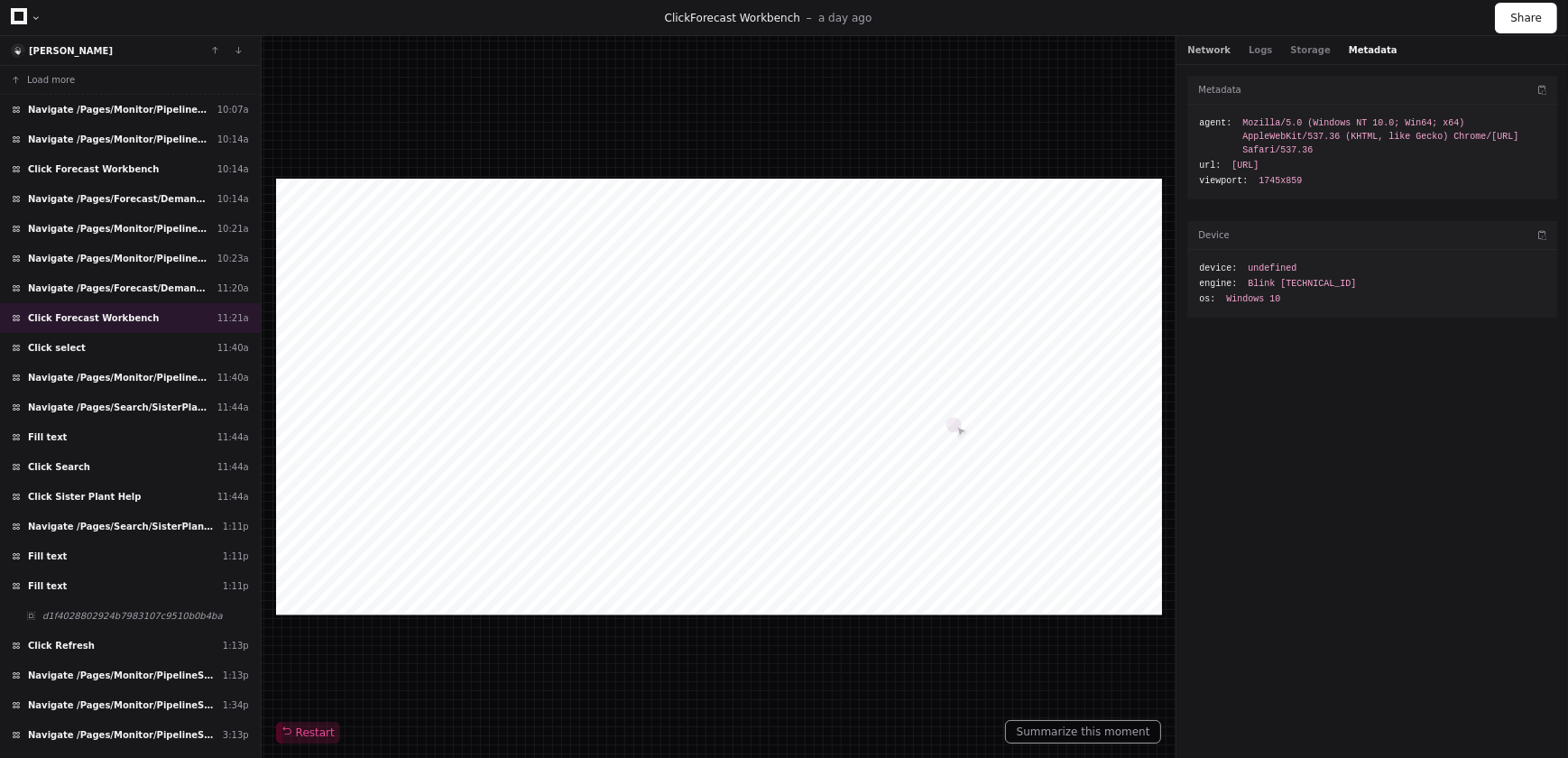
click at [1208, 47] on button "Network" at bounding box center [1208, 50] width 44 height 14
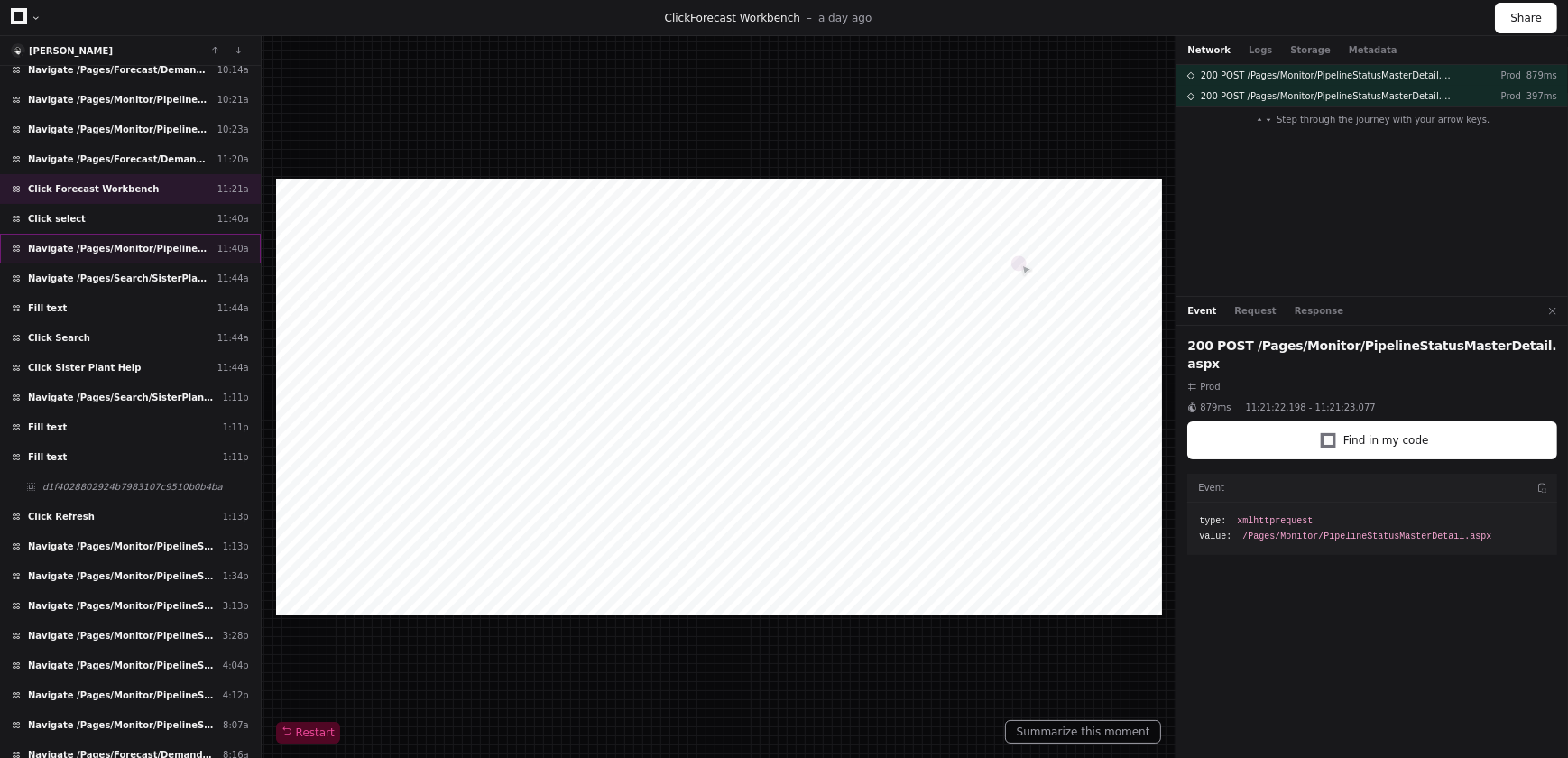
scroll to position [0, 0]
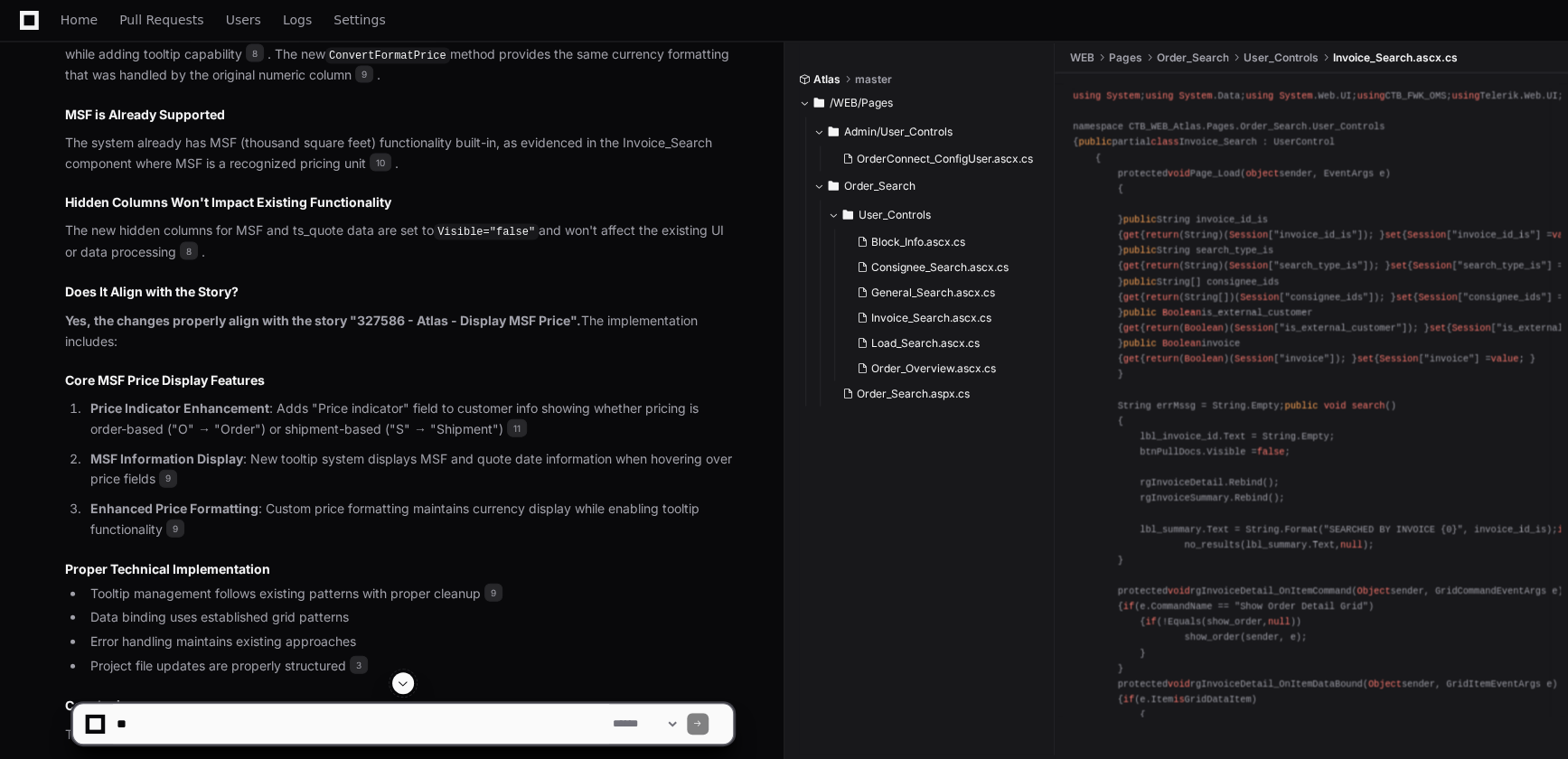
scroll to position [2041, 0]
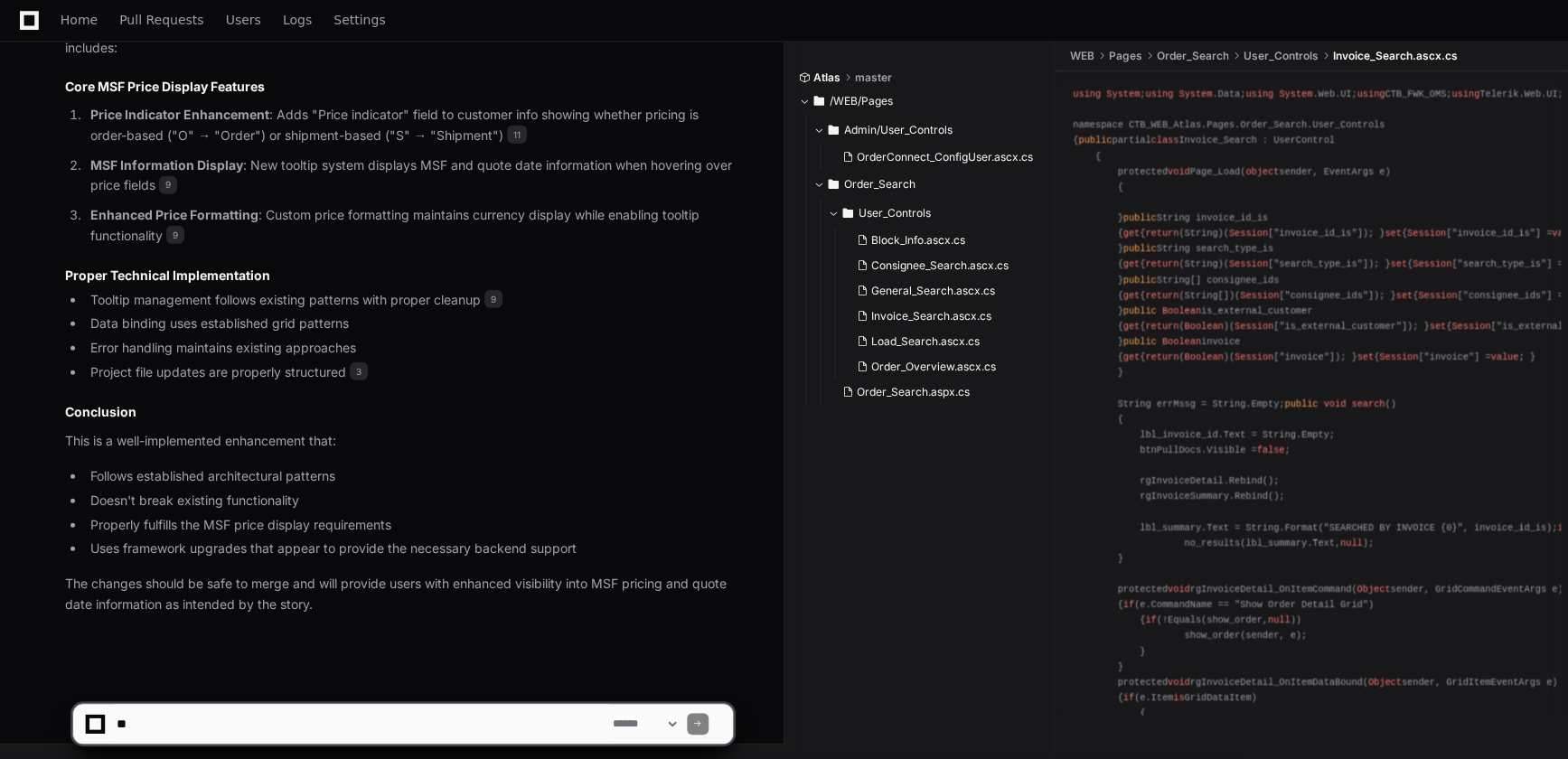
drag, startPoint x: 850, startPoint y: 452, endPoint x: 839, endPoint y: 447, distance: 12.1
click at [849, 452] on div "Atlas master /WEB/Pages Admin/User_Controls OrderConnect_ConfigUser.ascx.cs Ord…" at bounding box center [927, 398] width 256 height 712
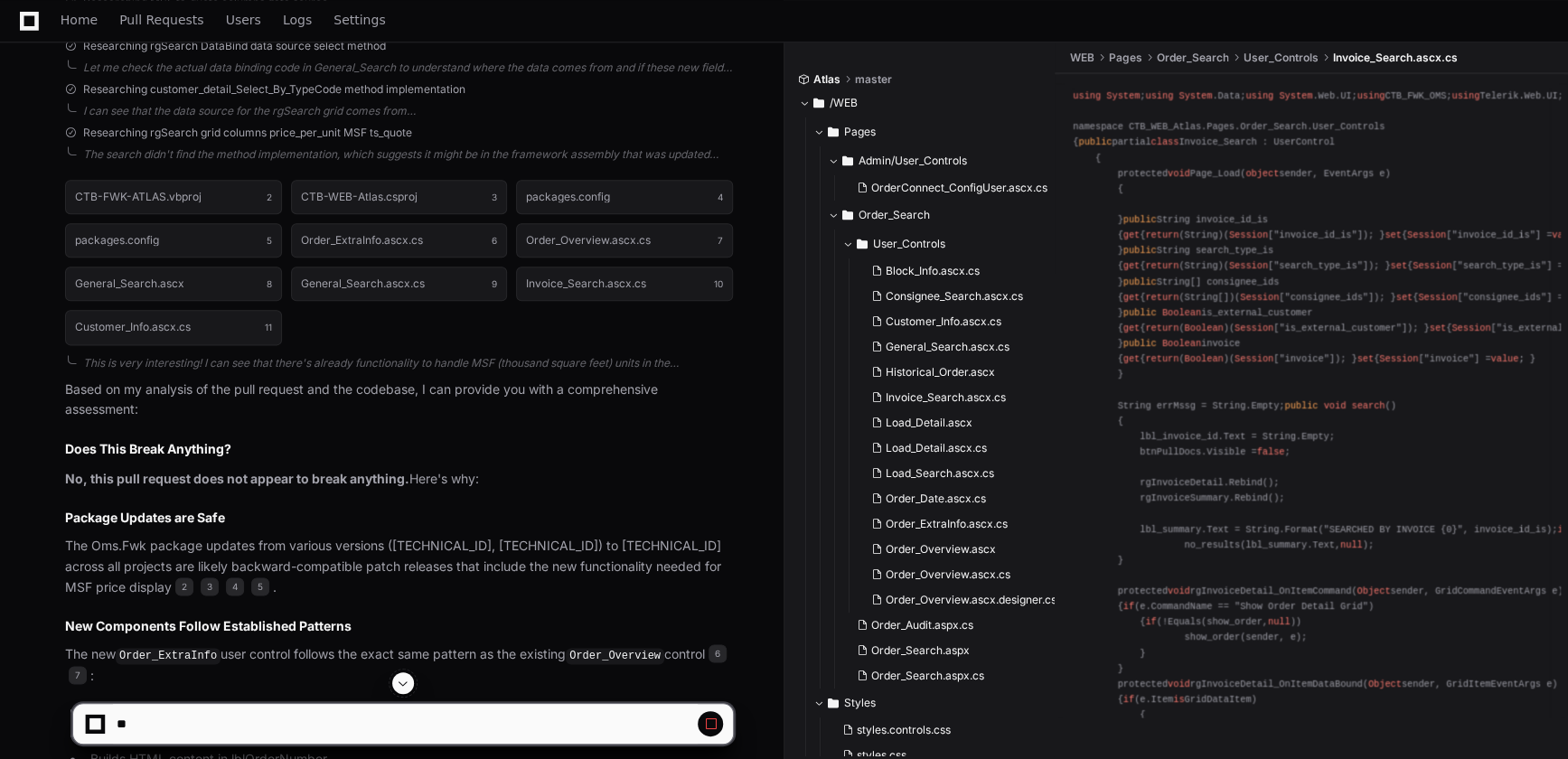
scroll to position [739, 0]
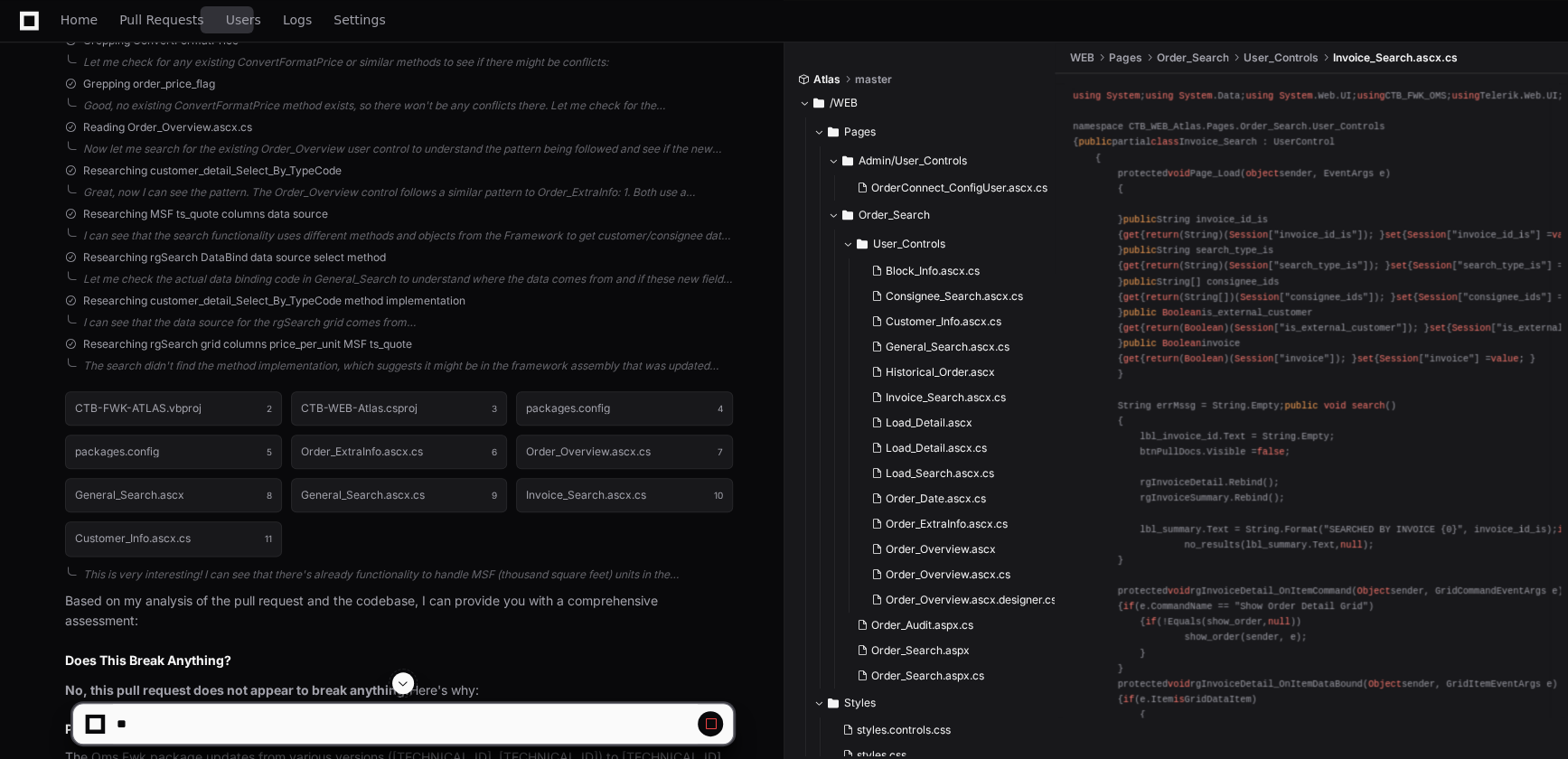
click at [229, 19] on span "Users" at bounding box center [244, 19] width 35 height 11
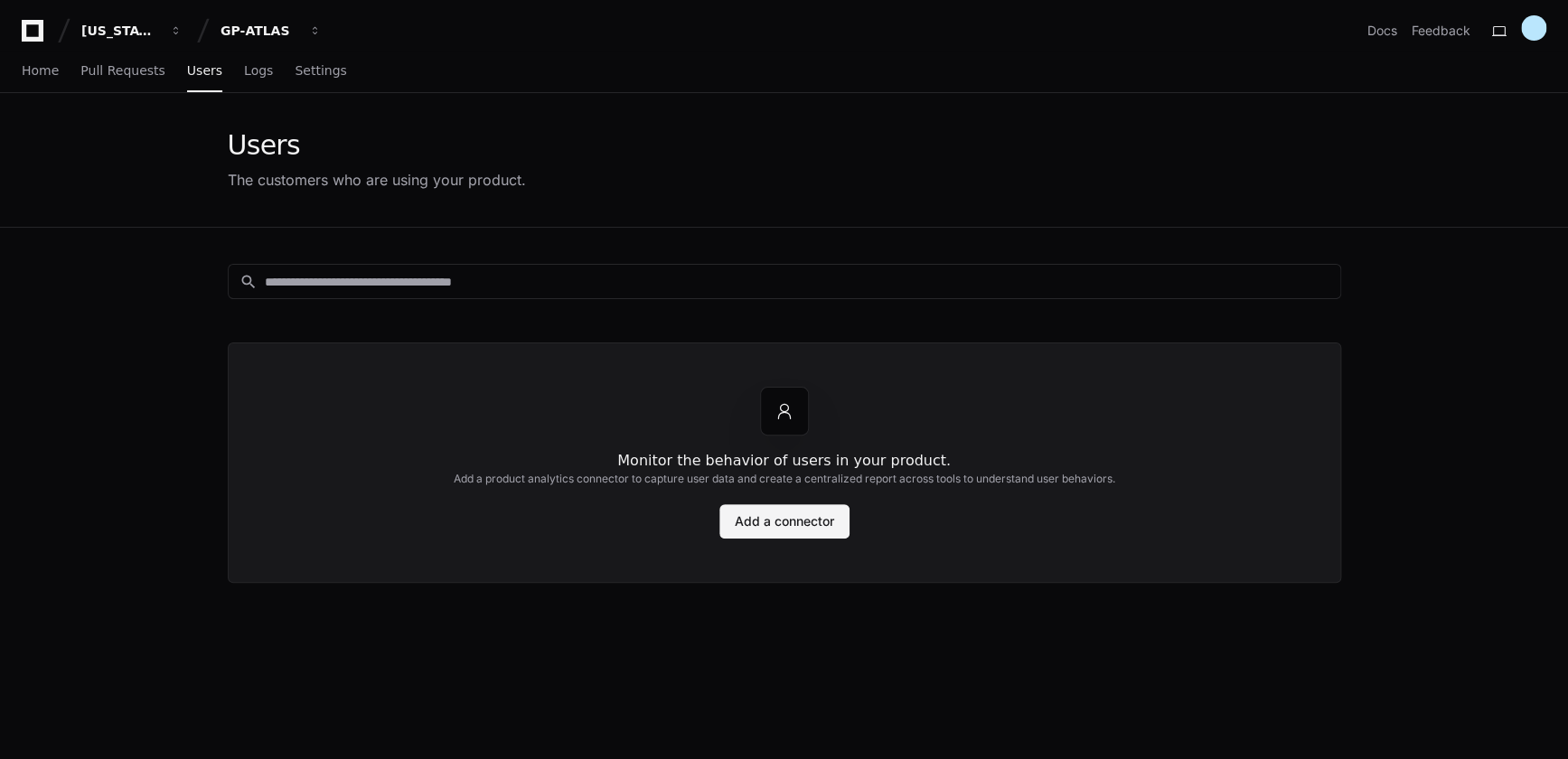
click at [791, 510] on link "Add a connector" at bounding box center [784, 520] width 130 height 34
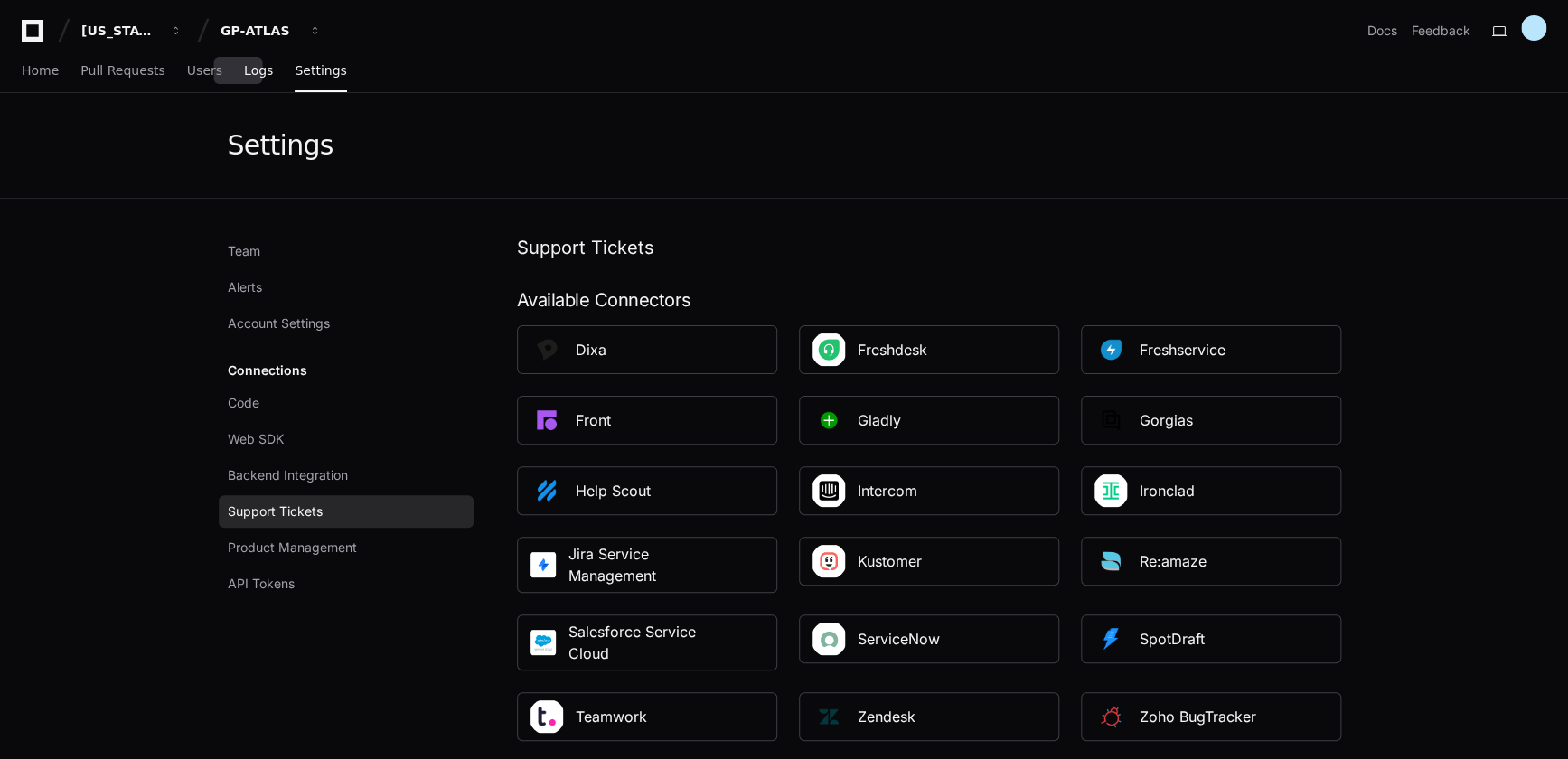
click at [244, 67] on span "Logs" at bounding box center [258, 70] width 29 height 11
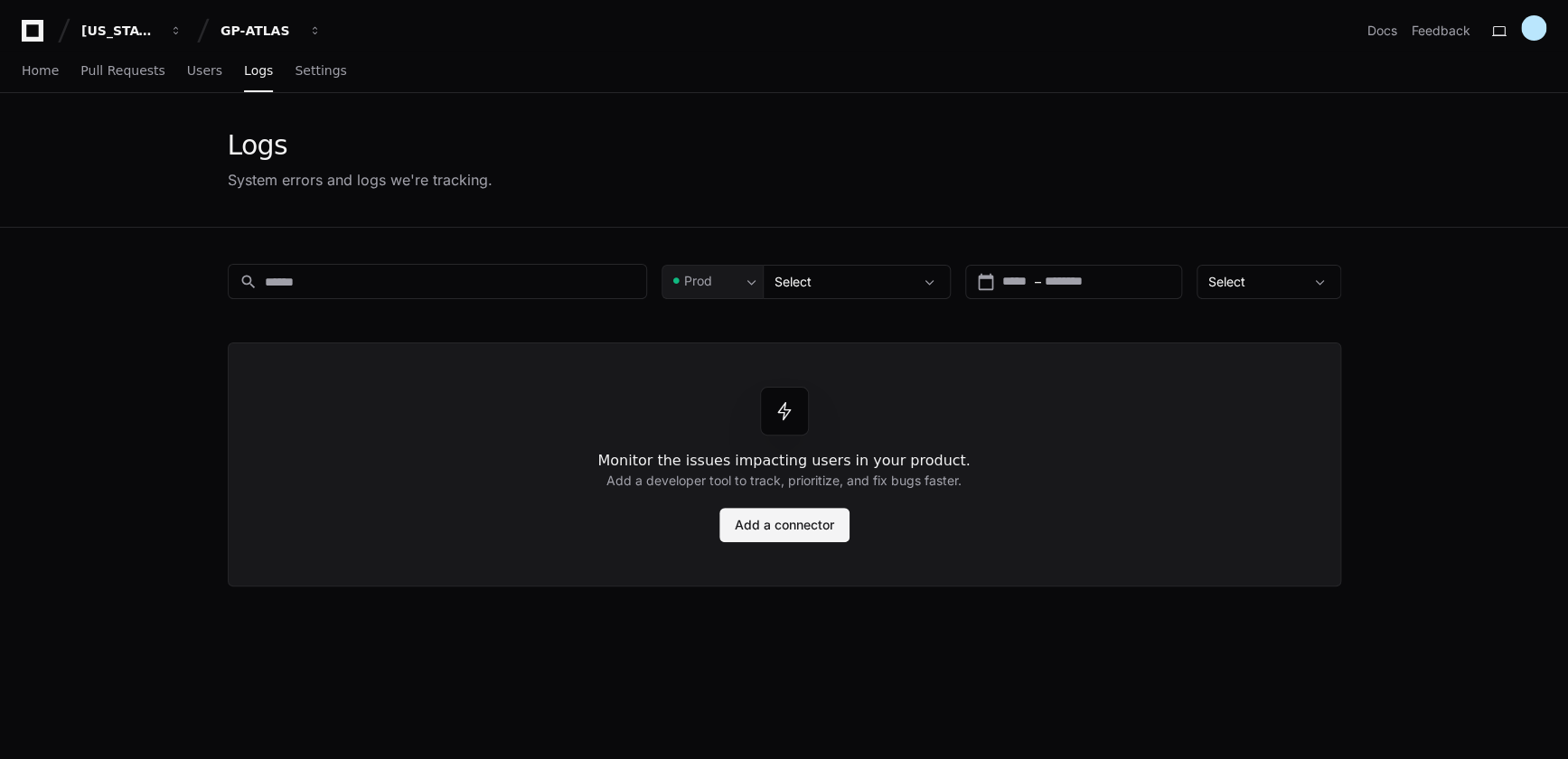
click at [769, 530] on link "Add a connector" at bounding box center [784, 524] width 130 height 34
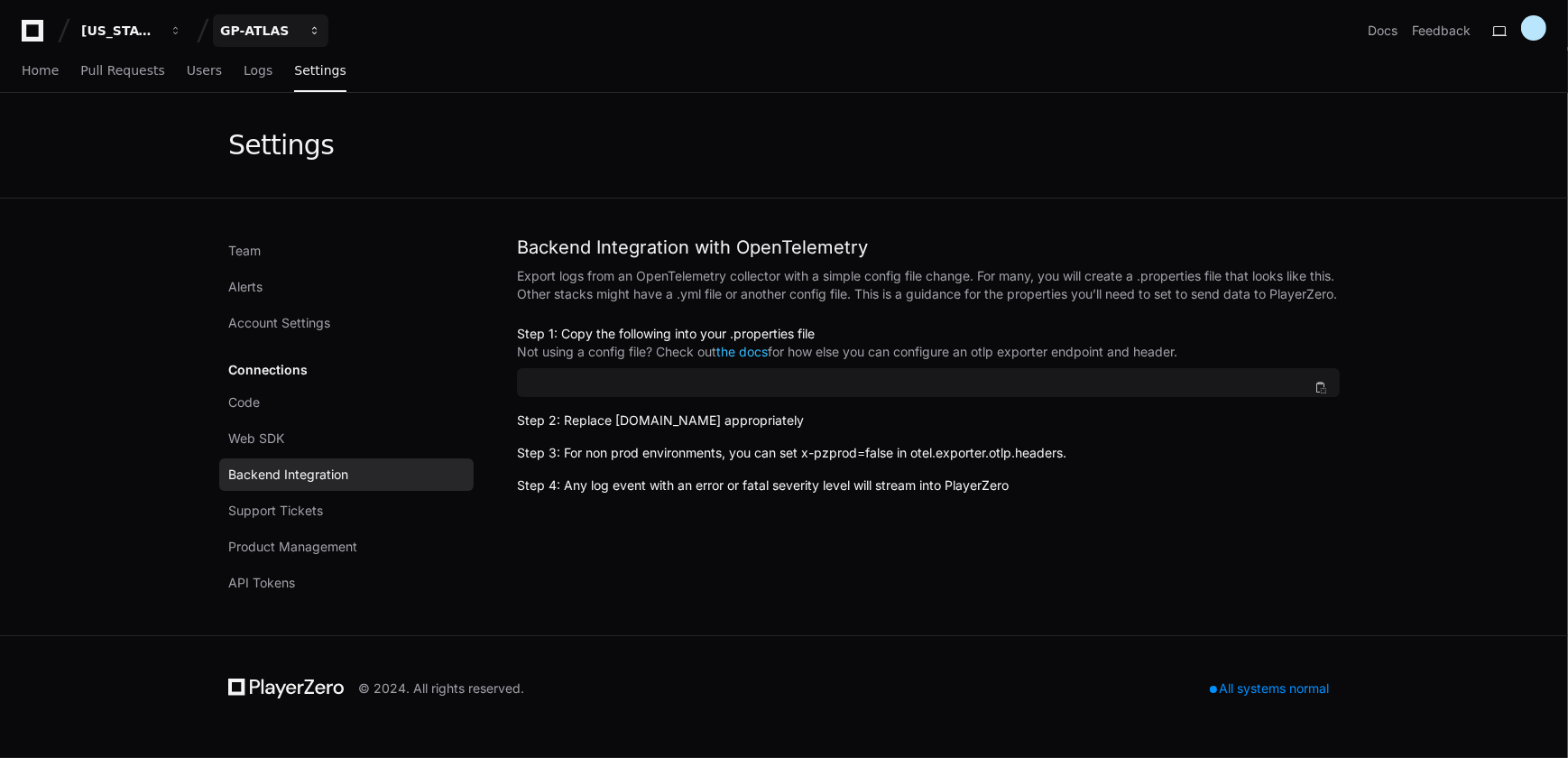
click at [159, 27] on div "GP-ATLAS" at bounding box center [120, 30] width 78 height 18
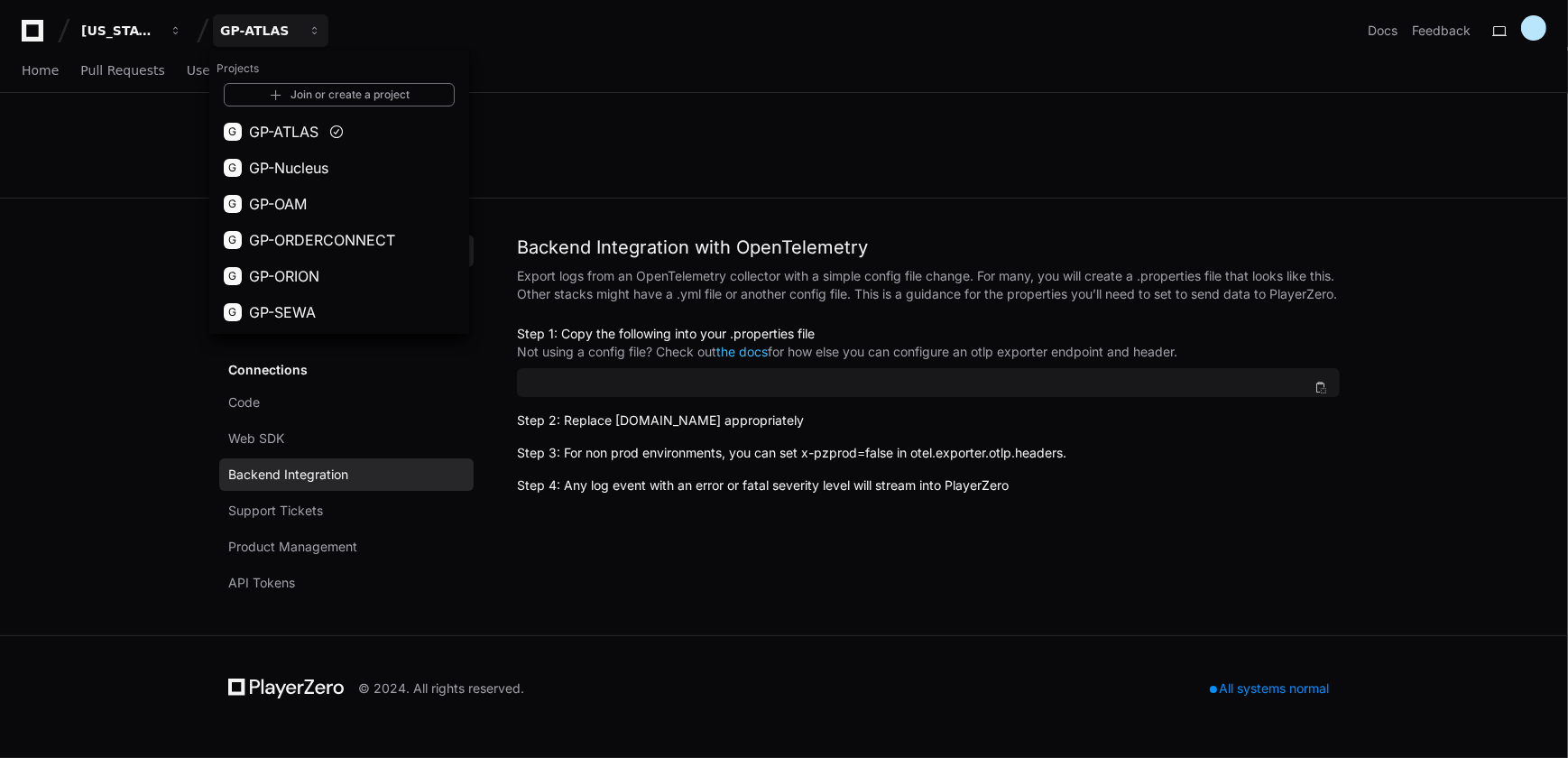
drag, startPoint x: 309, startPoint y: 278, endPoint x: 303, endPoint y: 263, distance: 16.2
click at [309, 278] on span "GP-ORION" at bounding box center [284, 276] width 71 height 21
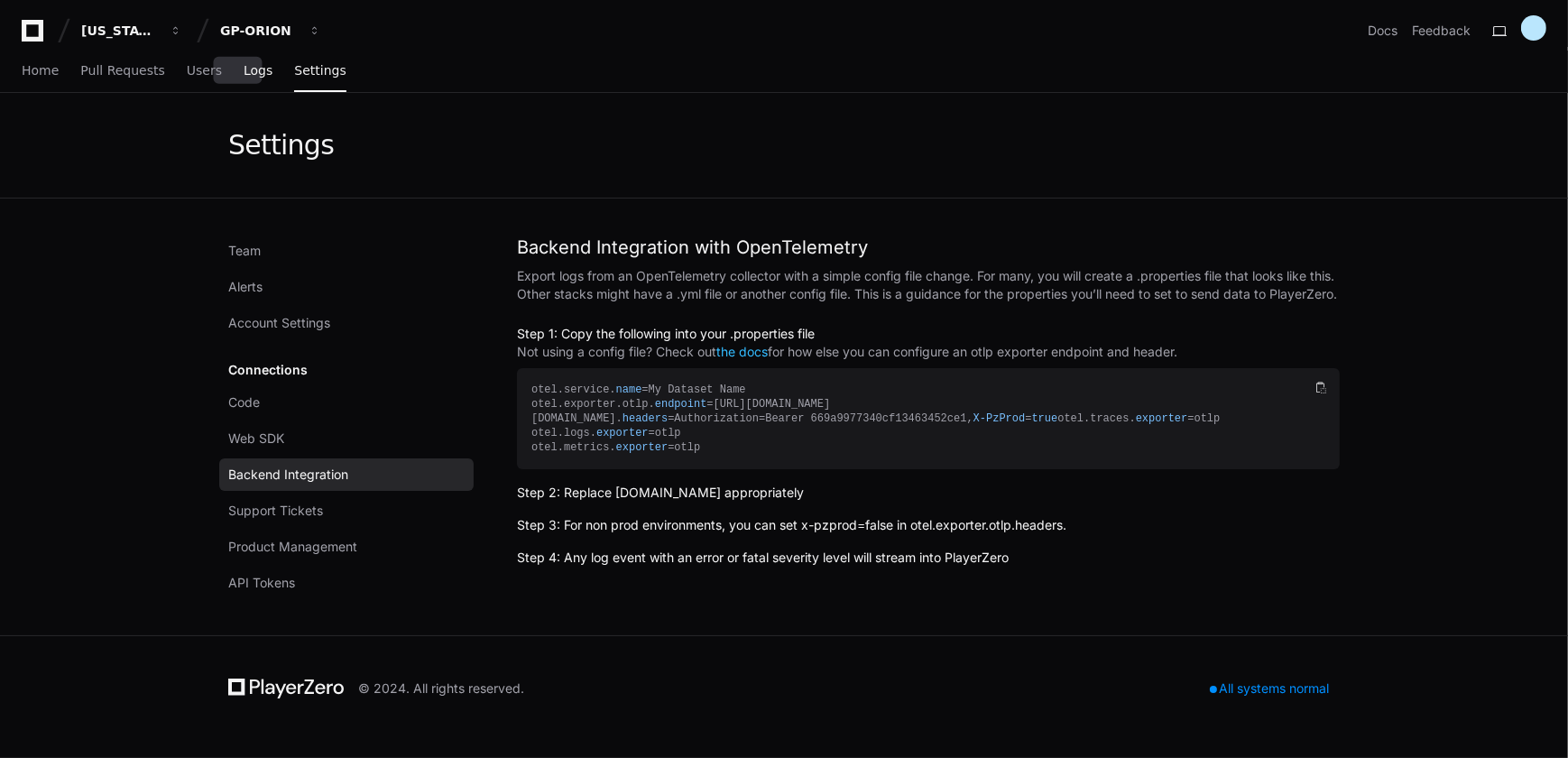
click at [243, 72] on span "Logs" at bounding box center [258, 70] width 29 height 11
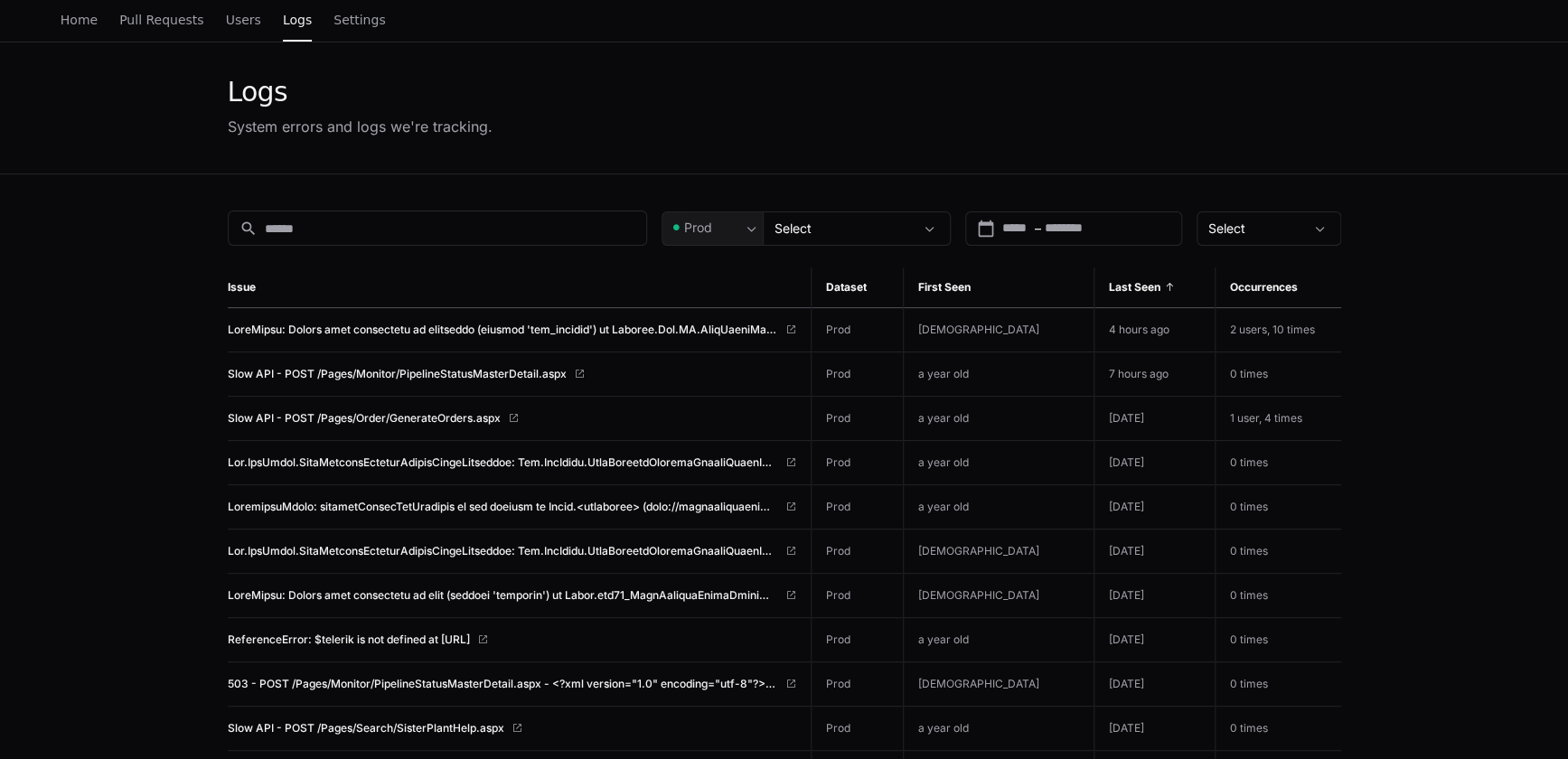
scroll to position [82, 0]
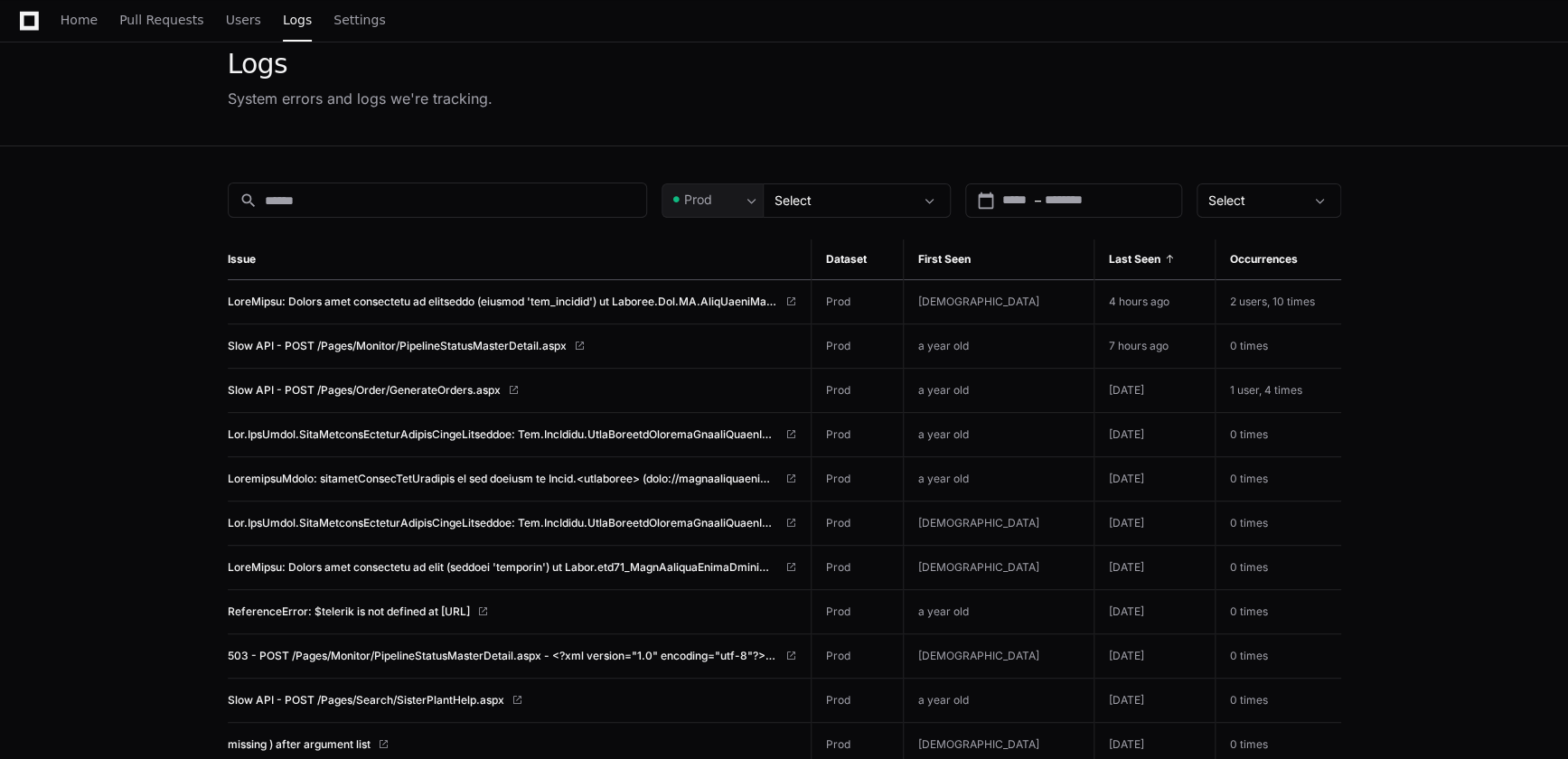
click at [1272, 299] on span "2 users, 10 times" at bounding box center [1273, 301] width 85 height 14
click at [460, 386] on span "Slow API - POST /Pages/Order/GenerateOrders.aspx" at bounding box center [364, 390] width 273 height 15
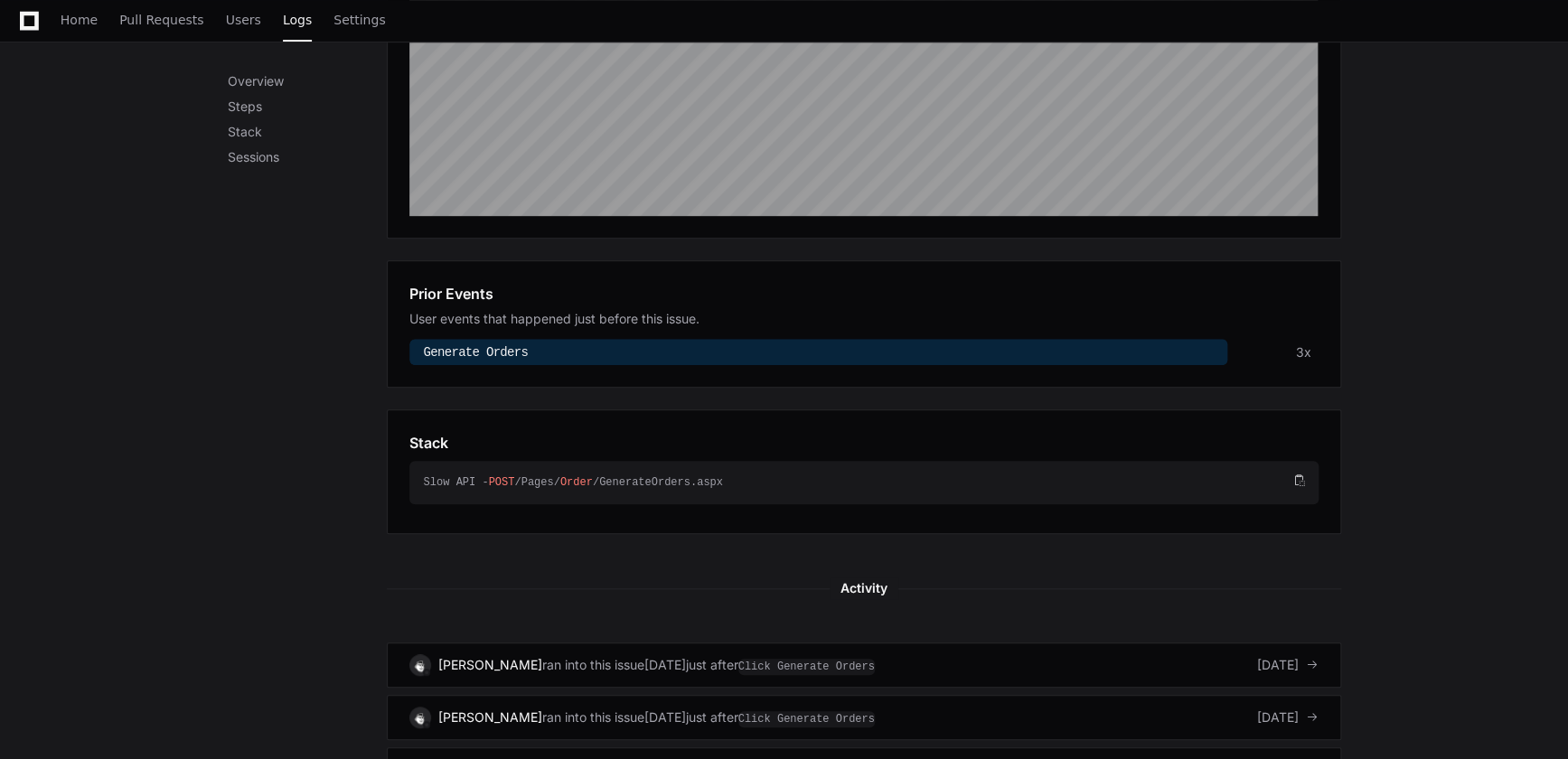
scroll to position [492, 0]
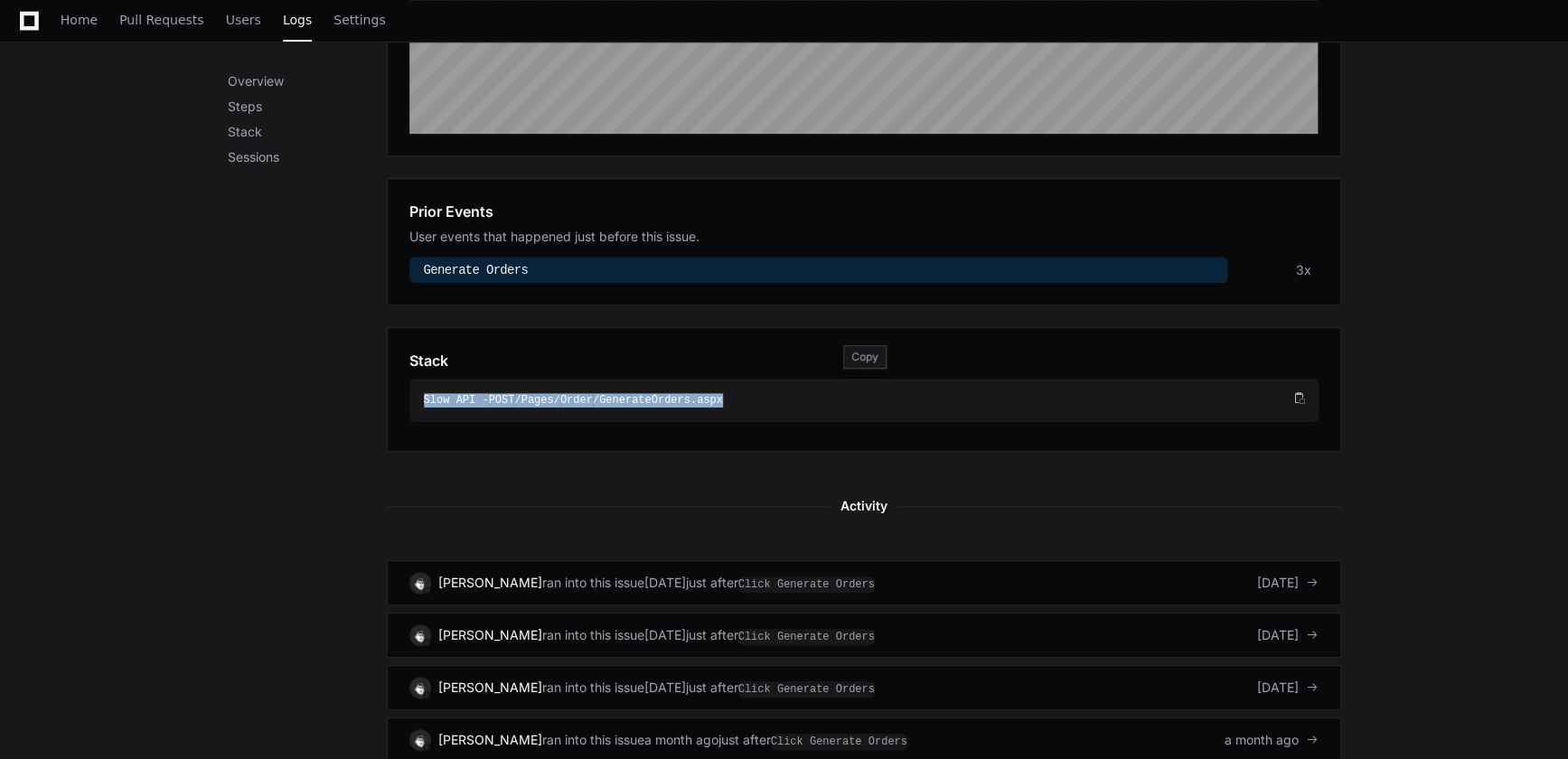
click at [628, 395] on div "Slow API - POST /Pages/ Order /GenerateOrders.aspx" at bounding box center [857, 400] width 866 height 15
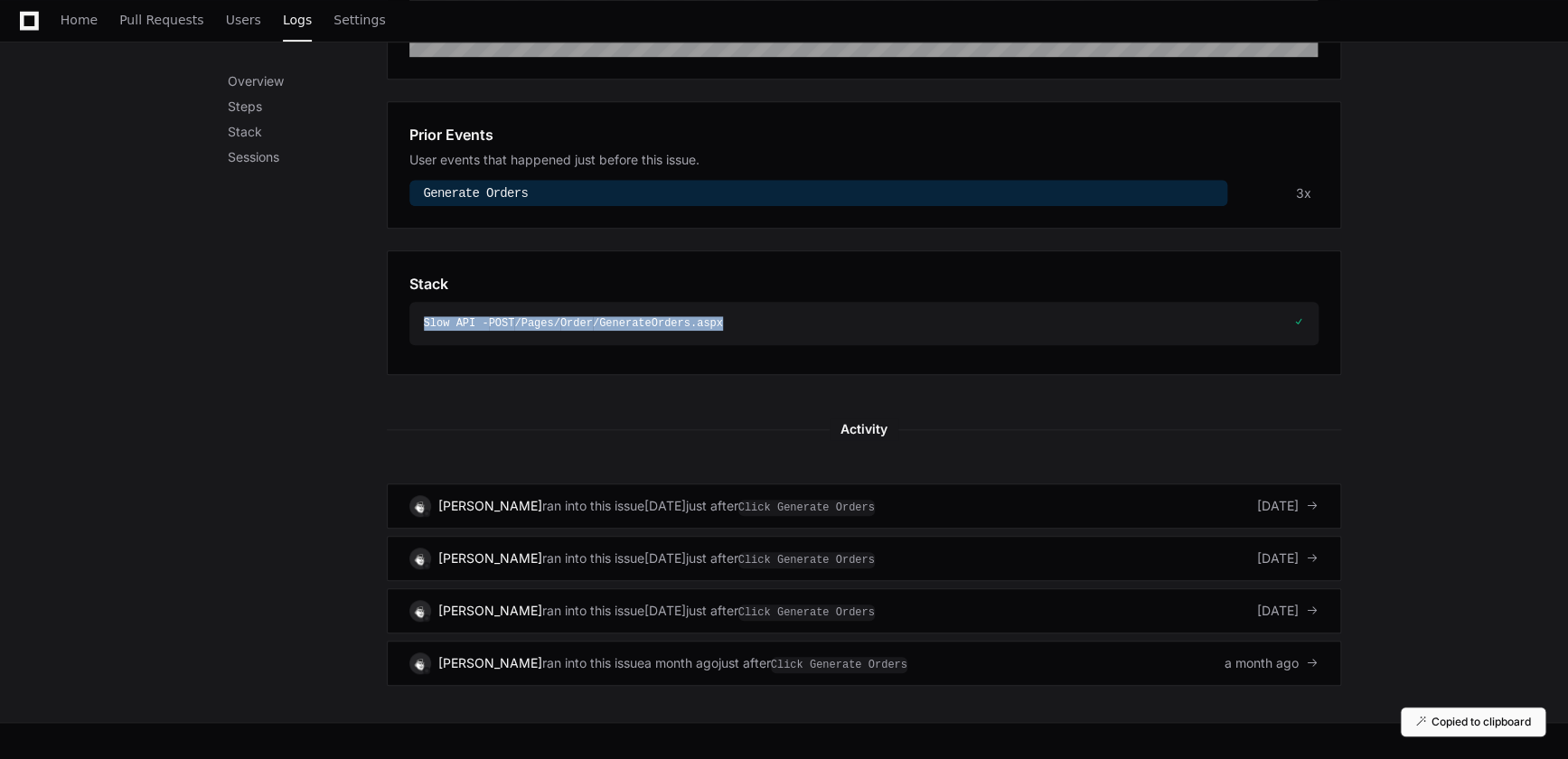
scroll to position [615, 0]
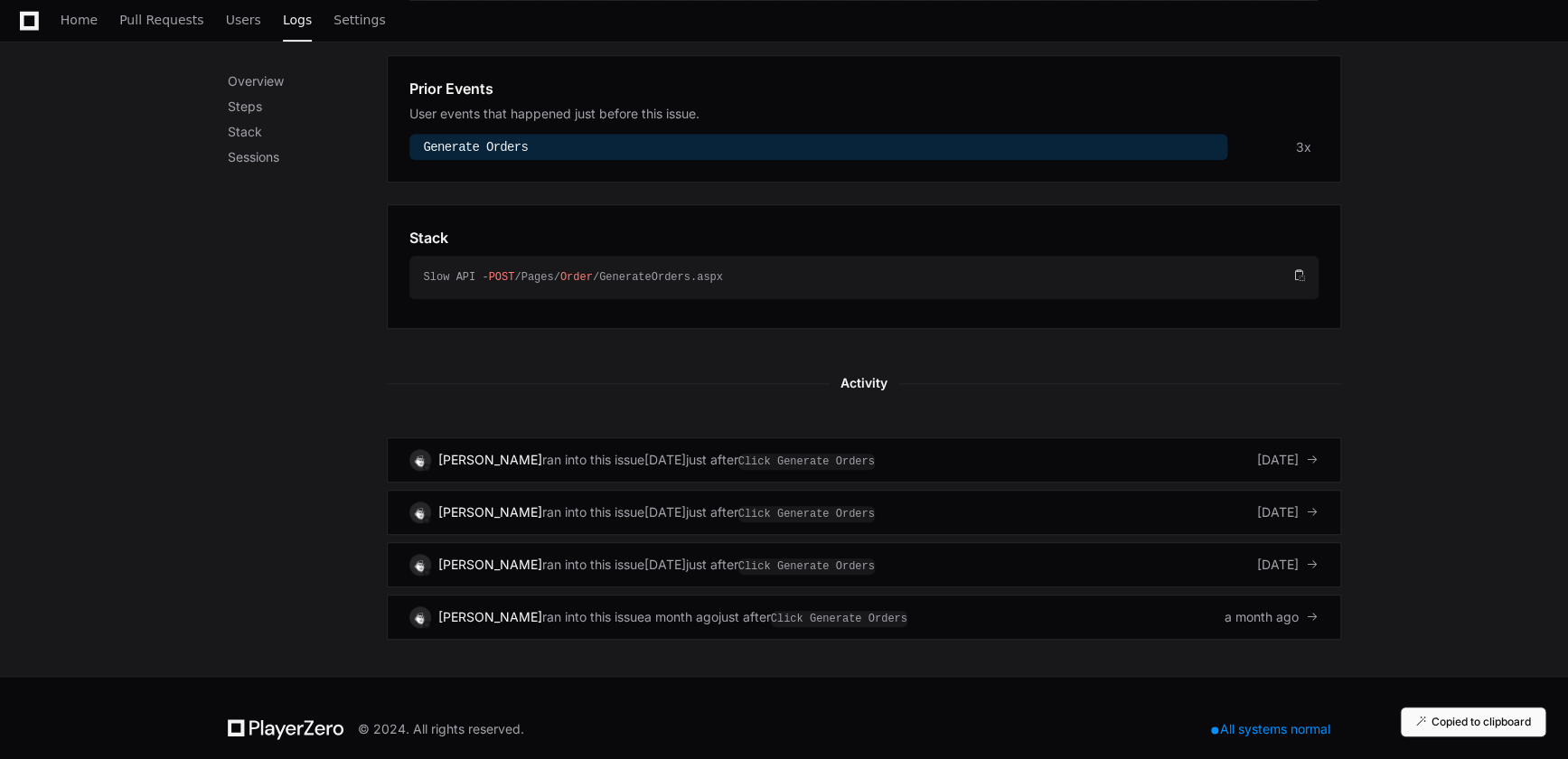
click at [1005, 334] on div "Overview The last 30 days of this issue in production. First seen a year ago La…" at bounding box center [863, 152] width 954 height 974
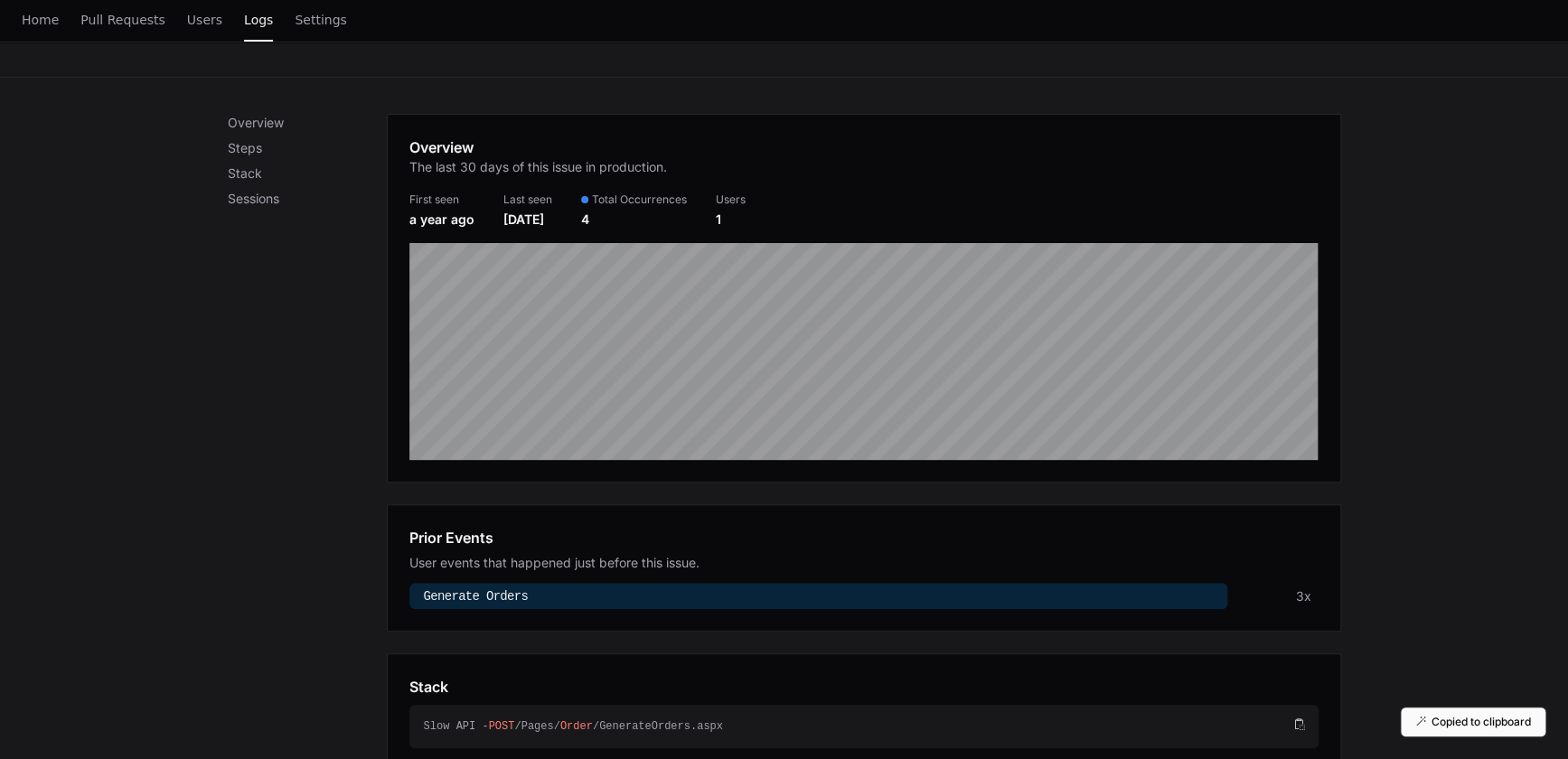
scroll to position [0, 0]
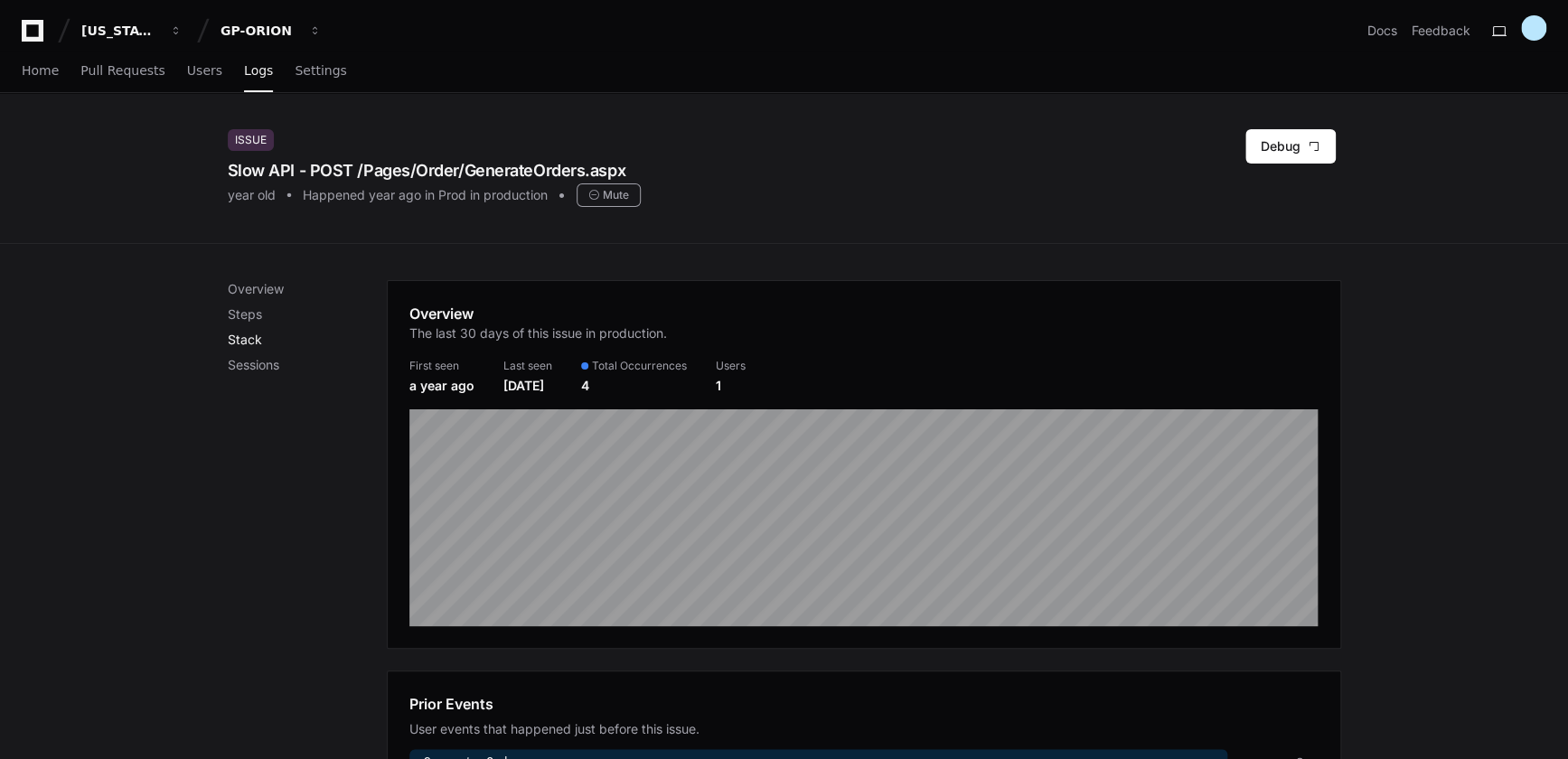
click at [250, 341] on p "Stack" at bounding box center [308, 340] width 159 height 18
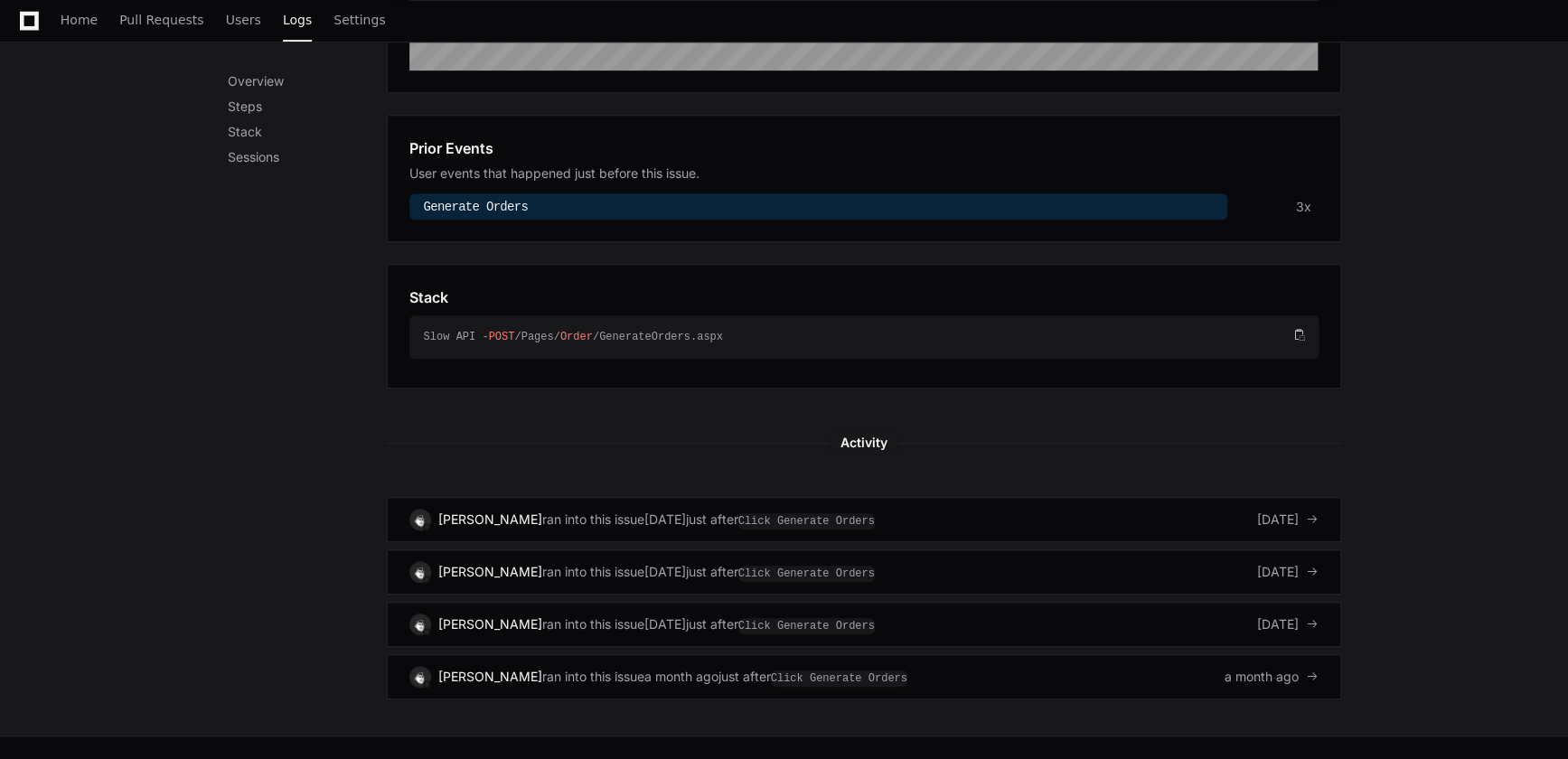
scroll to position [635, 0]
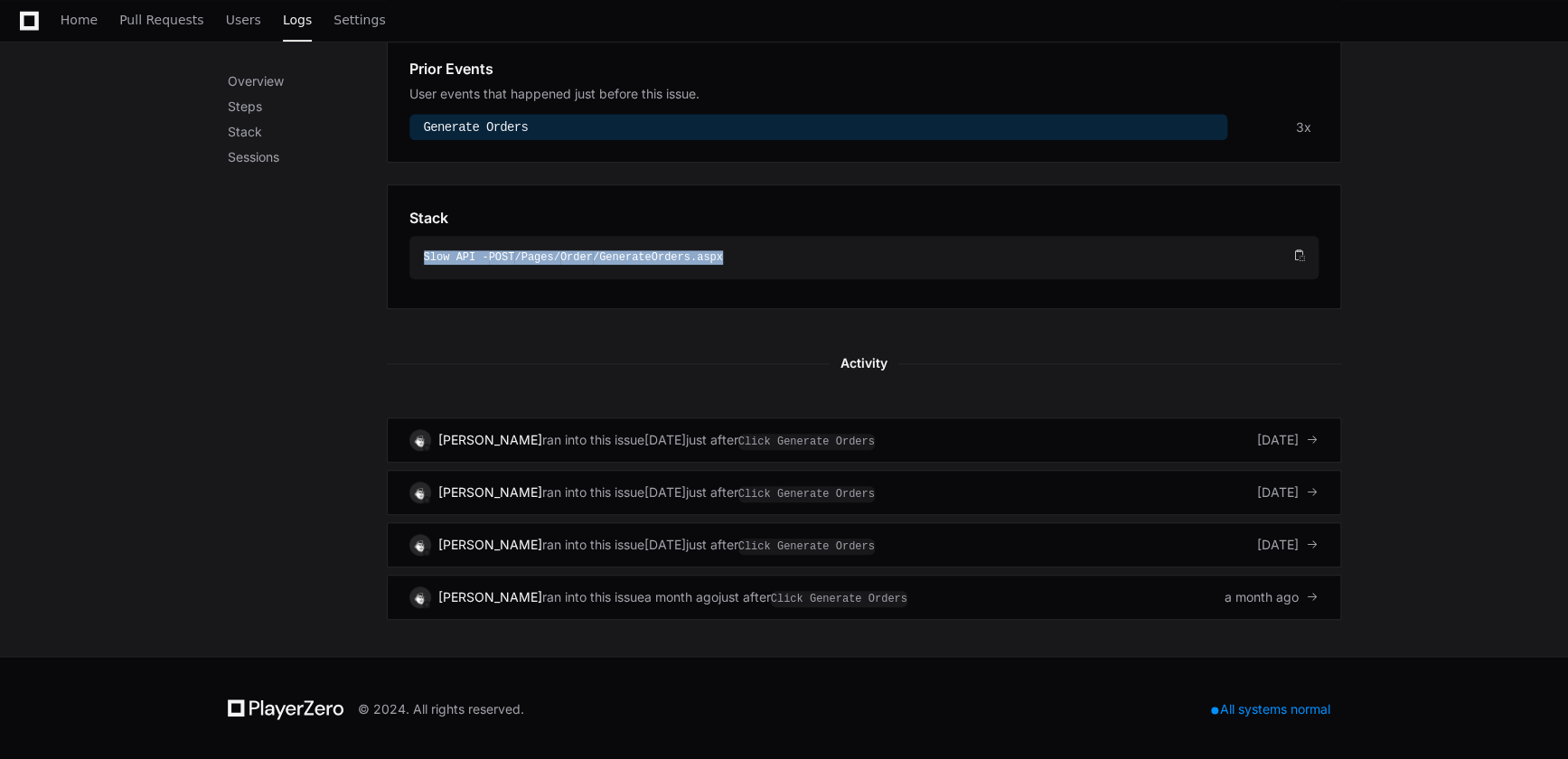
click at [519, 251] on div "Slow API - POST /Pages/ Order /GenerateOrders.aspx" at bounding box center [857, 257] width 866 height 15
click at [517, 254] on div "Slow API - POST /Pages/ Order /GenerateOrders.aspx" at bounding box center [857, 257] width 866 height 15
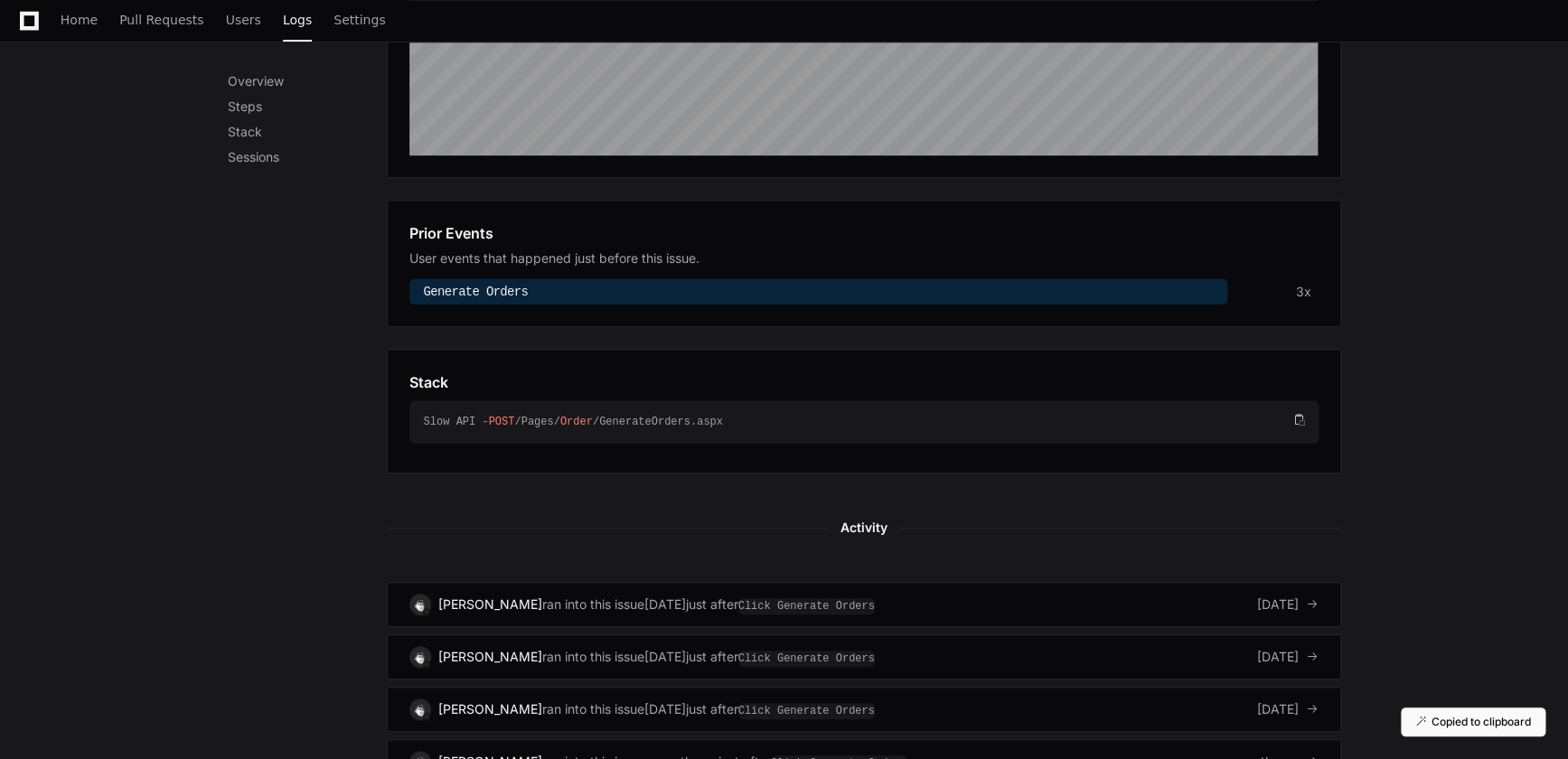
click at [569, 286] on div at bounding box center [818, 291] width 817 height 26
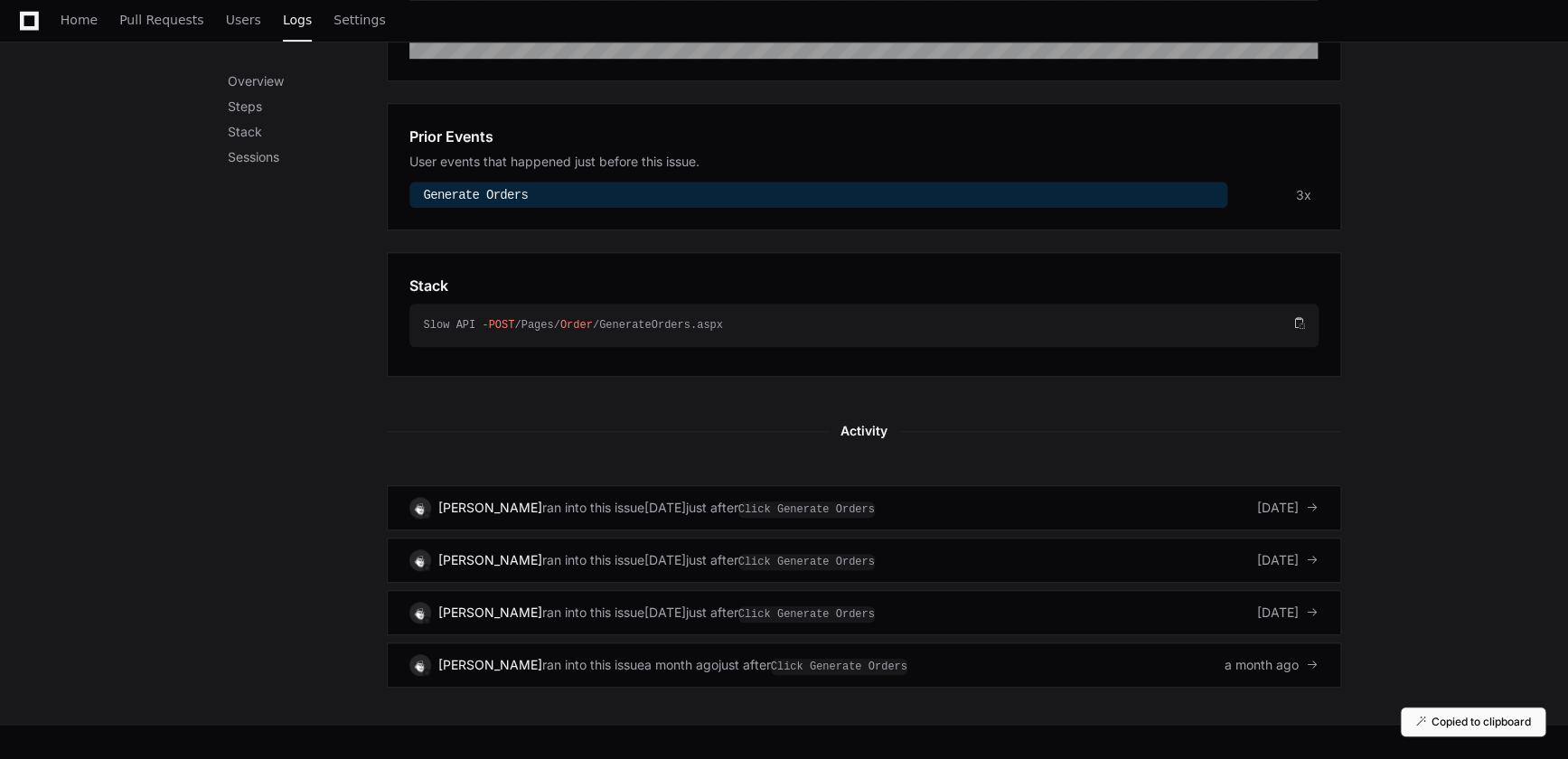
scroll to position [569, 0]
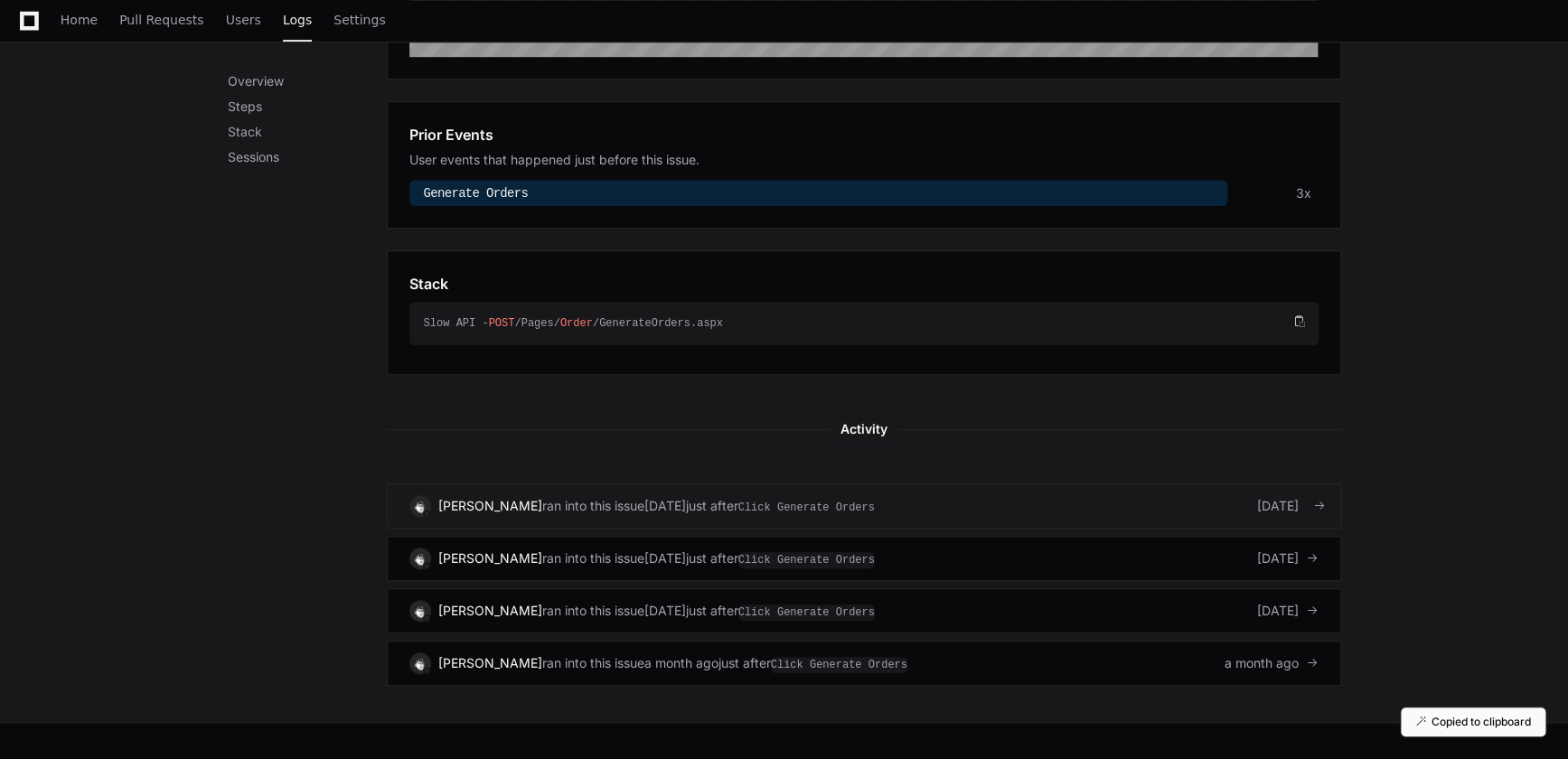
click at [646, 503] on div "6 days ago" at bounding box center [665, 506] width 42 height 18
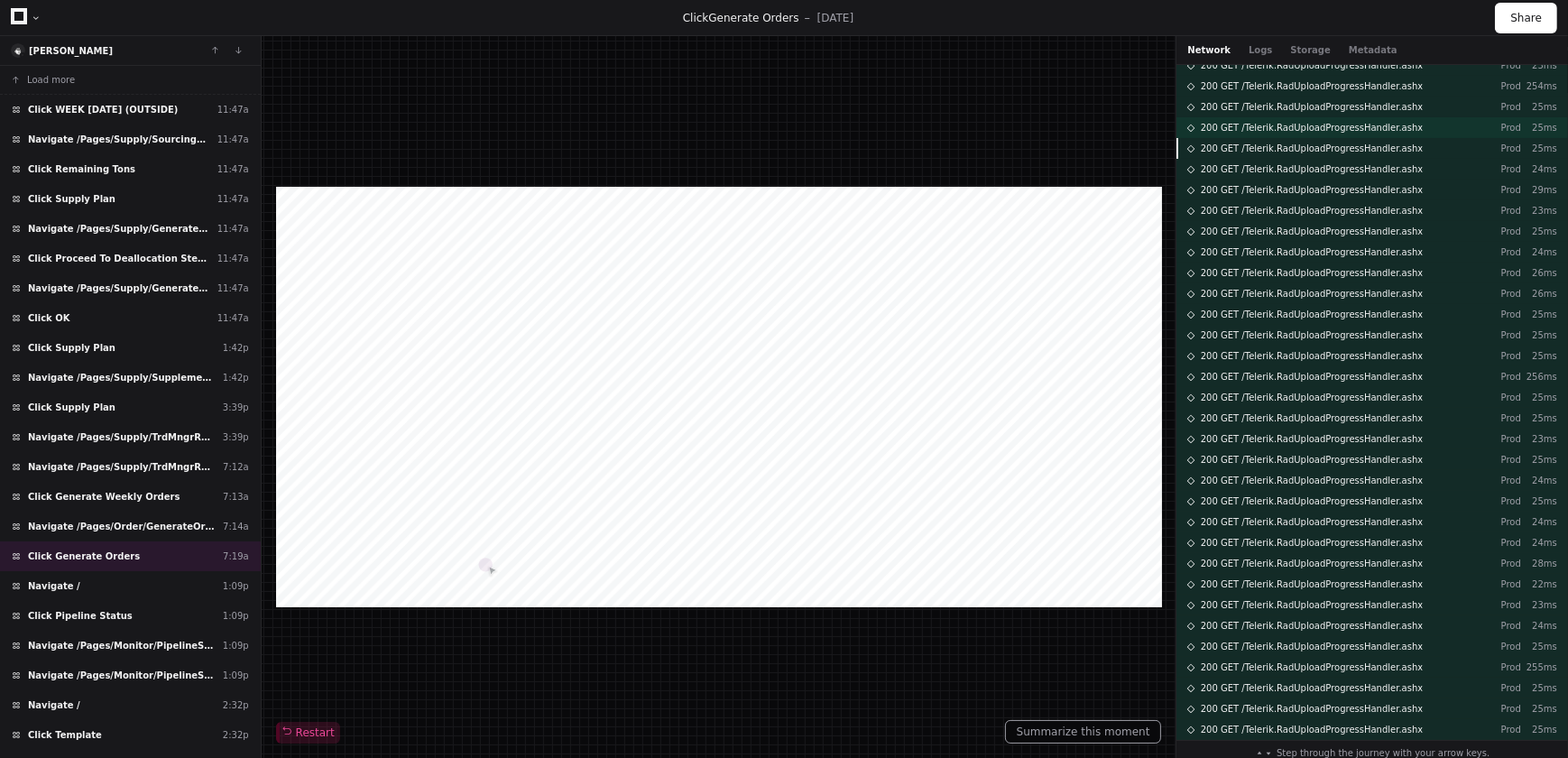
scroll to position [1100, 0]
click at [1299, 715] on span "200 GET /Telerik.RadUploadProgressHandler.ashx" at bounding box center [1312, 718] width 223 height 14
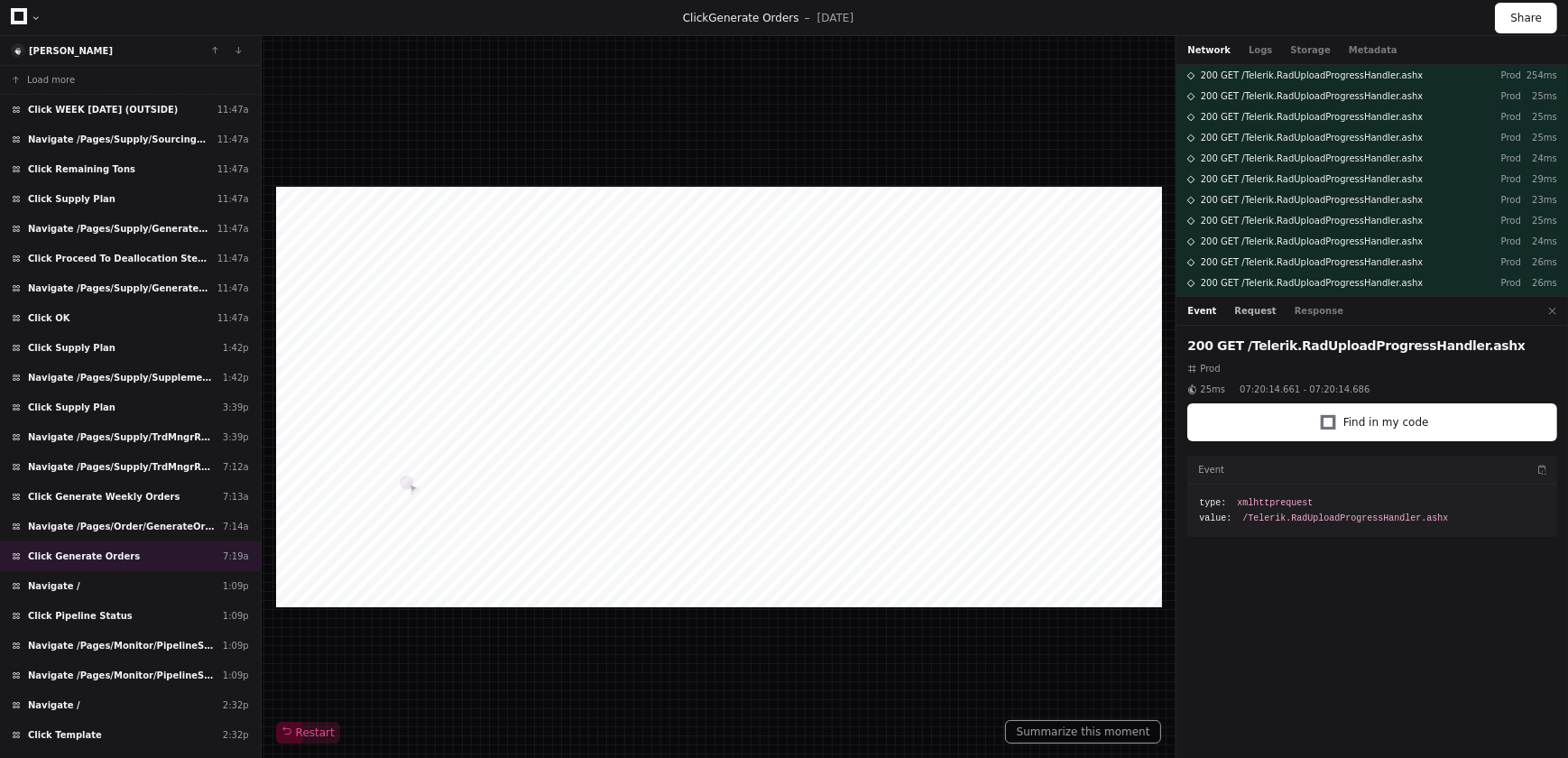
click at [1243, 307] on button "Request" at bounding box center [1255, 311] width 42 height 14
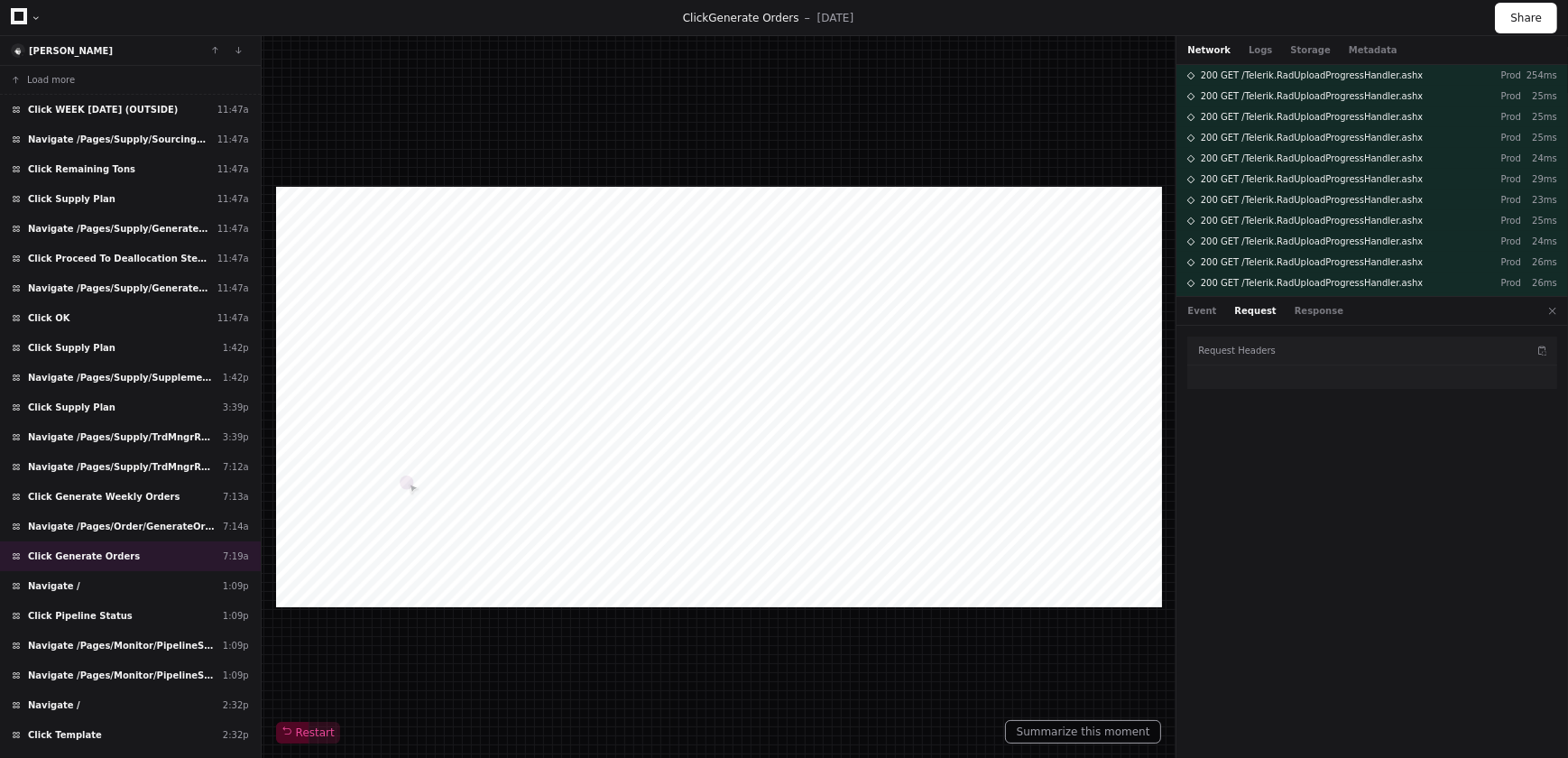
drag, startPoint x: 1307, startPoint y: 306, endPoint x: 1276, endPoint y: 306, distance: 31.0
click at [1308, 306] on button "Response" at bounding box center [1319, 311] width 48 height 14
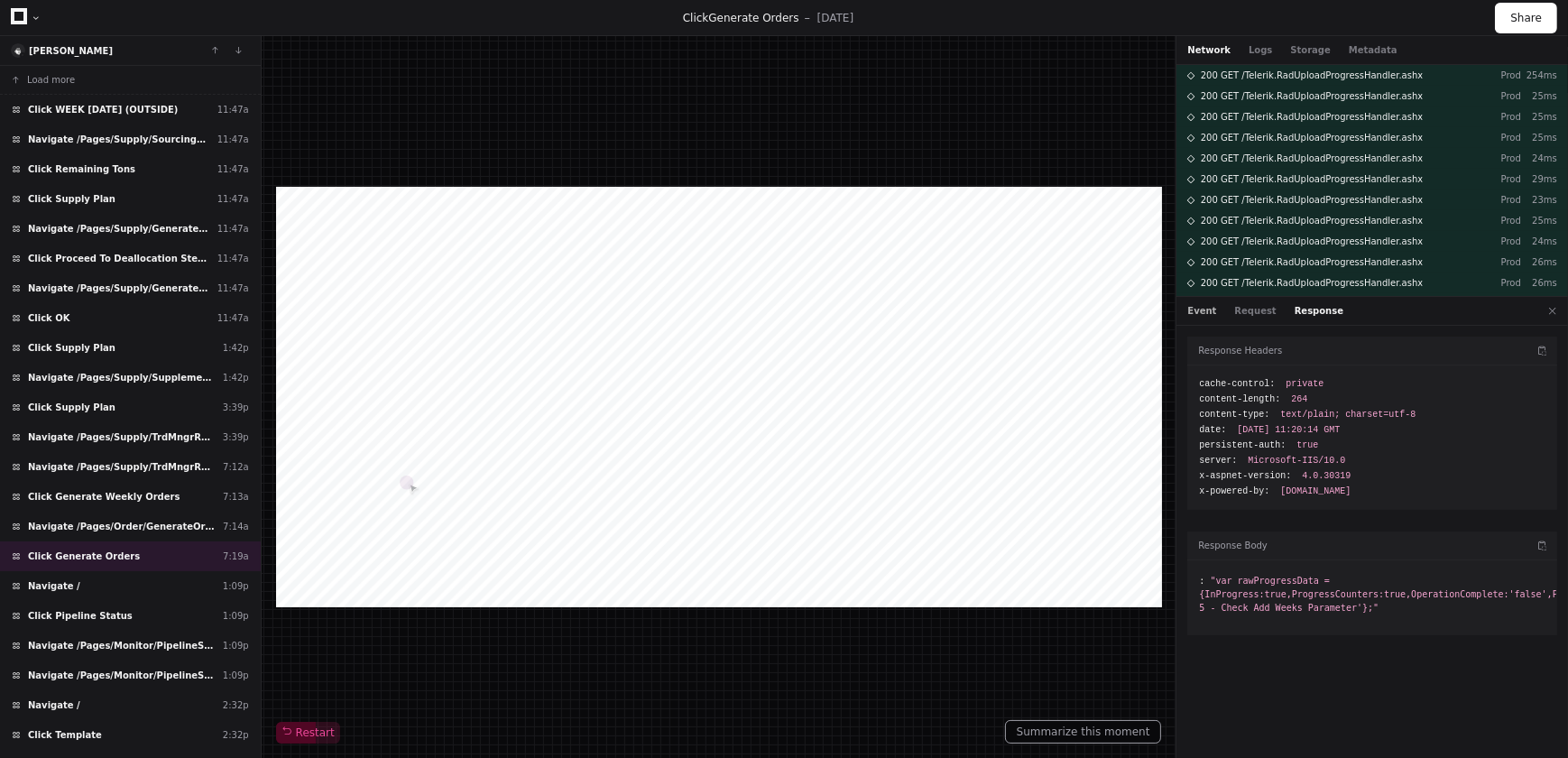
click at [1208, 309] on button "Event" at bounding box center [1202, 311] width 29 height 14
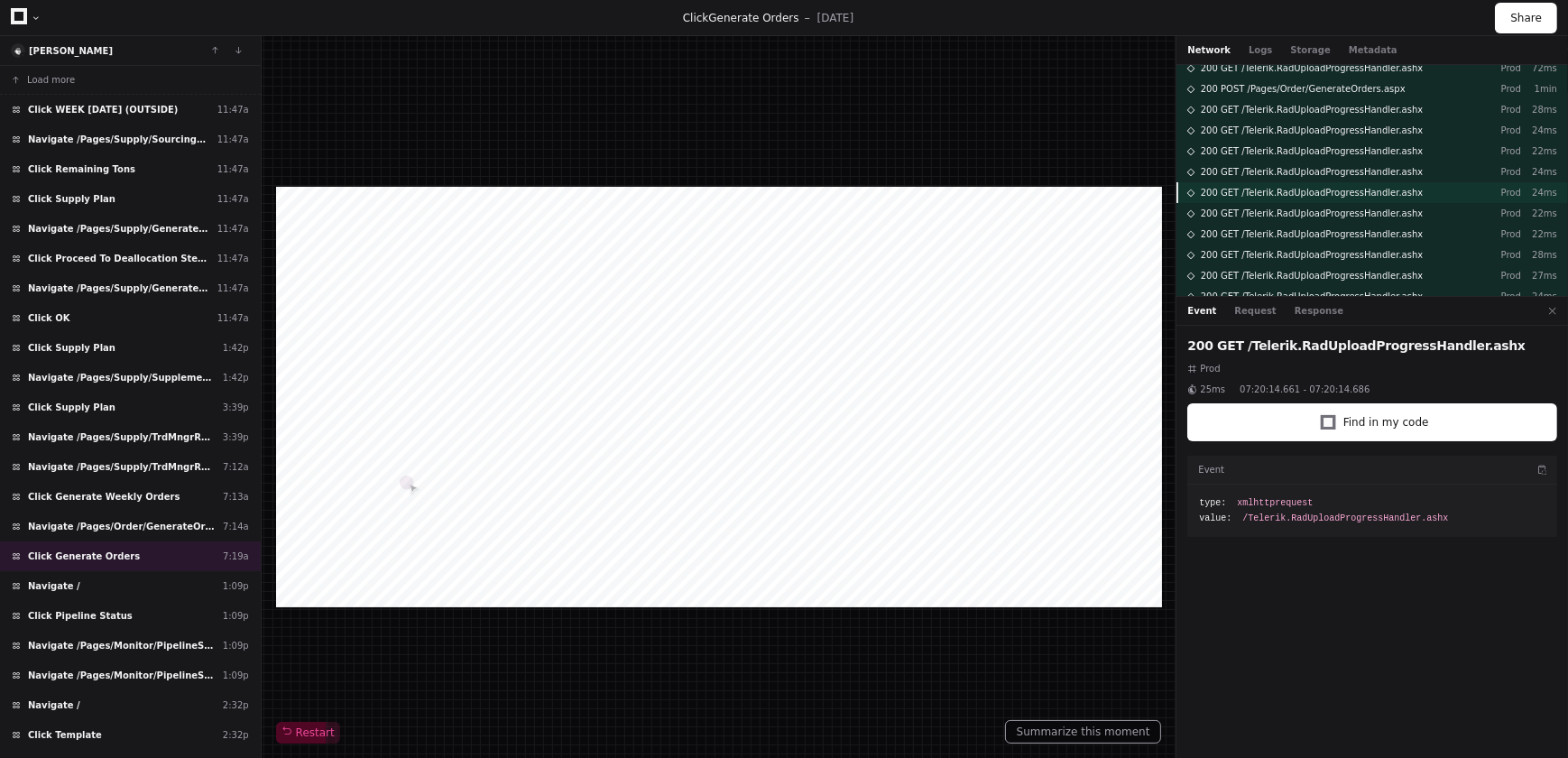
scroll to position [0, 0]
click at [1554, 311] on button at bounding box center [1552, 311] width 23 height 23
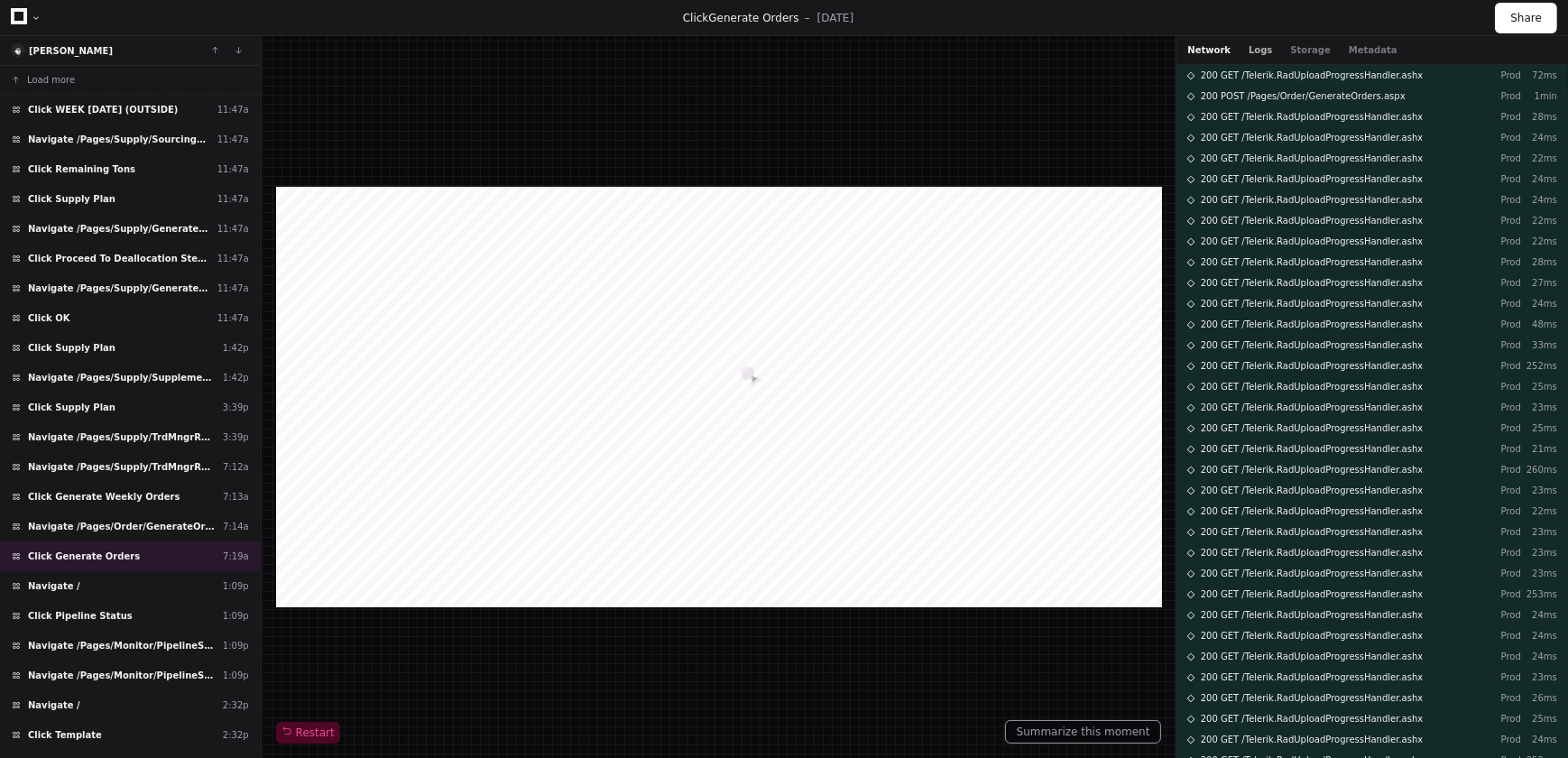
click at [1254, 47] on button "Logs" at bounding box center [1260, 50] width 23 height 14
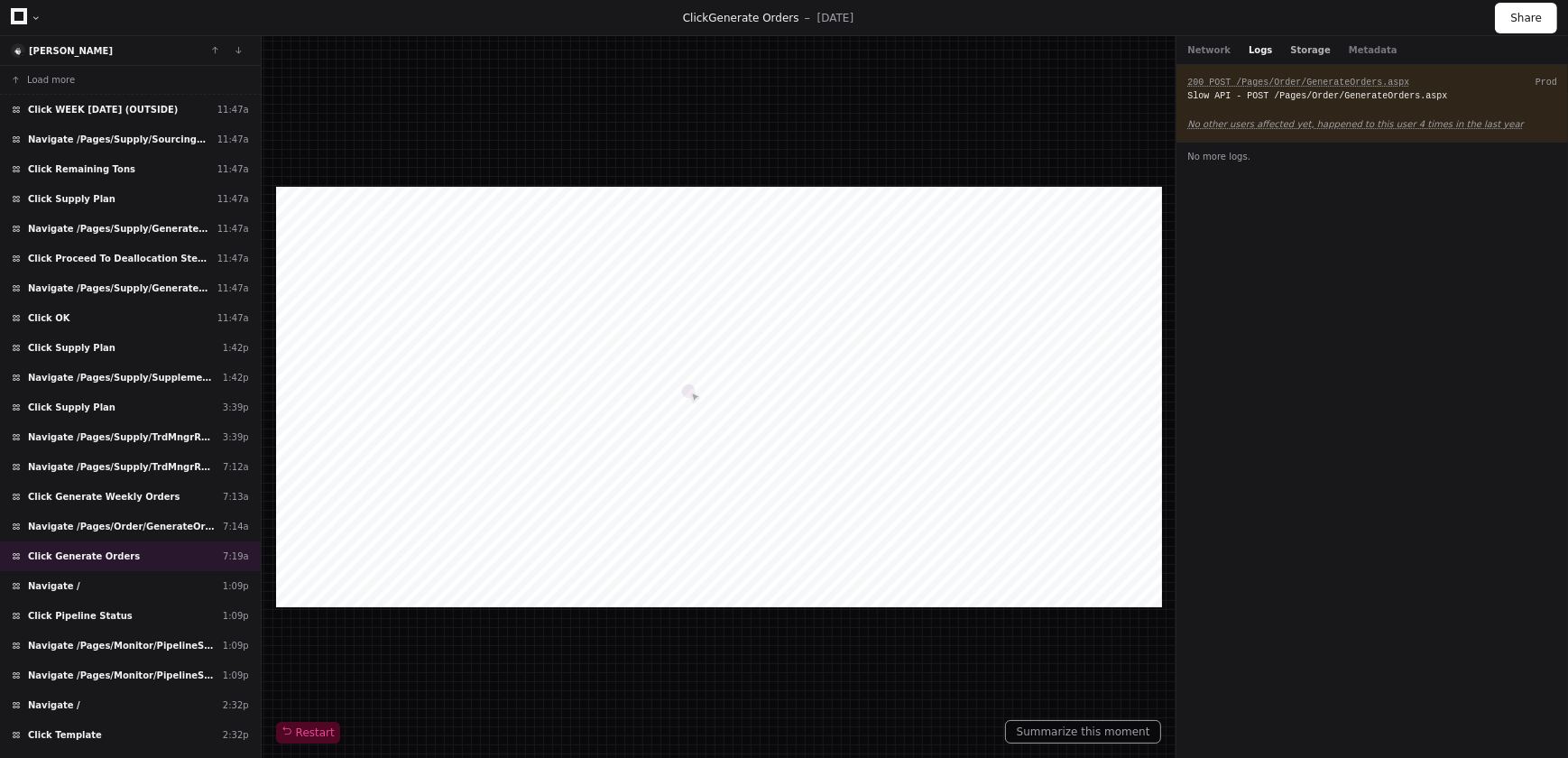
click at [1298, 49] on button "Storage" at bounding box center [1309, 50] width 40 height 14
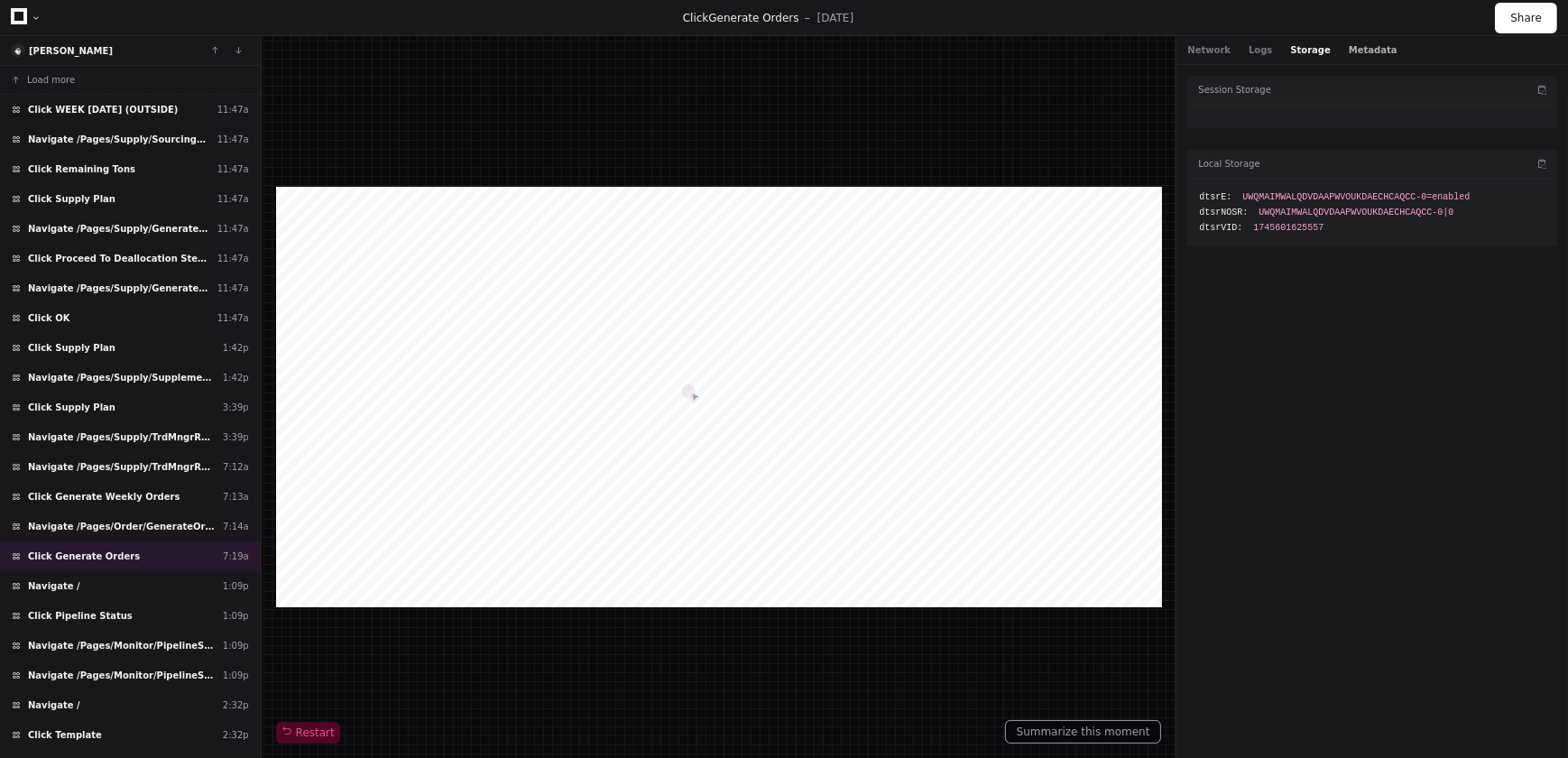
click at [1350, 47] on button "Metadata" at bounding box center [1373, 50] width 48 height 14
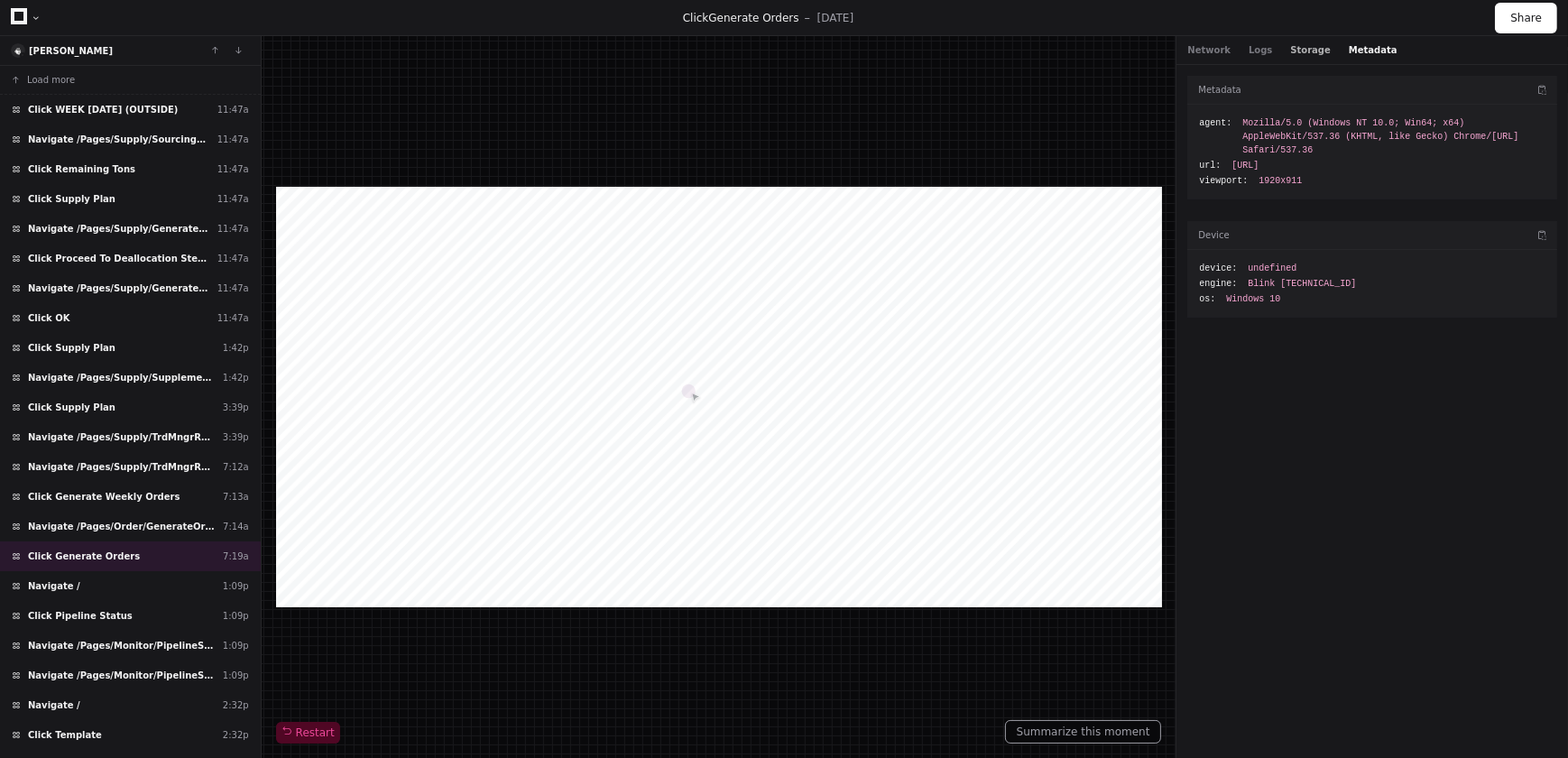
click at [1299, 46] on button "Storage" at bounding box center [1309, 50] width 40 height 14
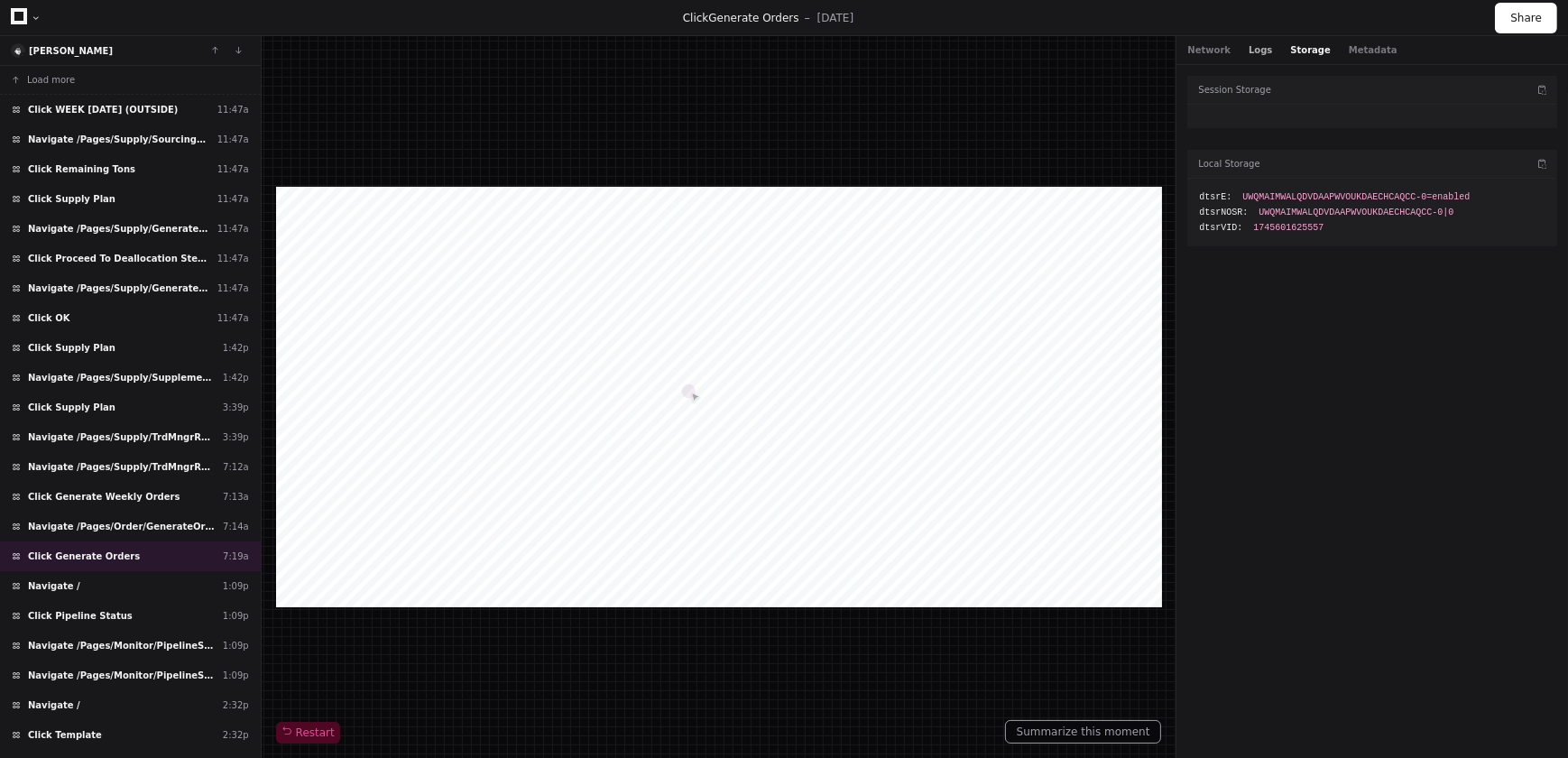
click at [1249, 49] on button "Logs" at bounding box center [1260, 50] width 23 height 14
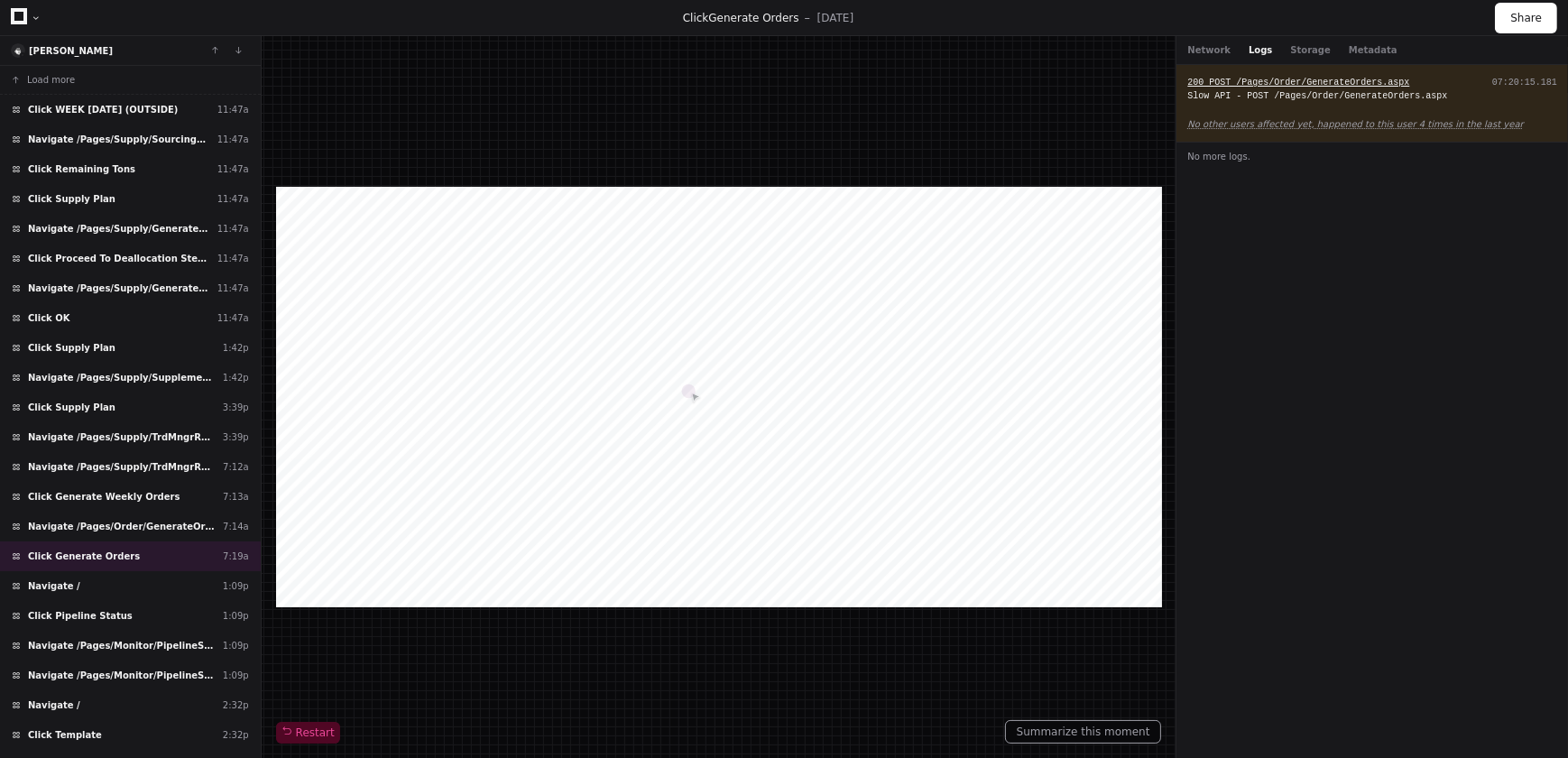
click at [1276, 82] on span "200 POST /Pages/Order/GenerateOrders.aspx" at bounding box center [1298, 82] width 222 height 10
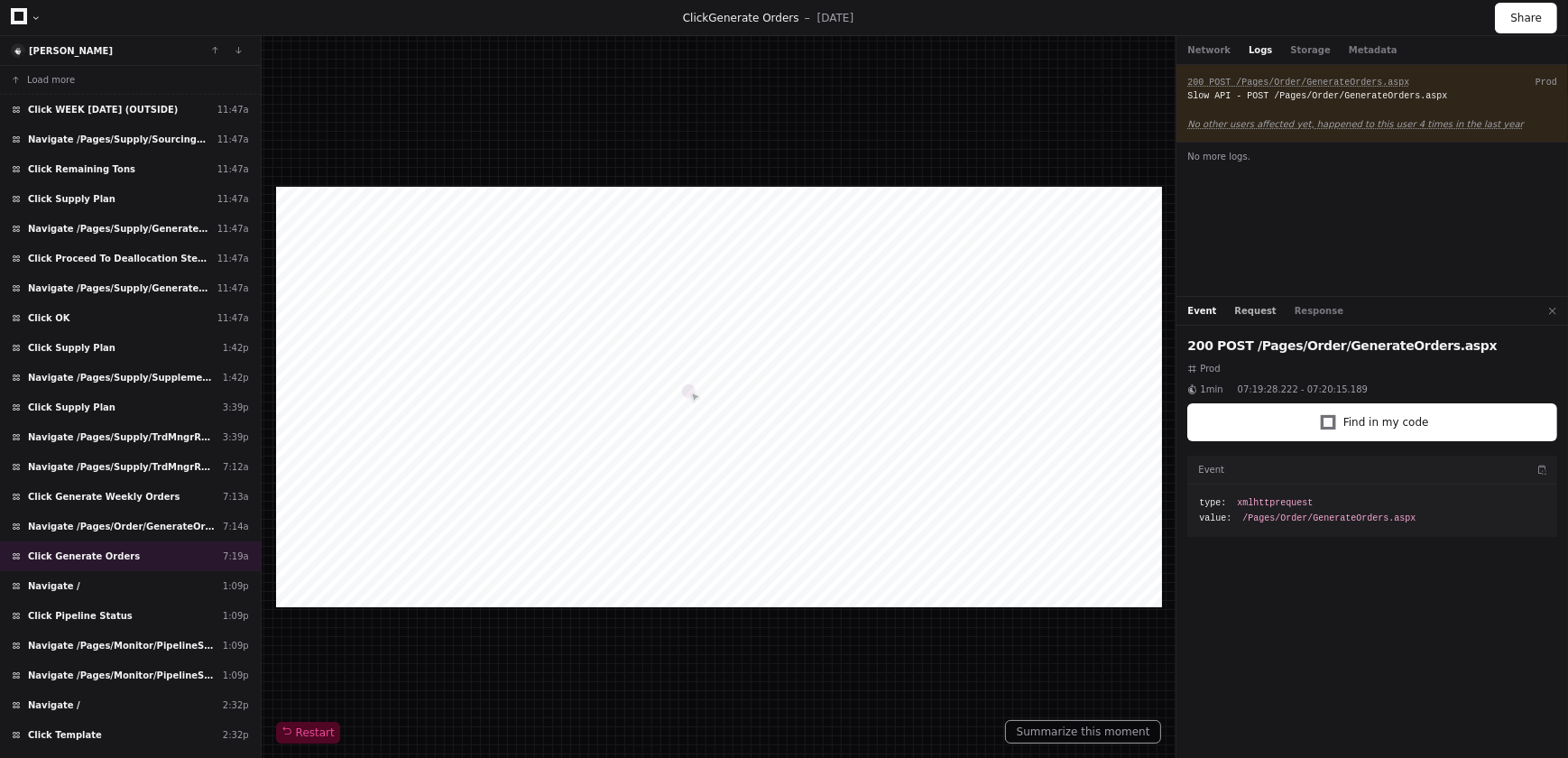
click at [1246, 312] on button "Request" at bounding box center [1255, 311] width 42 height 14
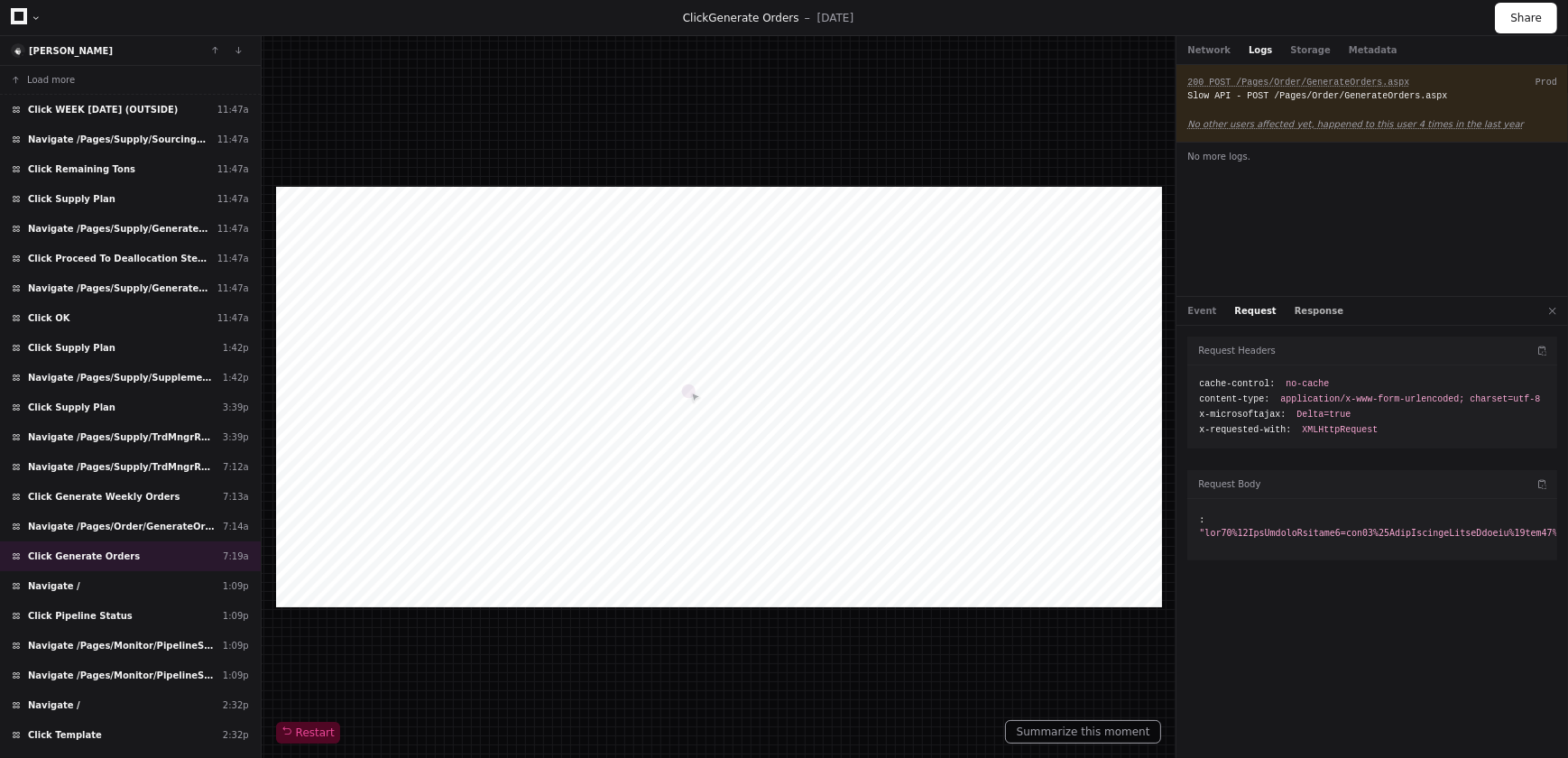
click at [1303, 312] on button "Response" at bounding box center [1319, 311] width 48 height 14
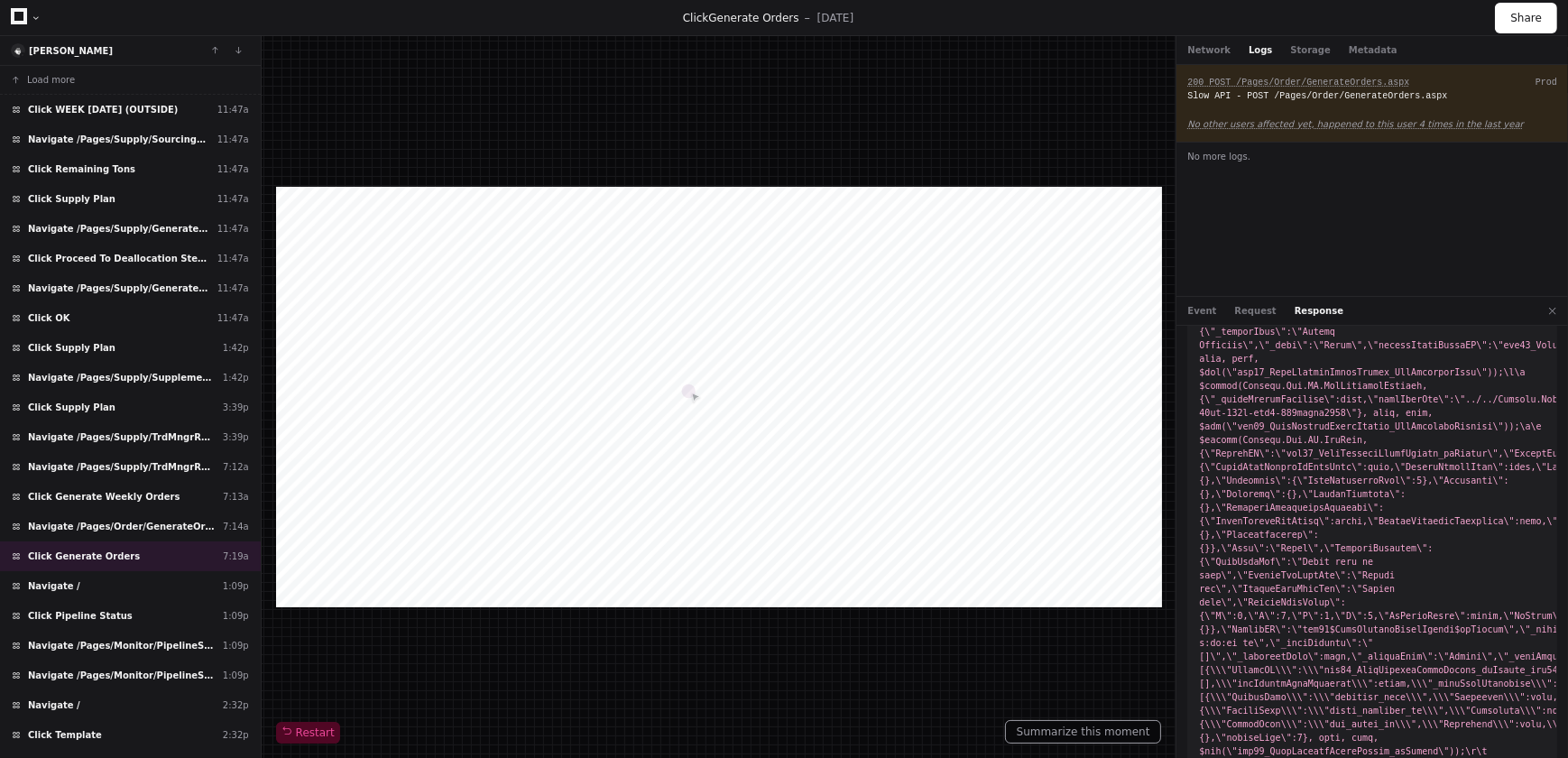
scroll to position [4511, 0]
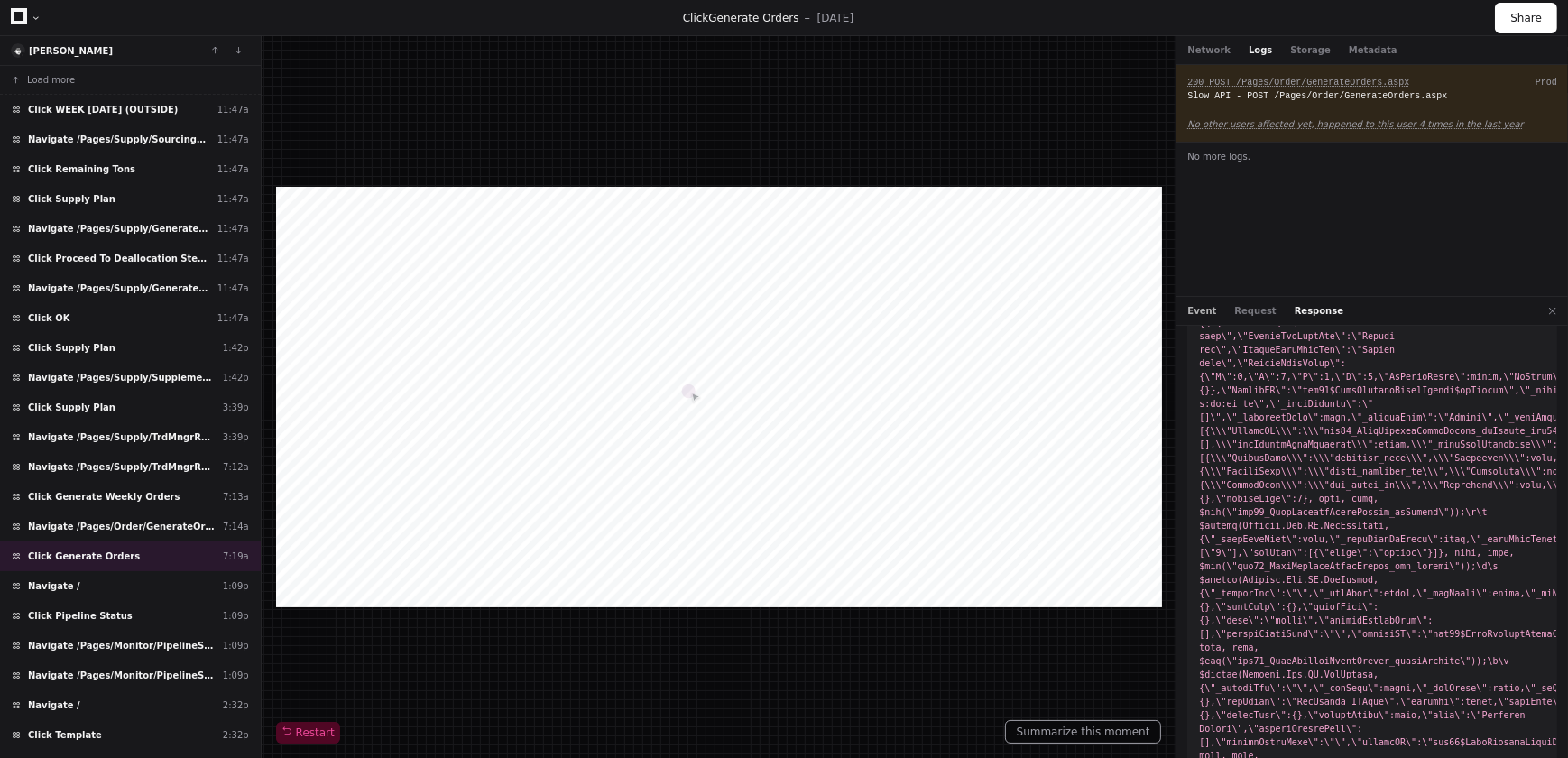
click at [1207, 306] on button "Event" at bounding box center [1202, 311] width 29 height 14
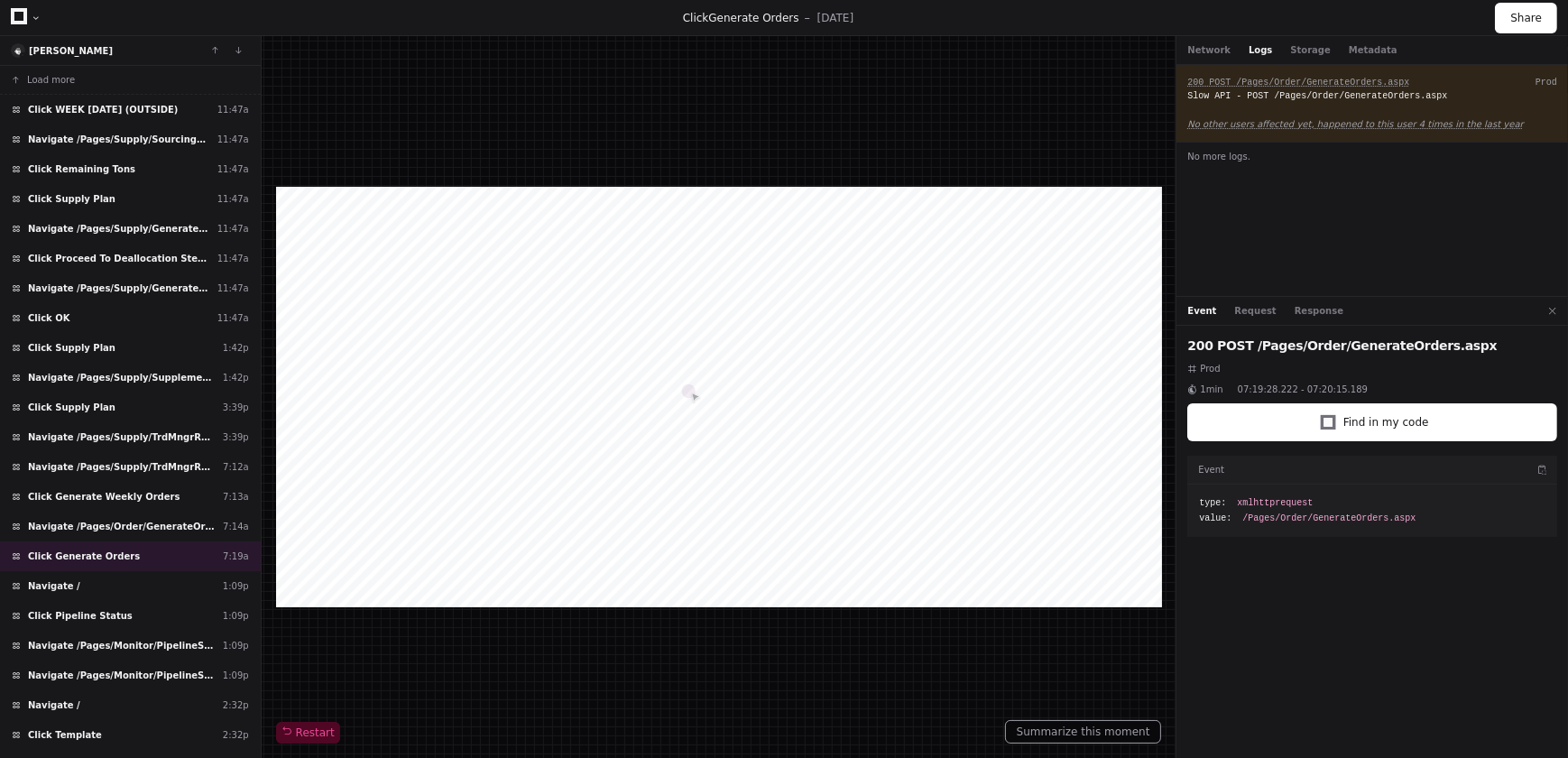
click at [1201, 308] on button "Event" at bounding box center [1202, 311] width 29 height 14
click at [1201, 49] on button "Network" at bounding box center [1208, 50] width 44 height 14
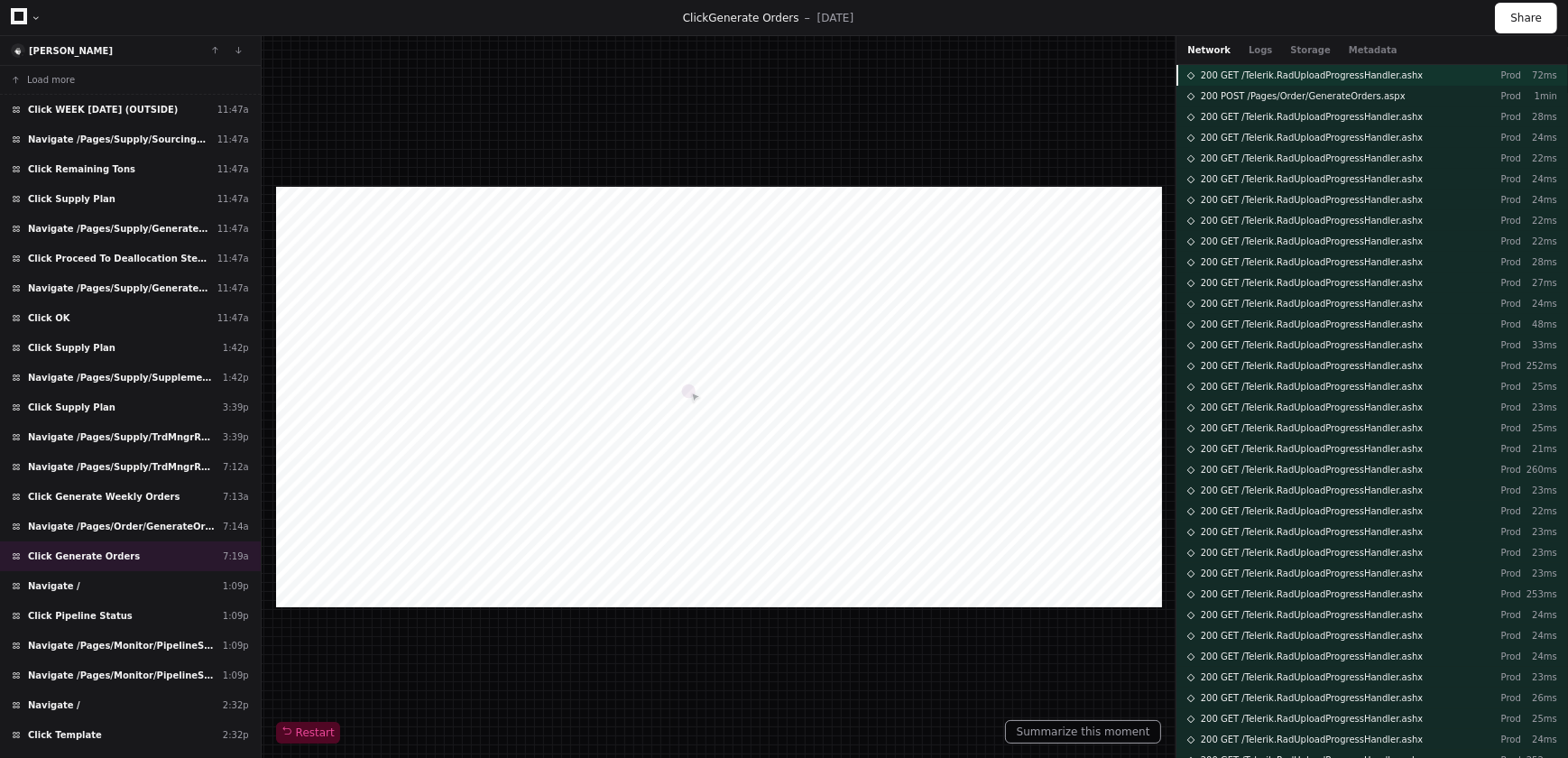
click at [1426, 79] on div "200 GET /Telerik.RadUploadProgressHandler.ashx Prod 72ms" at bounding box center [1372, 75] width 392 height 20
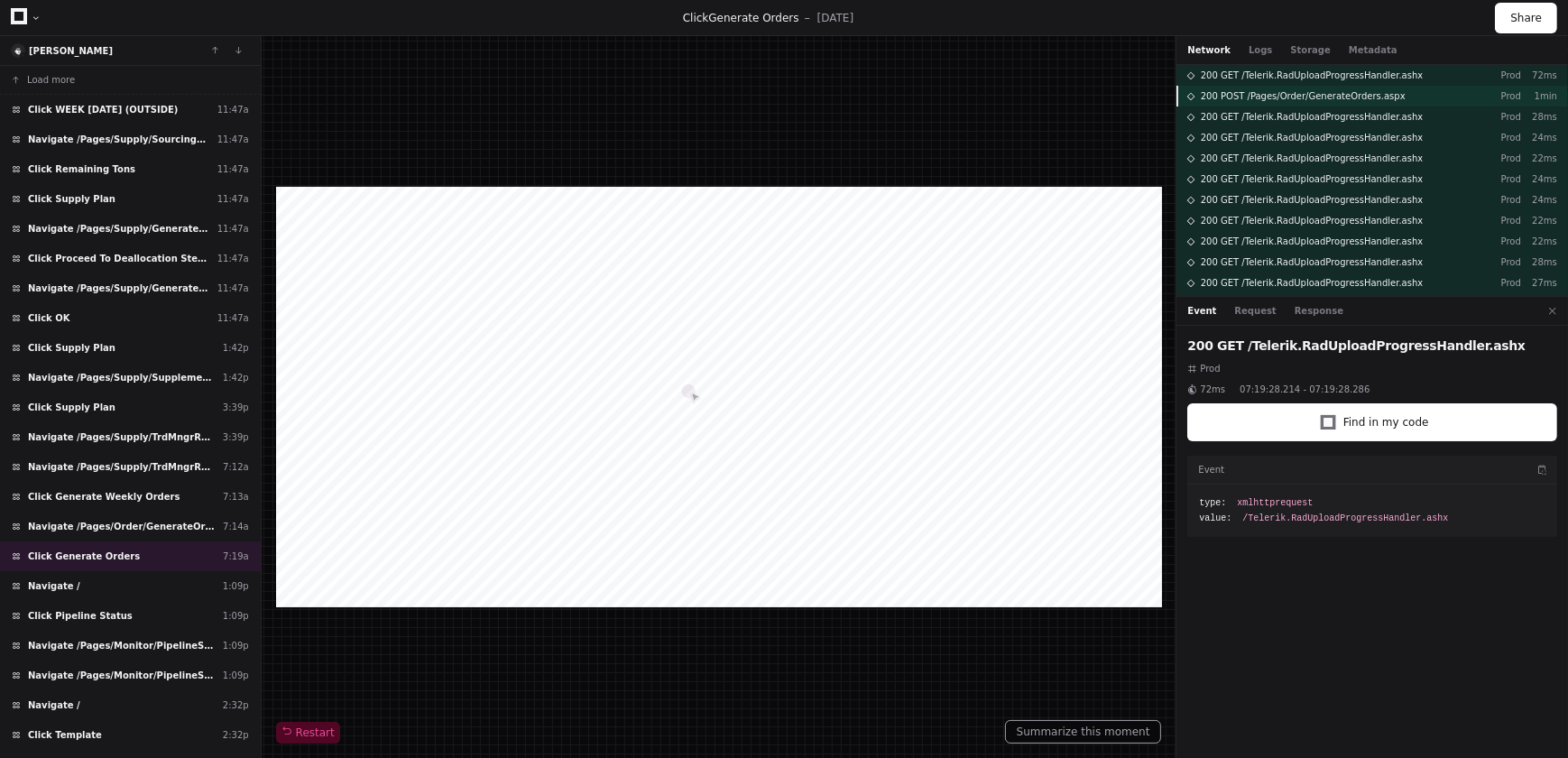
click at [1326, 98] on span "200 POST /Pages/Order/GenerateOrders.aspx" at bounding box center [1302, 96] width 204 height 14
click at [1326, 115] on span "200 GET /Telerik.RadUploadProgressHandler.ashx" at bounding box center [1312, 117] width 223 height 14
click at [1364, 114] on span "200 GET /Telerik.RadUploadProgressHandler.ashx" at bounding box center [1312, 117] width 223 height 14
click at [1306, 116] on span "200 GET /Telerik.RadUploadProgressHandler.ashx" at bounding box center [1312, 117] width 223 height 14
click at [1554, 319] on button at bounding box center [1552, 311] width 23 height 23
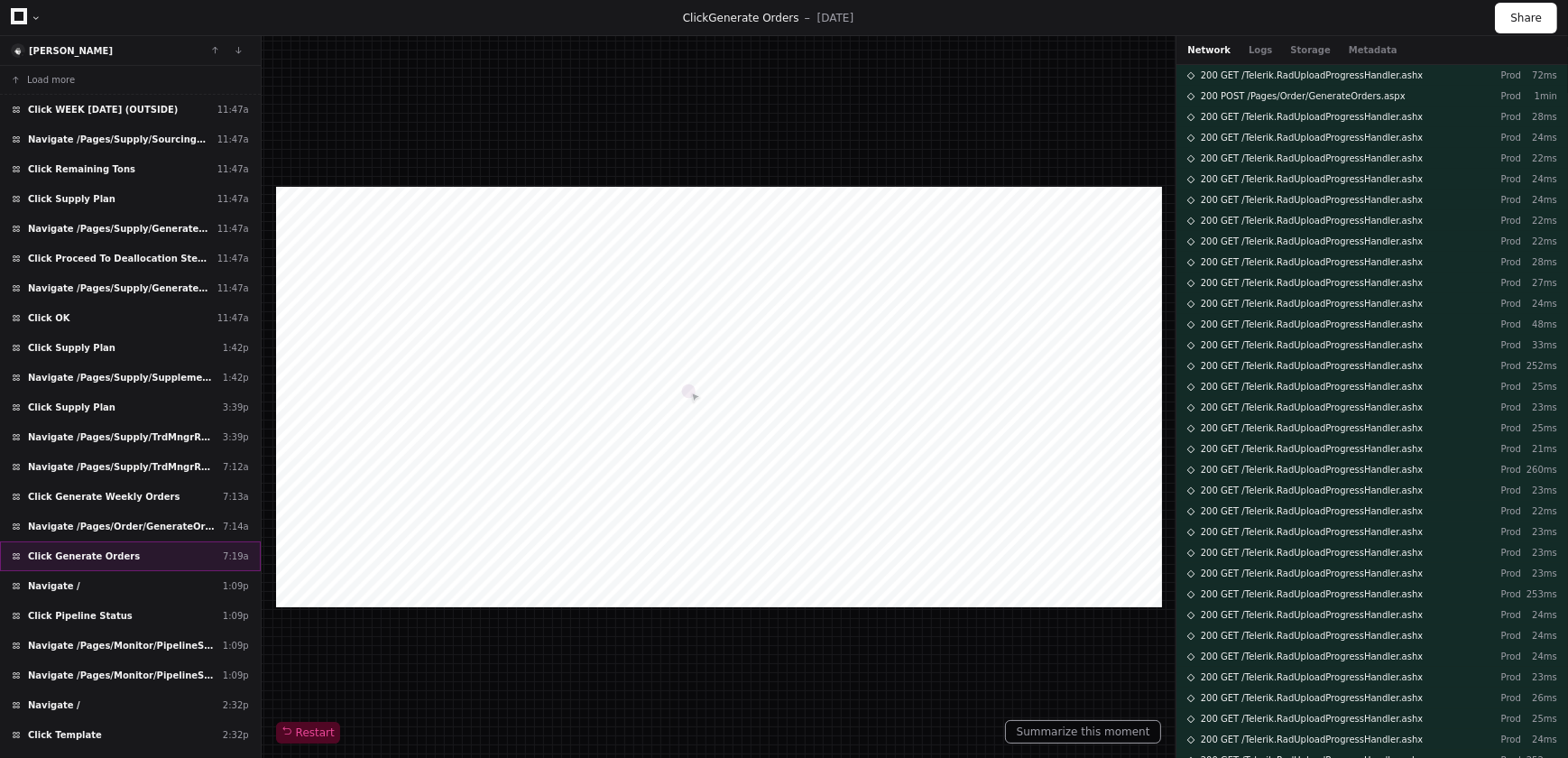
click at [173, 547] on div "Click Generate Orders 7:19a" at bounding box center [130, 556] width 261 height 30
click at [702, 393] on div at bounding box center [719, 397] width 886 height 421
click at [581, 455] on div at bounding box center [719, 397] width 886 height 421
click at [309, 730] on span "Restart" at bounding box center [307, 732] width 53 height 15
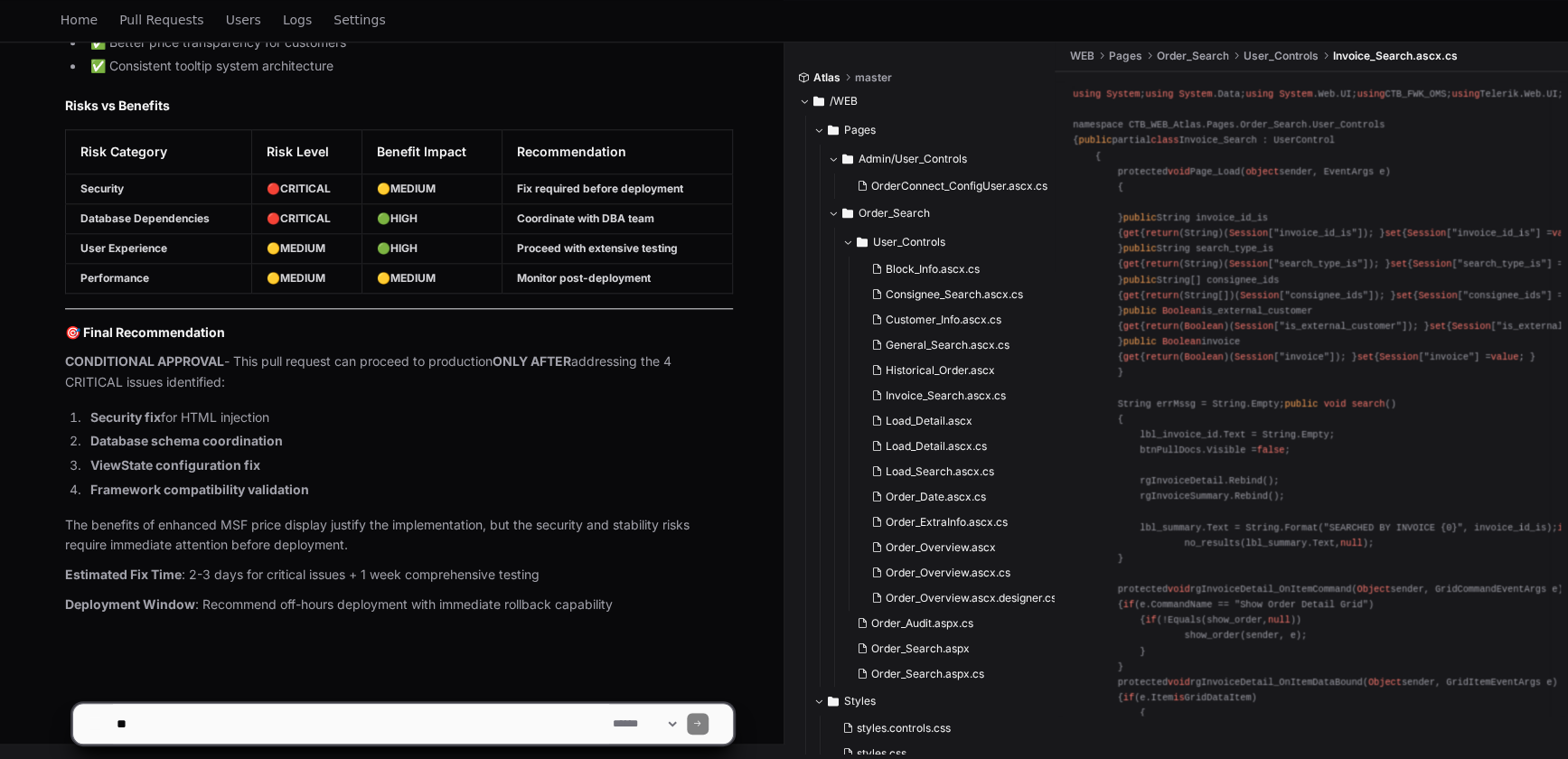
scroll to position [11443, 0]
